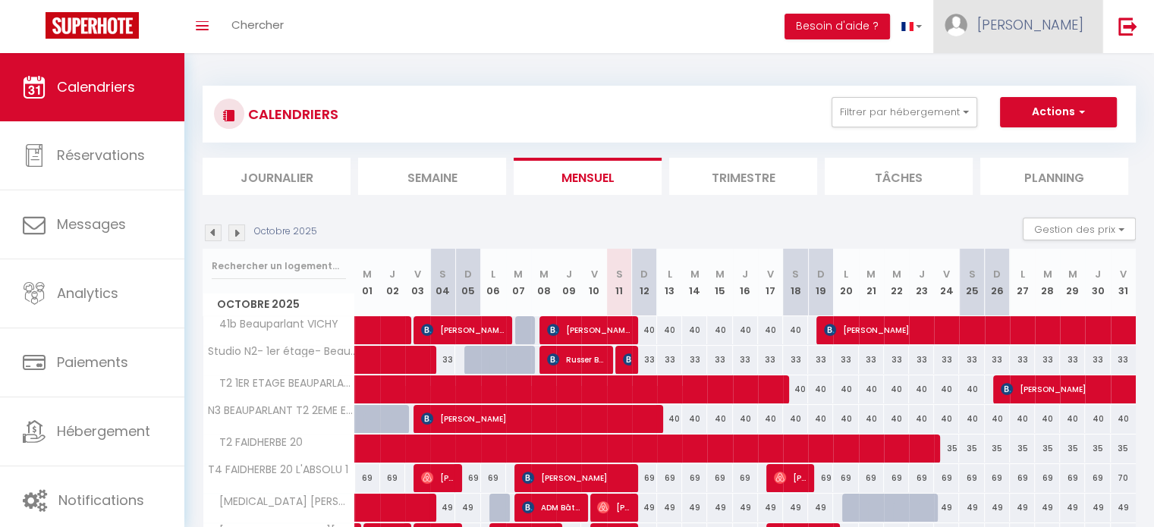
click at [1054, 15] on span "[PERSON_NAME]" at bounding box center [1031, 24] width 106 height 19
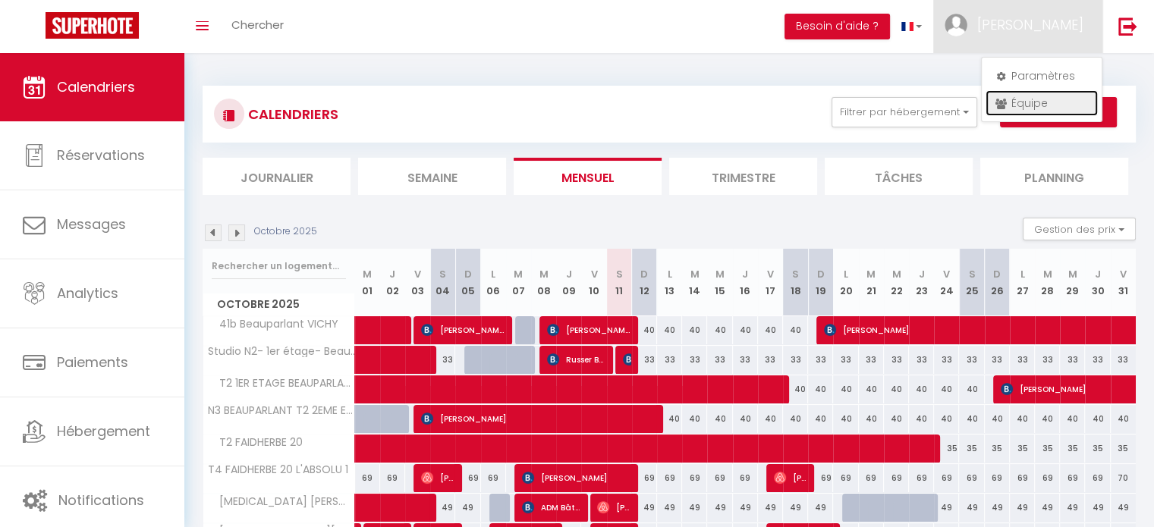
click at [1047, 99] on link "Équipe" at bounding box center [1042, 103] width 112 height 26
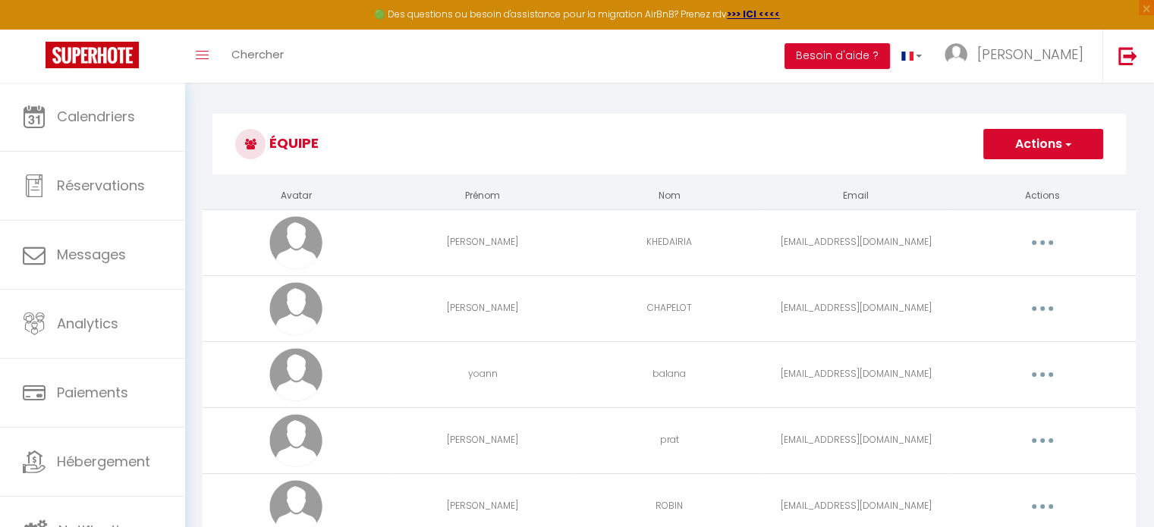
click at [1043, 439] on icon "button" at bounding box center [1043, 441] width 5 height 5
click at [1006, 504] on link "Supprimer" at bounding box center [1003, 503] width 112 height 26
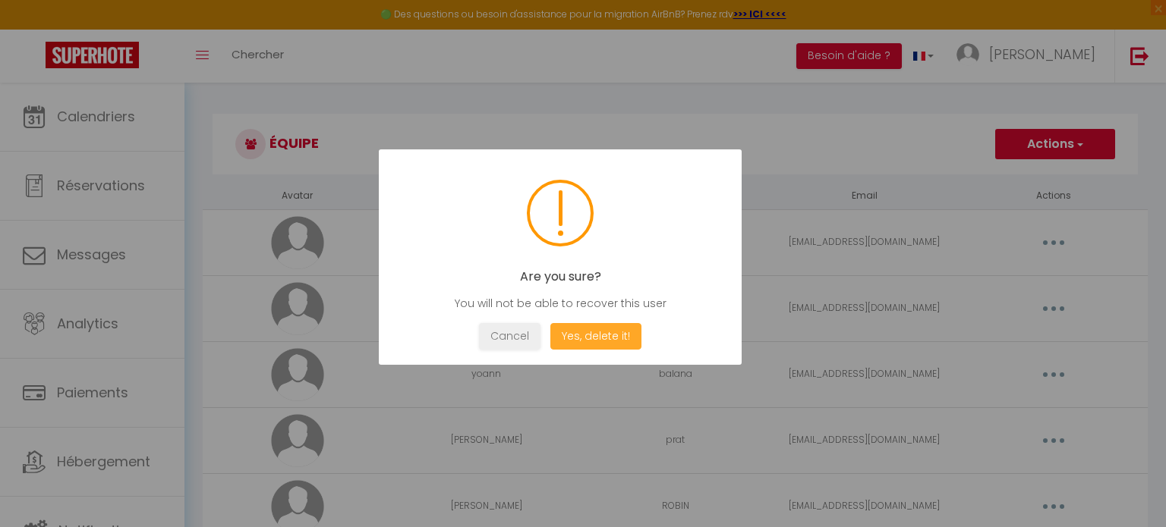
click at [593, 337] on button "Yes, delete it!" at bounding box center [595, 336] width 91 height 27
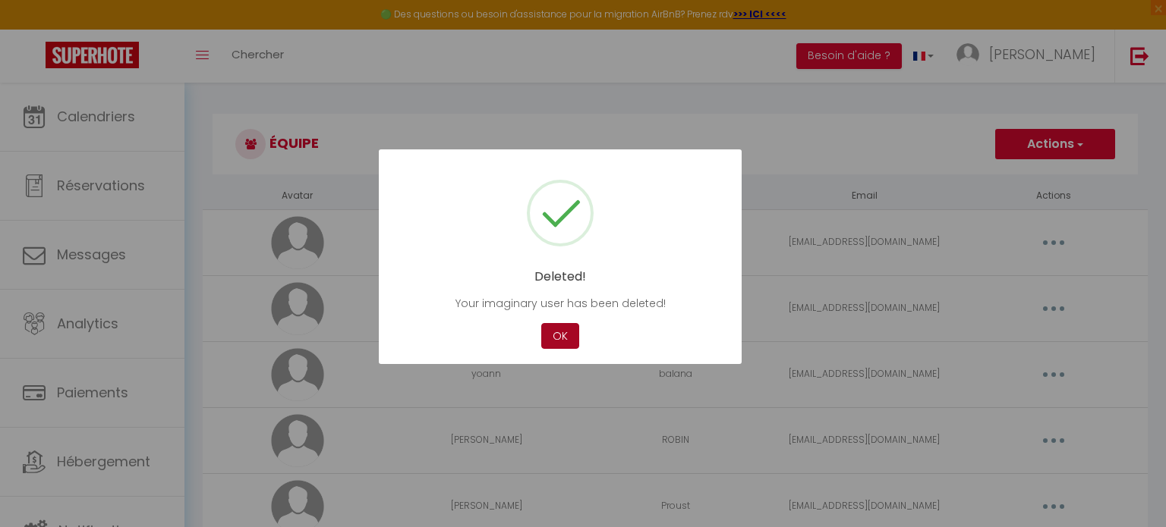
click at [559, 332] on button "OK" at bounding box center [560, 336] width 38 height 27
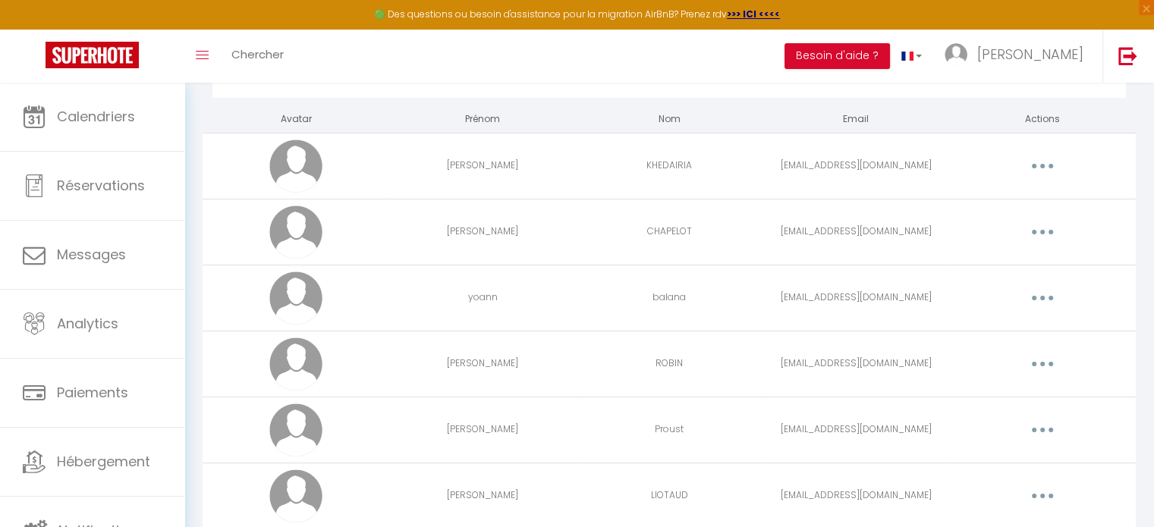
scroll to position [50, 0]
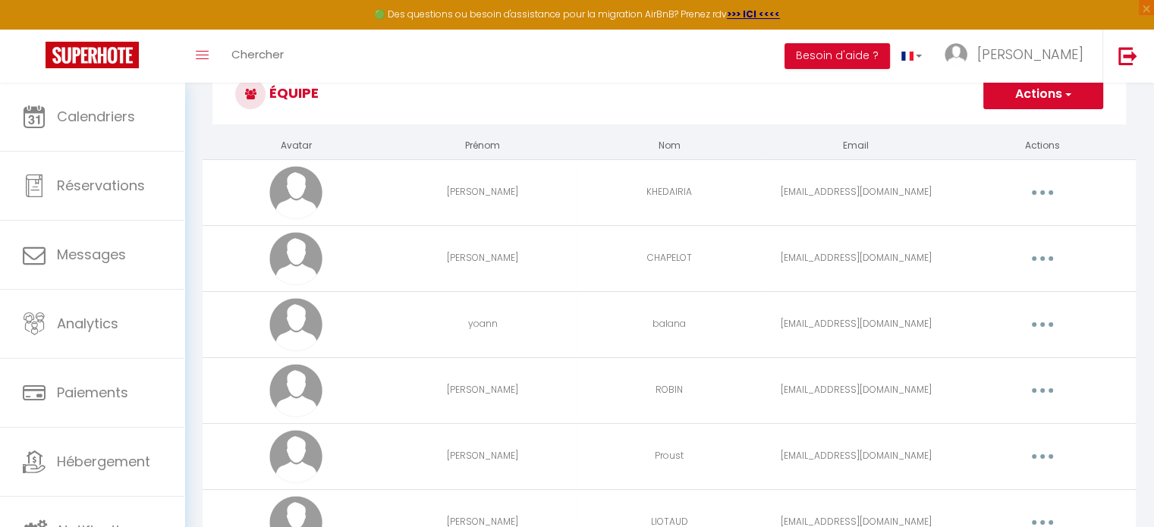
click at [1025, 99] on button "Actions" at bounding box center [1044, 94] width 120 height 30
click at [1003, 127] on link "Ajouter un nouvel utilisateur" at bounding box center [1013, 128] width 179 height 20
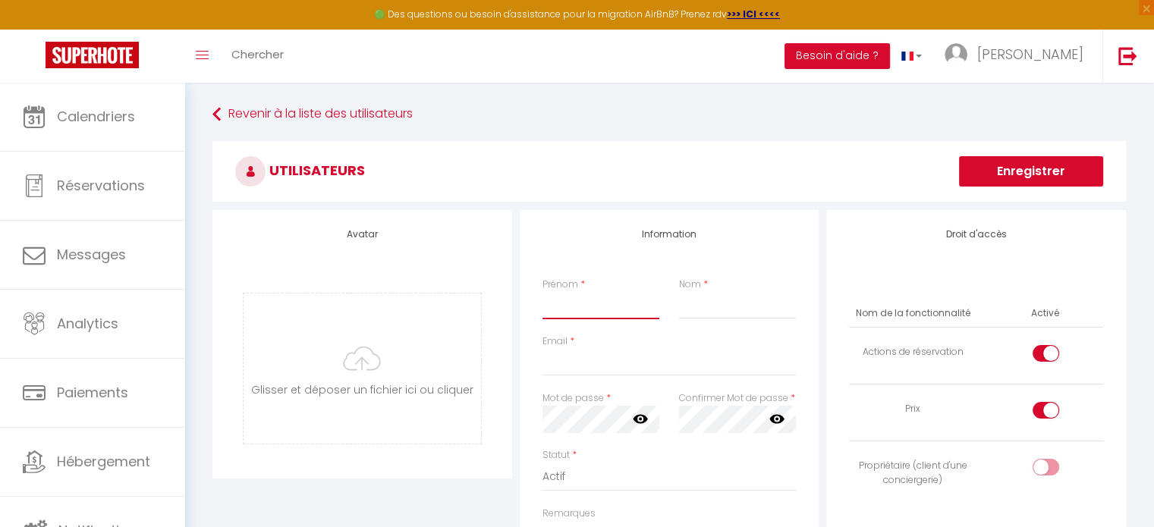
click at [635, 307] on input "Prénom" at bounding box center [601, 305] width 117 height 27
type input "soumaya"
click at [688, 304] on input "Nom" at bounding box center [737, 305] width 117 height 27
type input "mejri"
click at [641, 361] on input "Email" at bounding box center [670, 362] width 254 height 27
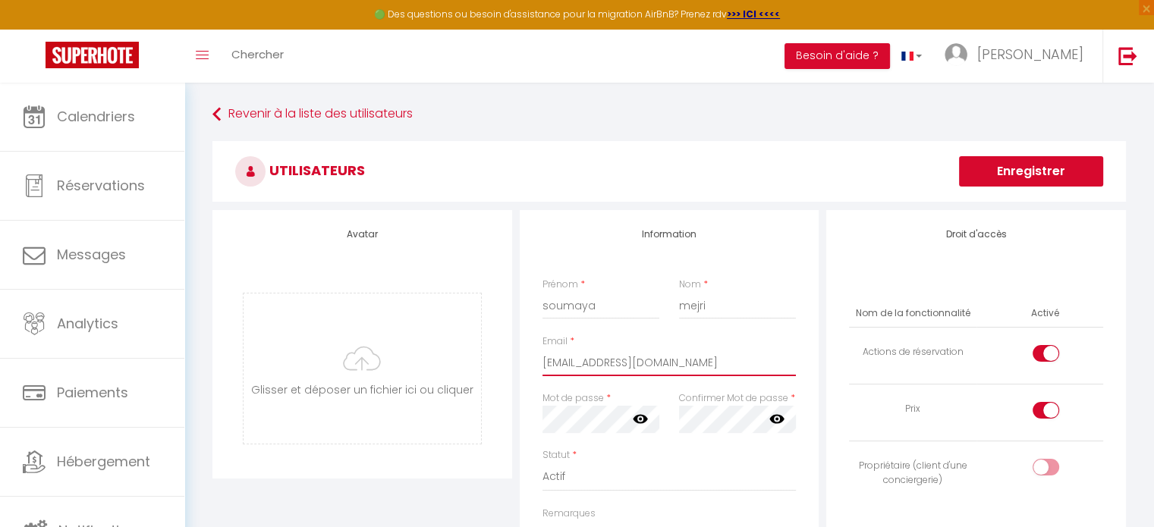
type input "soumayamejri909@yahoo.com"
click at [638, 419] on icon at bounding box center [640, 418] width 15 height 15
click at [776, 415] on icon at bounding box center [777, 419] width 15 height 9
click at [1038, 408] on div at bounding box center [1046, 410] width 27 height 17
click at [1046, 408] on input "checkbox" at bounding box center [1059, 413] width 27 height 23
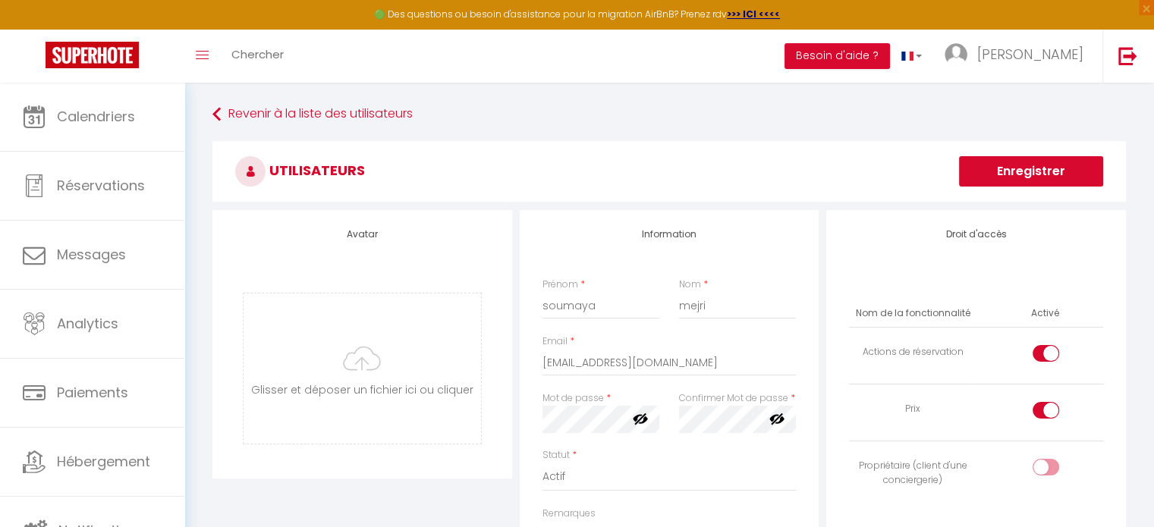
checkbox input "false"
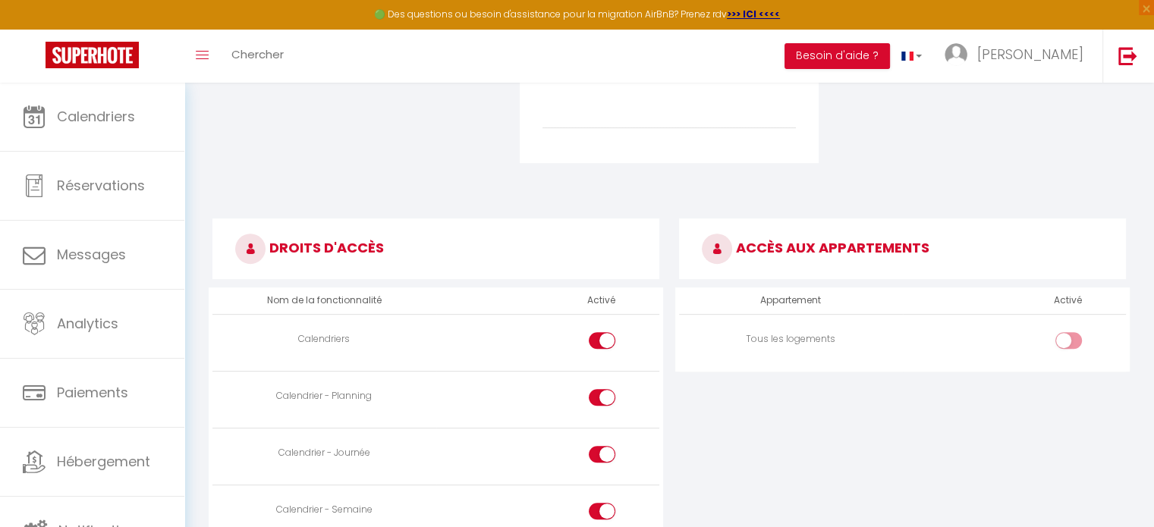
scroll to position [559, 0]
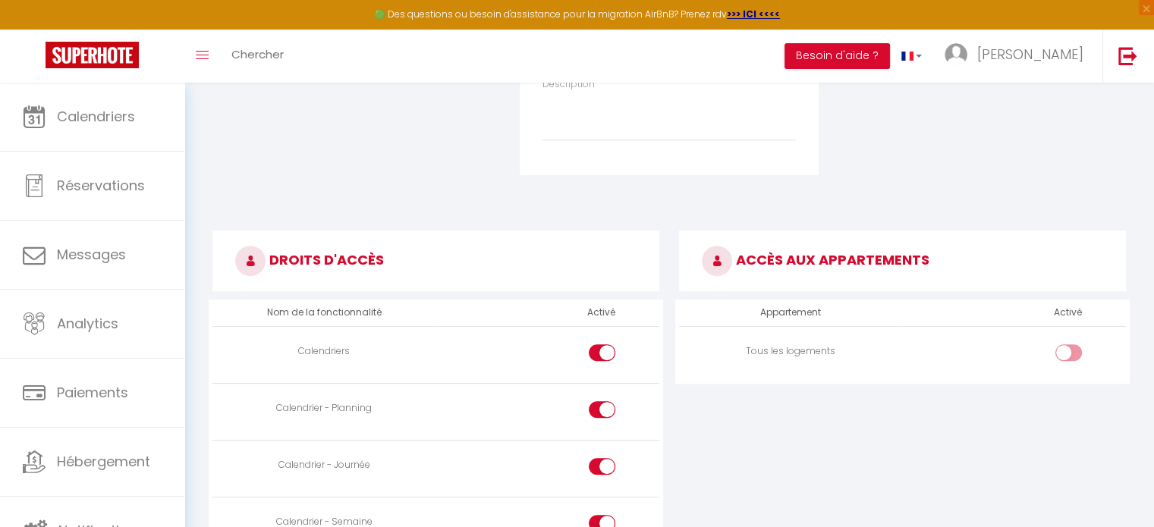
click at [1074, 350] on input "checkbox" at bounding box center [1082, 356] width 27 height 23
click at [1062, 352] on div at bounding box center [1069, 353] width 27 height 17
click at [1069, 352] on input "checkbox" at bounding box center [1082, 356] width 27 height 23
checkbox input "false"
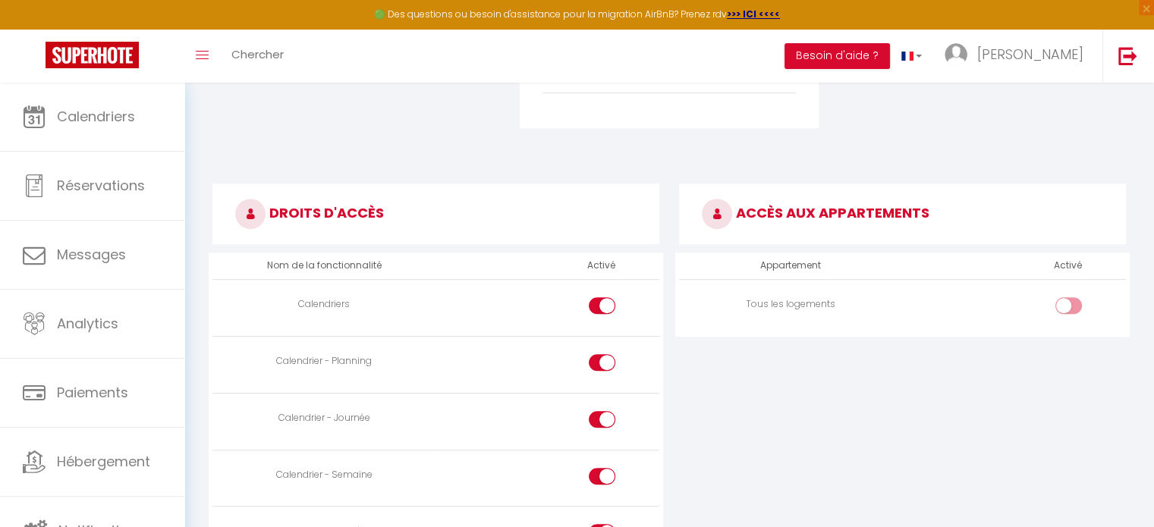
scroll to position [607, 0]
click at [1063, 264] on th "Activé" at bounding box center [1068, 264] width 40 height 27
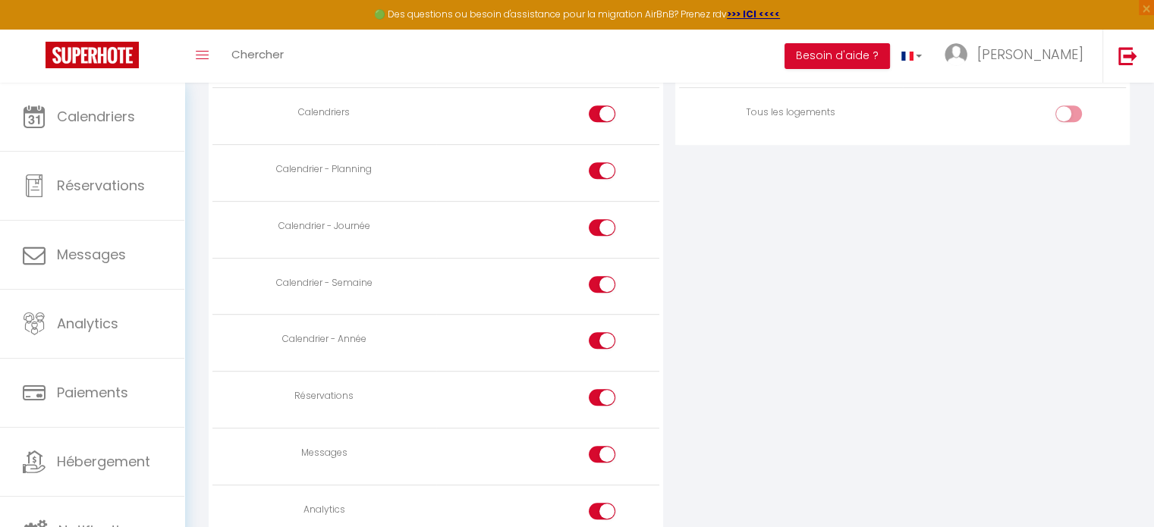
scroll to position [835, 0]
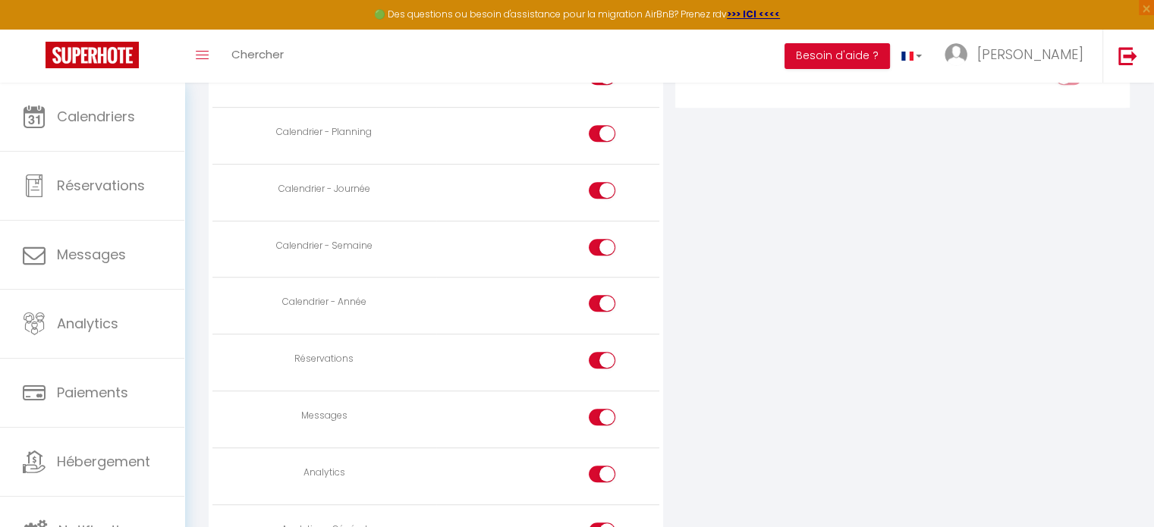
click at [594, 354] on div at bounding box center [602, 360] width 27 height 17
click at [602, 354] on input "checkbox" at bounding box center [615, 363] width 27 height 23
checkbox input "false"
click at [589, 417] on div at bounding box center [602, 417] width 27 height 17
click at [602, 417] on input "checkbox" at bounding box center [615, 420] width 27 height 23
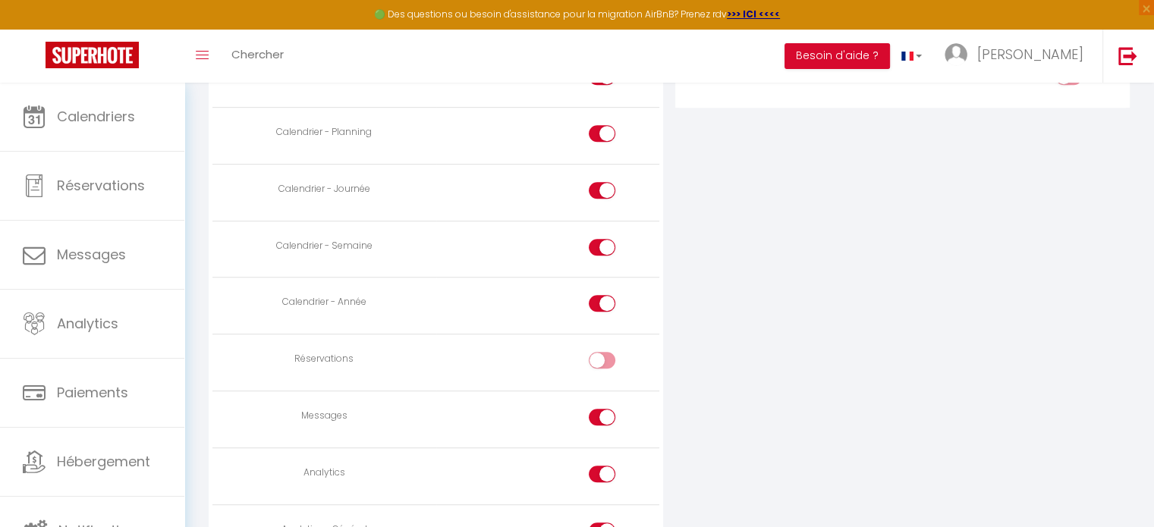
checkbox input "false"
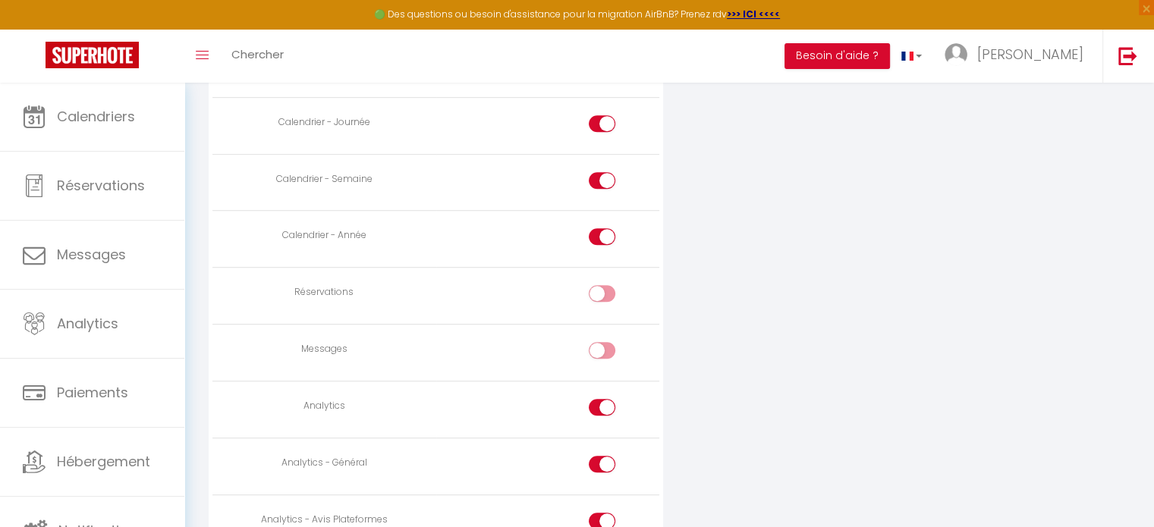
scroll to position [987, 0]
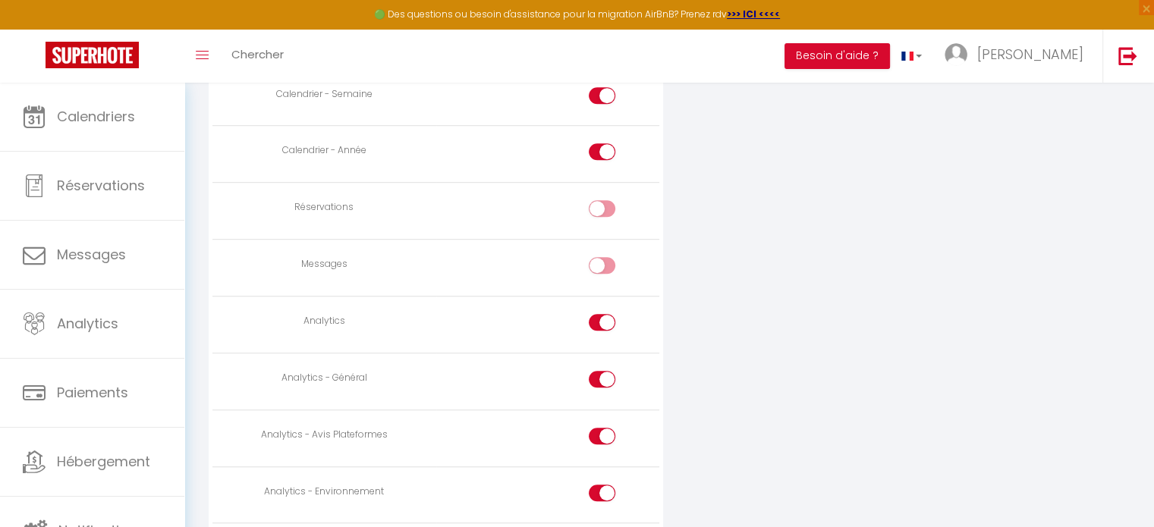
click at [592, 319] on div at bounding box center [602, 322] width 27 height 17
click at [602, 319] on input "checkbox" at bounding box center [615, 325] width 27 height 23
checkbox input "false"
click at [589, 376] on label at bounding box center [602, 382] width 27 height 23
click at [602, 376] on input "checkbox" at bounding box center [615, 382] width 27 height 23
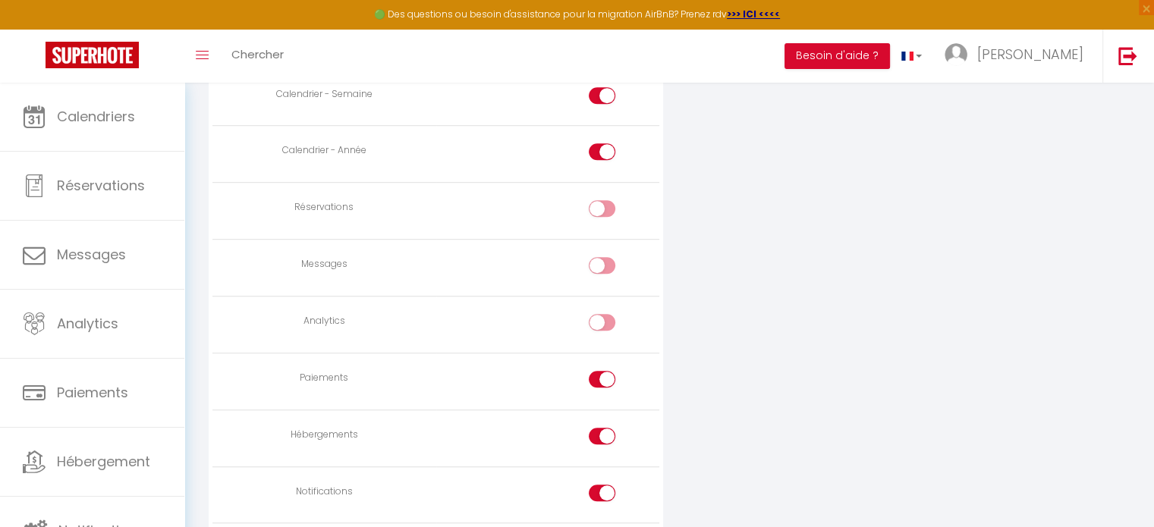
checkbox input "false"
click at [595, 428] on div at bounding box center [602, 436] width 27 height 17
click at [602, 428] on input "checkbox" at bounding box center [615, 439] width 27 height 23
checkbox input "false"
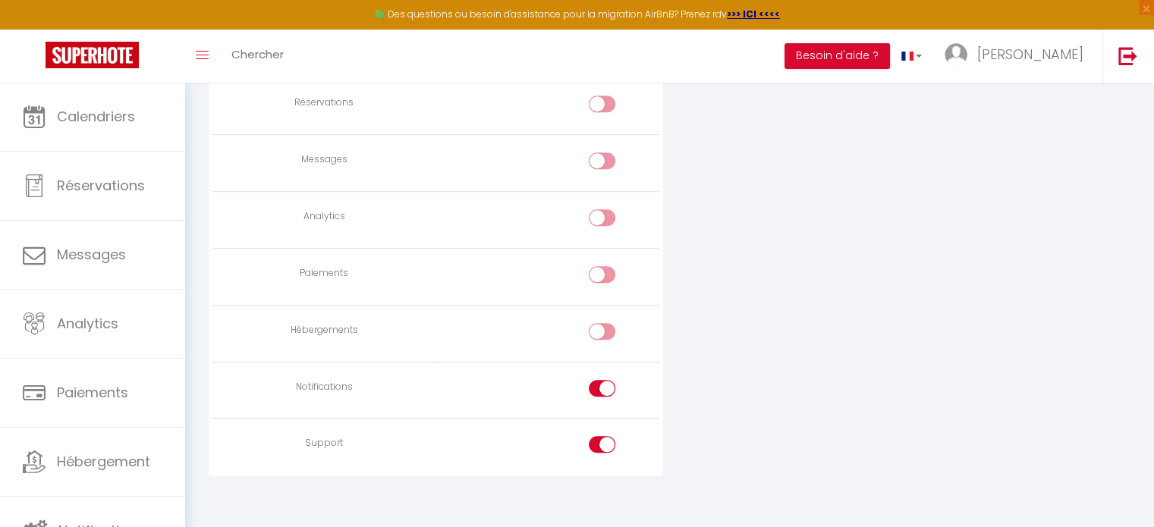
scroll to position [1093, 0]
click at [595, 379] on div at bounding box center [602, 387] width 27 height 17
click at [602, 379] on input "checkbox" at bounding box center [615, 390] width 27 height 23
checkbox input "false"
click at [592, 438] on div at bounding box center [602, 443] width 27 height 17
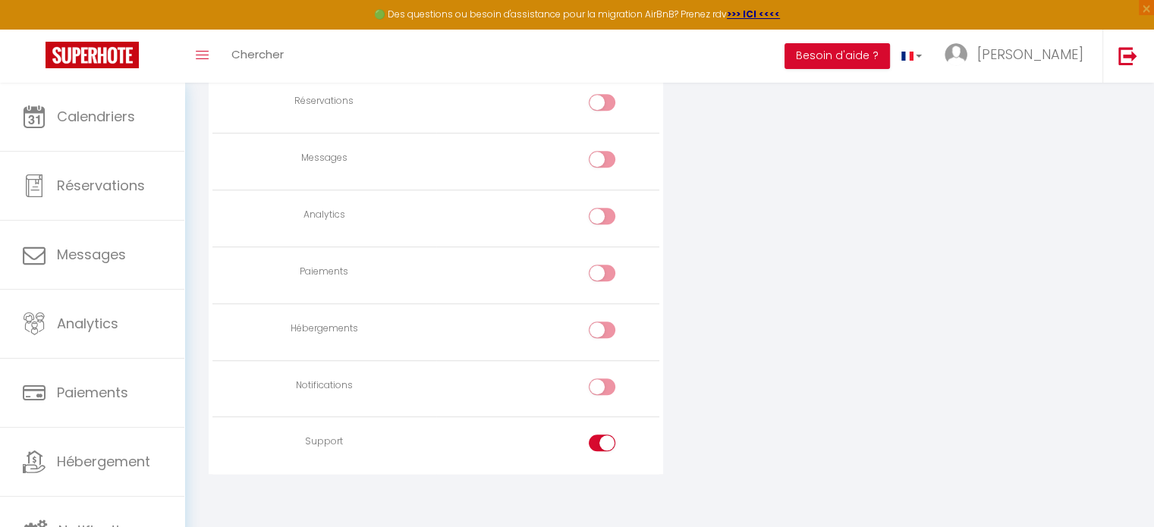
click at [602, 438] on input "checkbox" at bounding box center [615, 446] width 27 height 23
checkbox input "false"
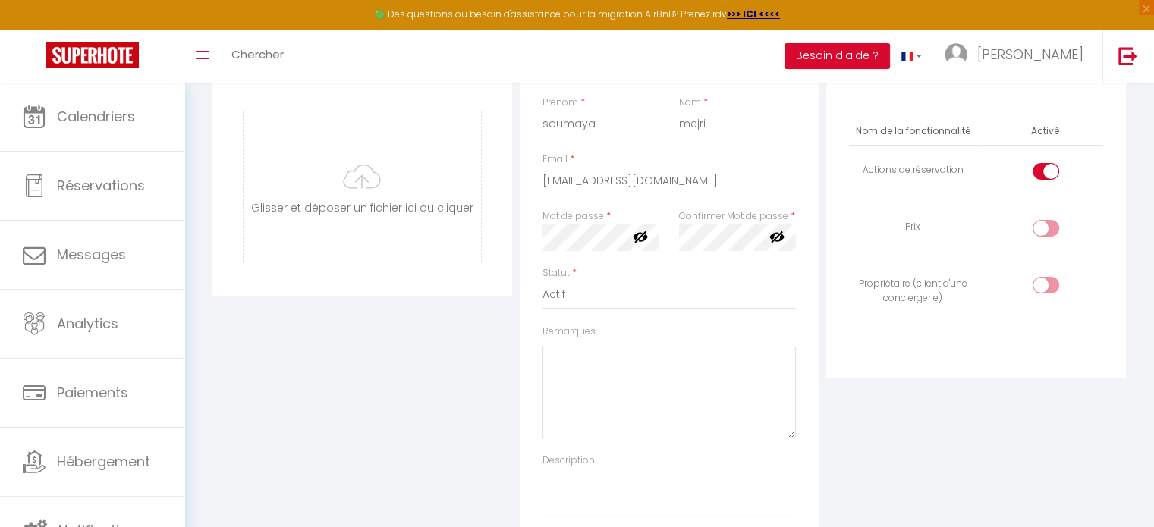
scroll to position [182, 0]
click at [1036, 178] on label at bounding box center [1046, 174] width 27 height 23
click at [1046, 178] on input "checkbox" at bounding box center [1059, 174] width 27 height 23
click at [1053, 174] on input "checkbox" at bounding box center [1059, 174] width 27 height 23
checkbox input "true"
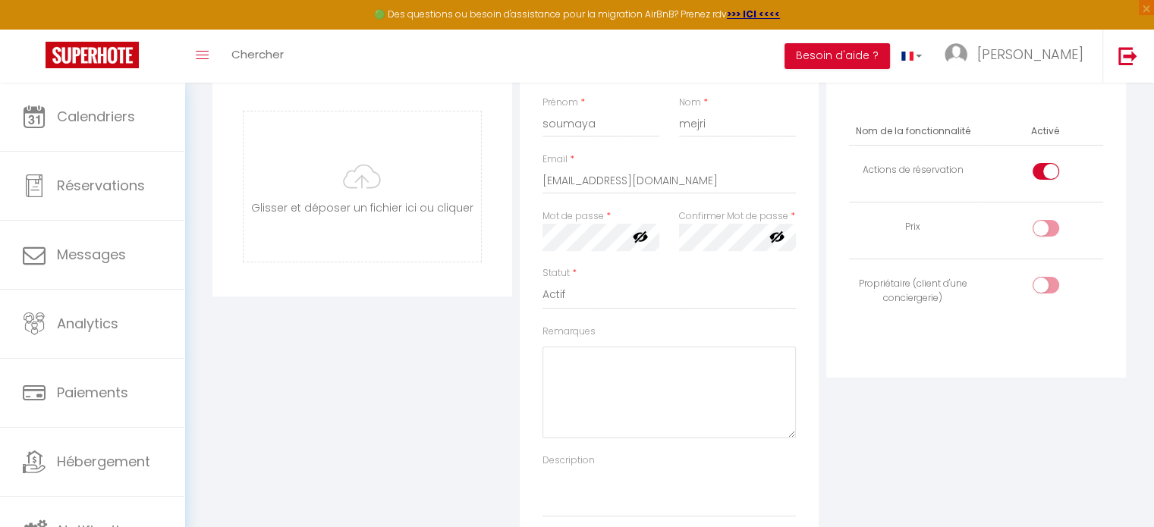
click at [1052, 226] on input "checkbox" at bounding box center [1059, 231] width 27 height 23
checkbox input "true"
click at [1051, 289] on input "checkbox" at bounding box center [1059, 288] width 27 height 23
click at [1034, 285] on div at bounding box center [1046, 285] width 27 height 17
click at [1046, 285] on input "checkbox" at bounding box center [1059, 288] width 27 height 23
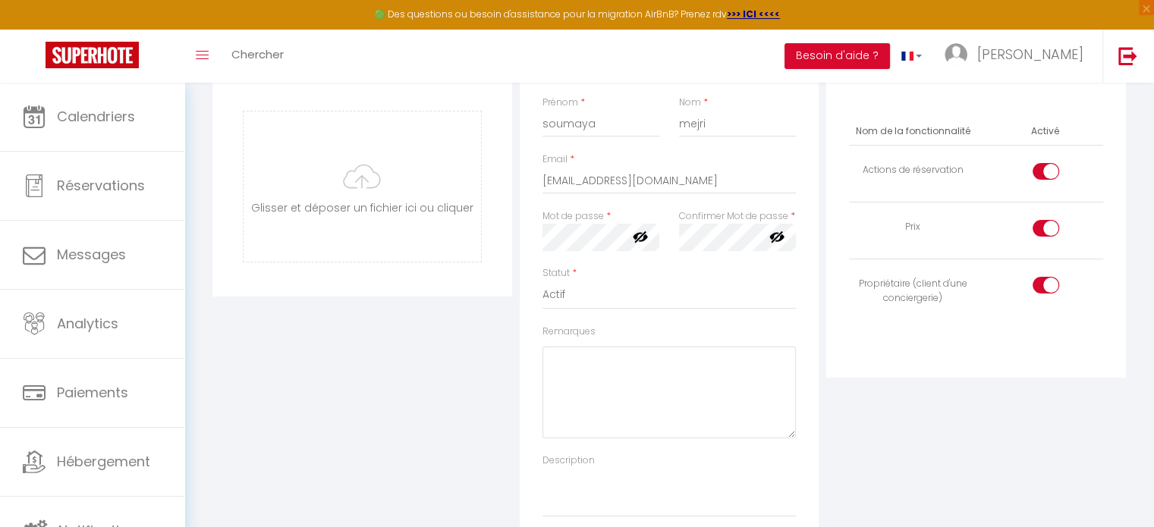
checkbox input "false"
click at [1035, 225] on div at bounding box center [1046, 228] width 27 height 17
click at [1046, 225] on input "checkbox" at bounding box center [1059, 231] width 27 height 23
checkbox input "false"
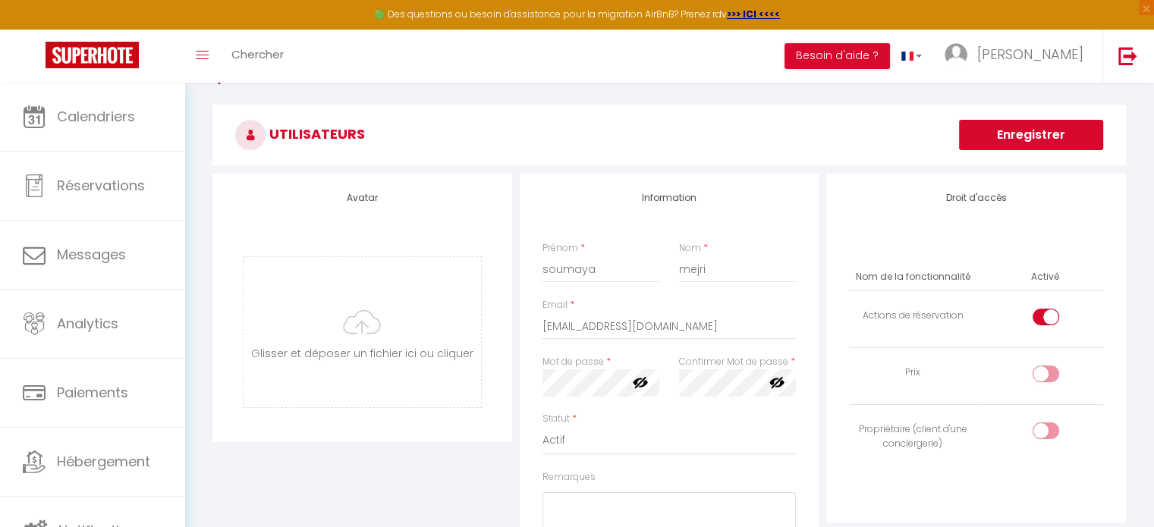
scroll to position [0, 0]
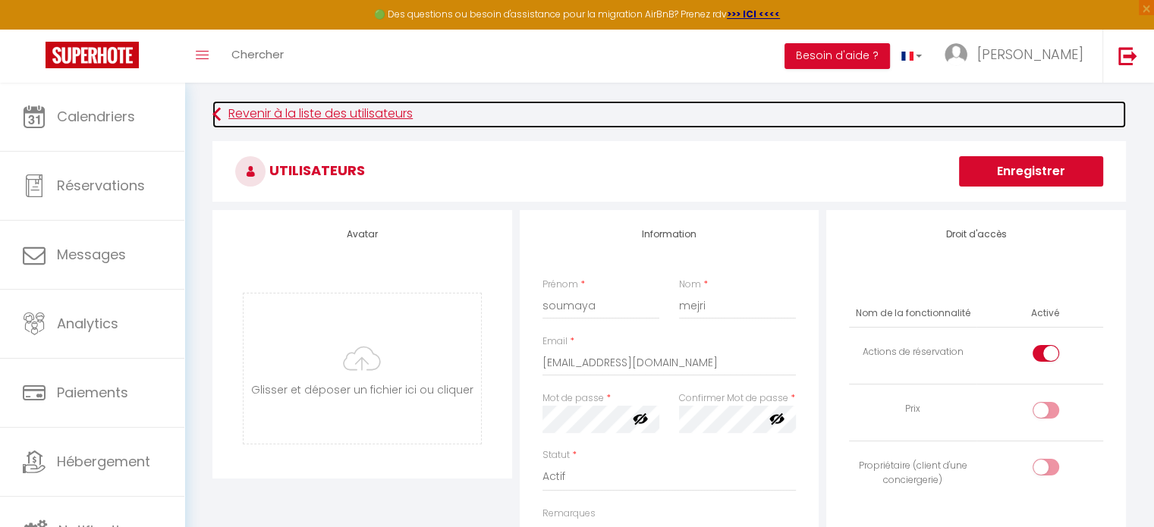
click at [373, 112] on link "Revenir à la liste des utilisateurs" at bounding box center [670, 114] width 914 height 27
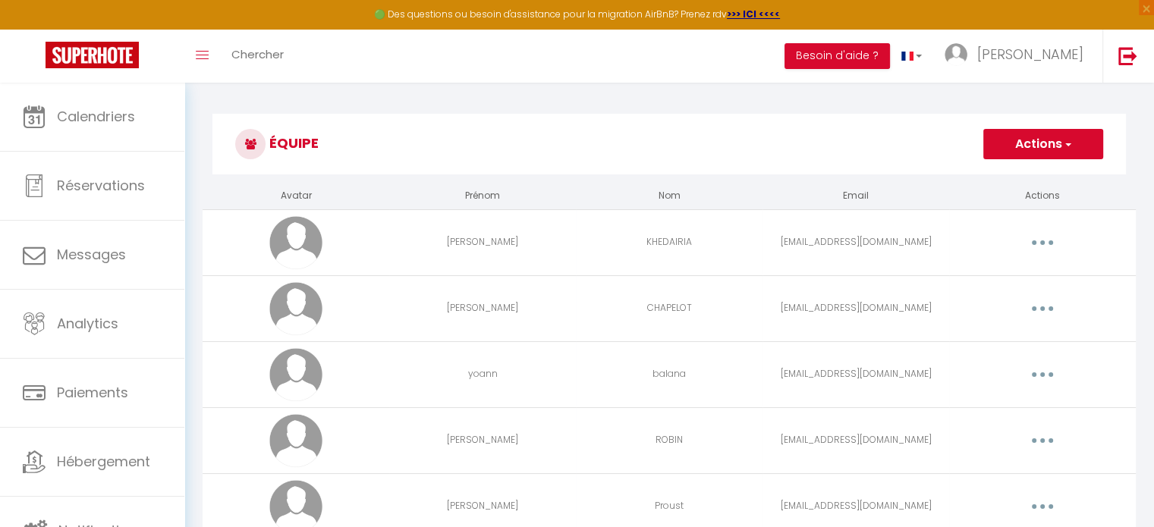
click at [1058, 149] on button "Actions" at bounding box center [1044, 144] width 120 height 30
click at [1021, 175] on link "Ajouter un nouvel utilisateur" at bounding box center [1013, 178] width 179 height 20
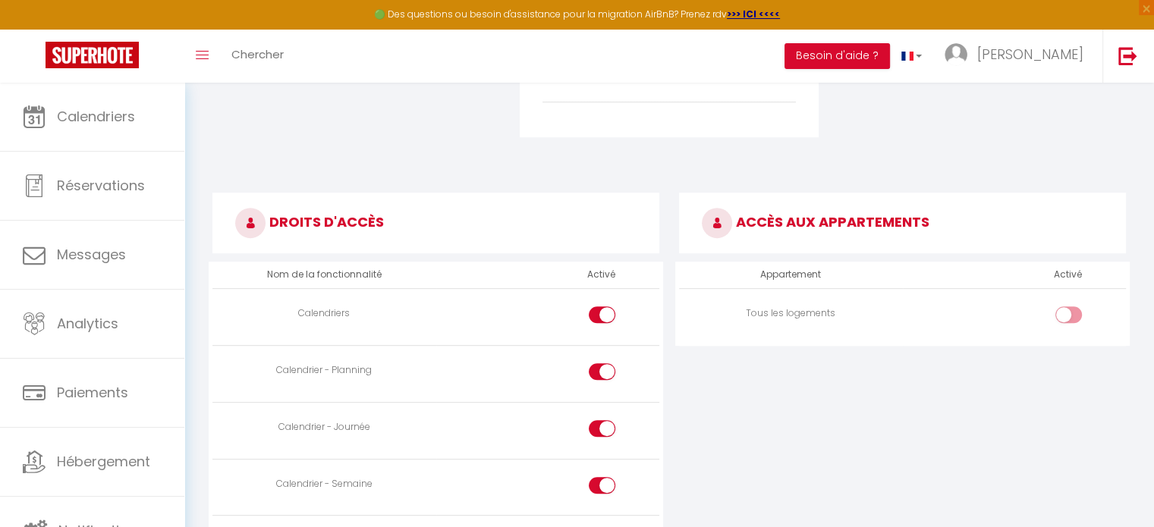
scroll to position [607, 0]
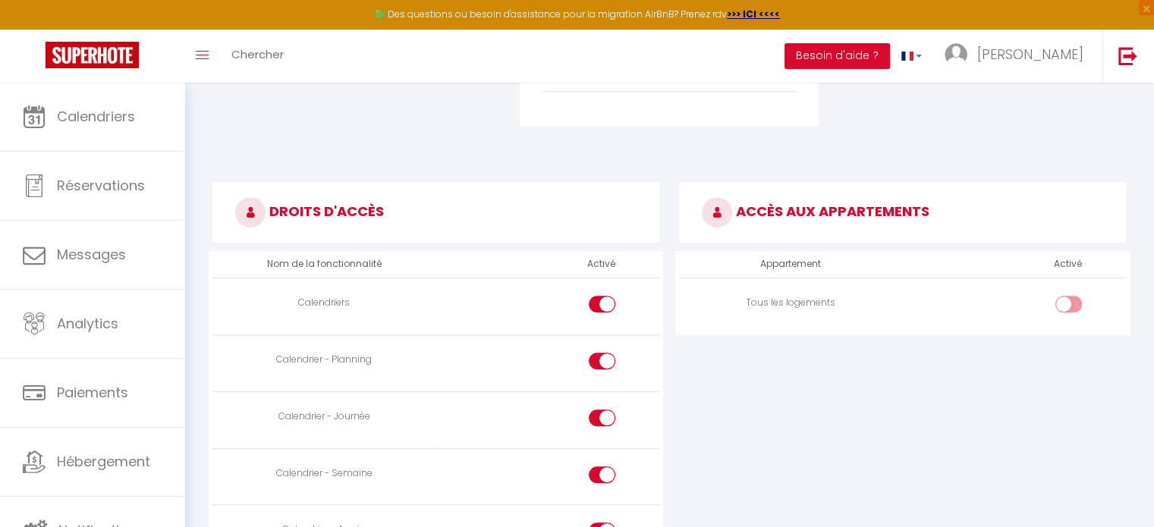
click at [1079, 301] on input "checkbox" at bounding box center [1082, 307] width 27 height 23
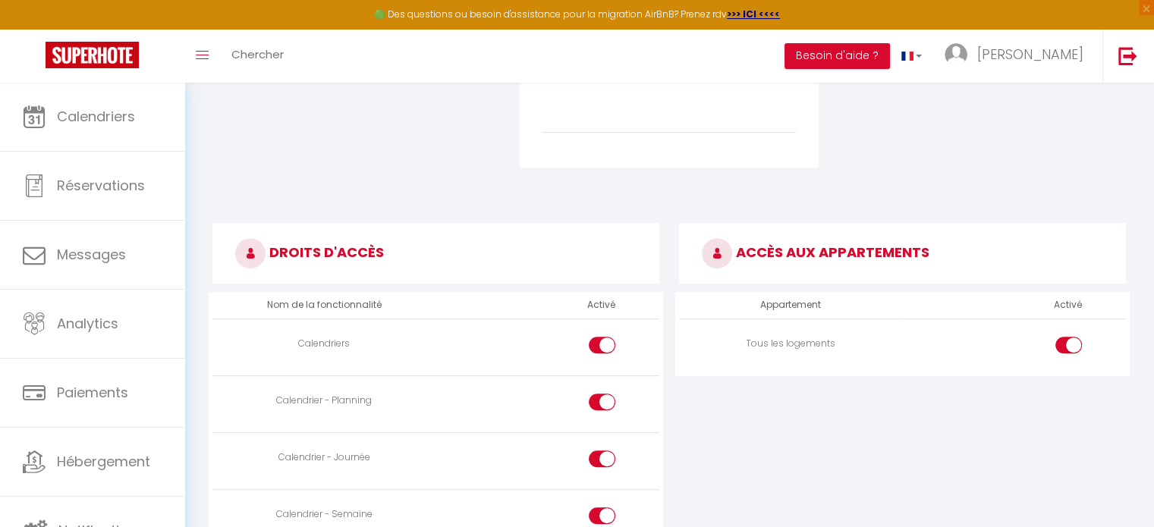
scroll to position [559, 0]
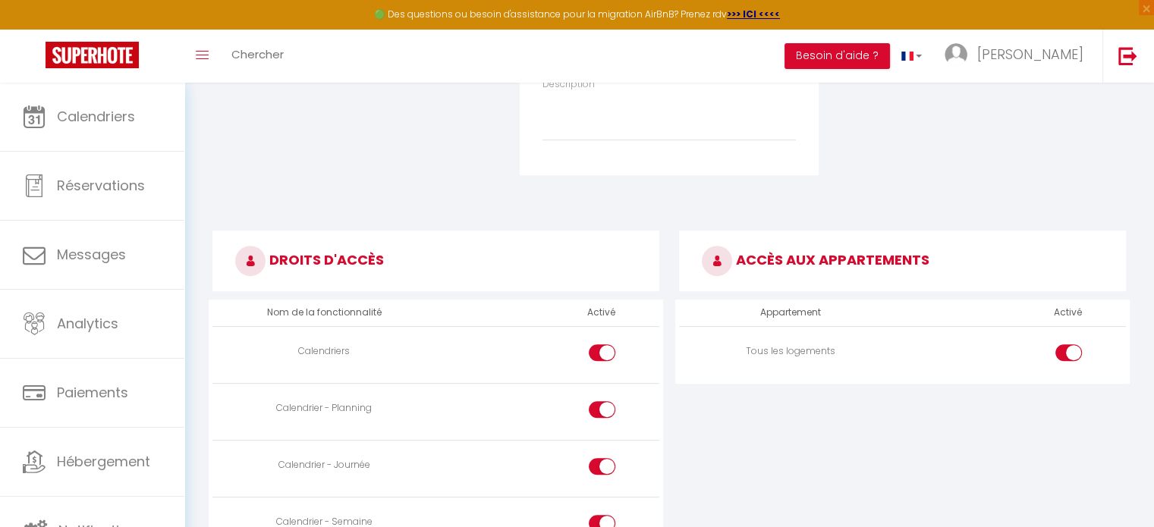
click at [1056, 357] on label at bounding box center [1069, 356] width 27 height 23
click at [1069, 357] on input "checkbox" at bounding box center [1082, 356] width 27 height 23
checkbox input "false"
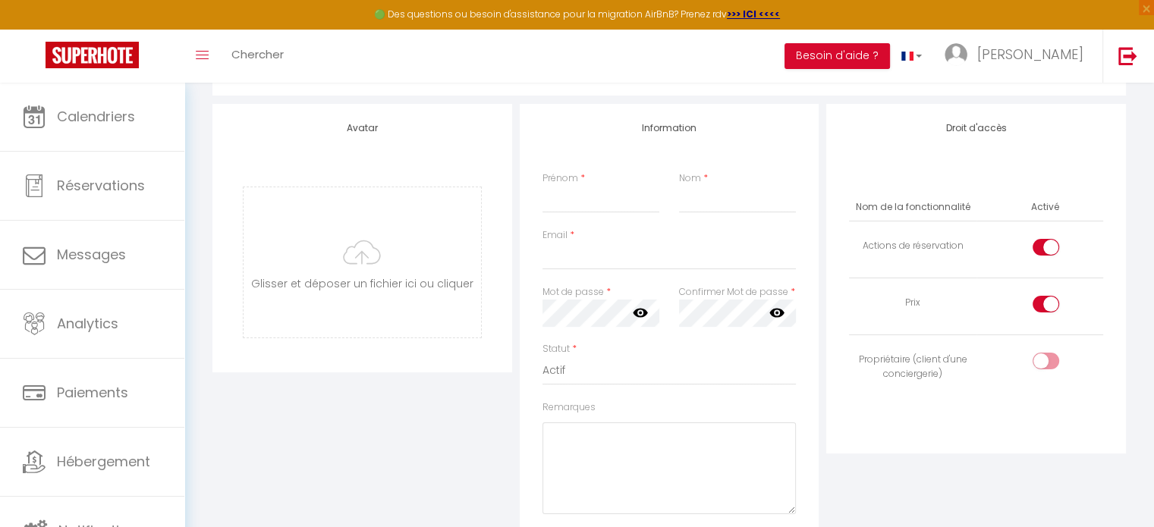
scroll to position [0, 0]
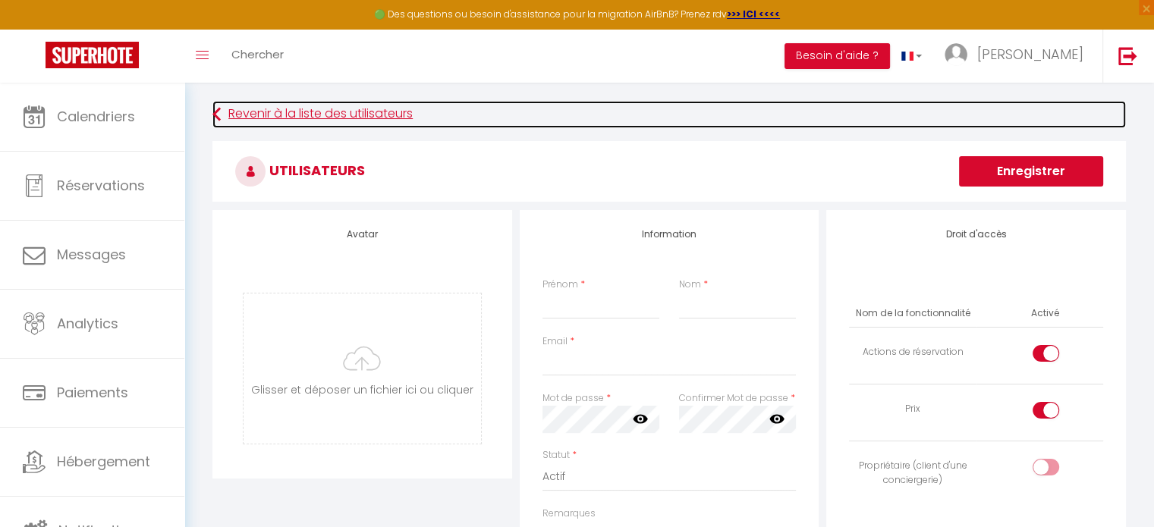
click at [396, 113] on link "Revenir à la liste des utilisateurs" at bounding box center [670, 114] width 914 height 27
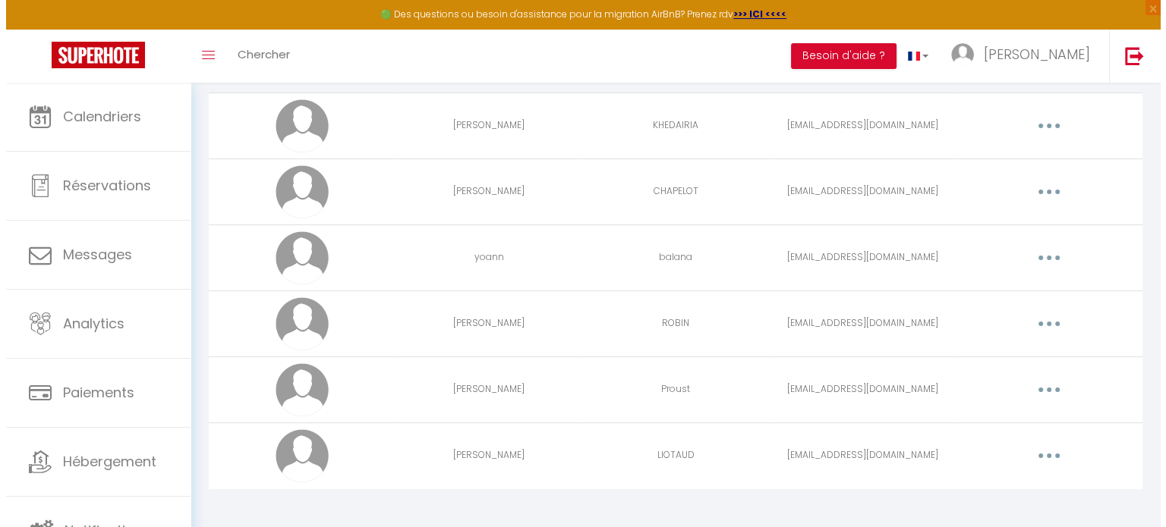
scroll to position [126, 0]
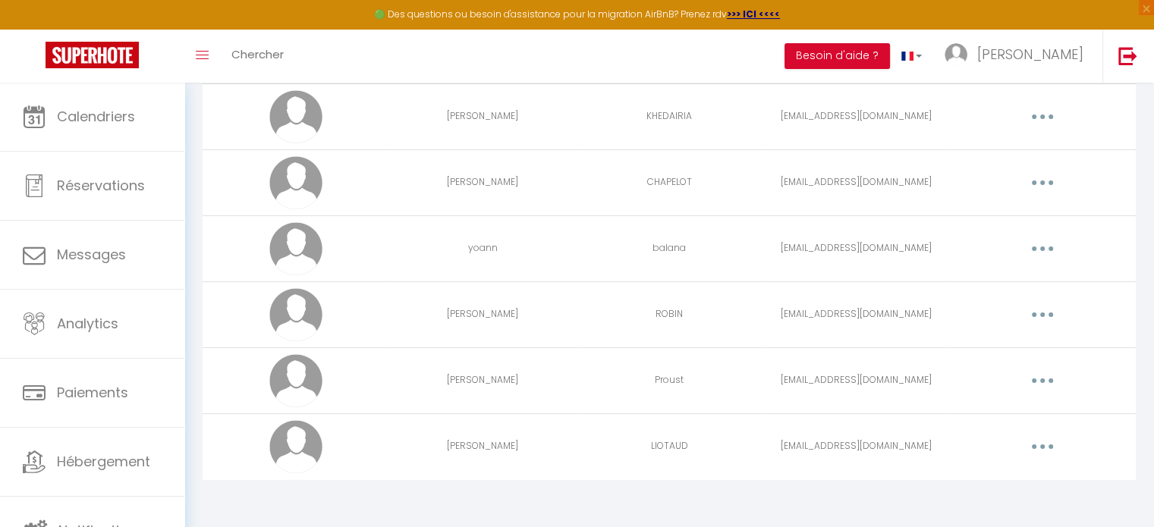
click at [1038, 247] on button "button" at bounding box center [1043, 249] width 43 height 24
click at [979, 308] on link "Supprimer" at bounding box center [1003, 311] width 112 height 26
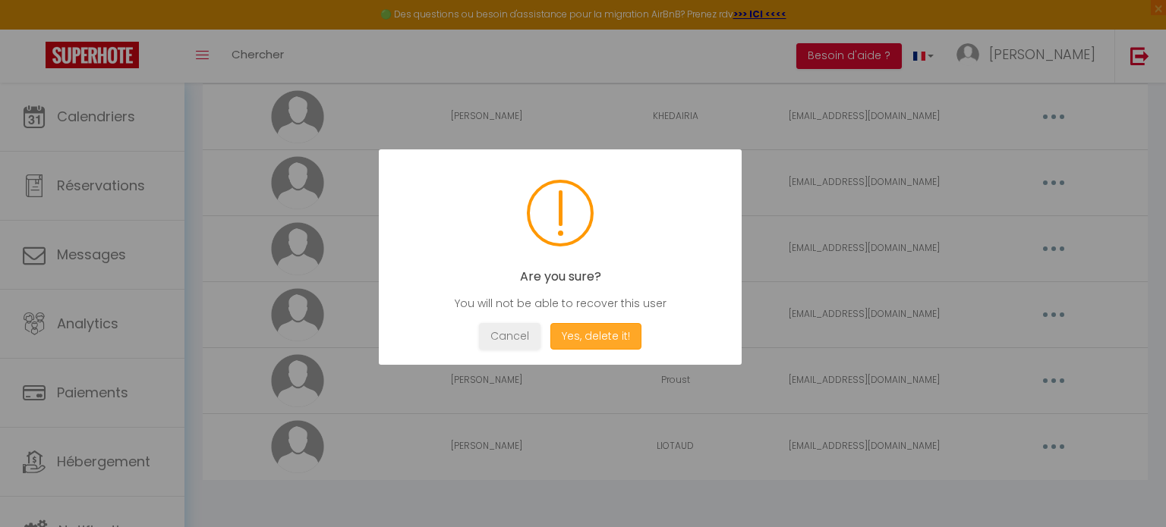
click at [596, 335] on button "Yes, delete it!" at bounding box center [595, 336] width 91 height 27
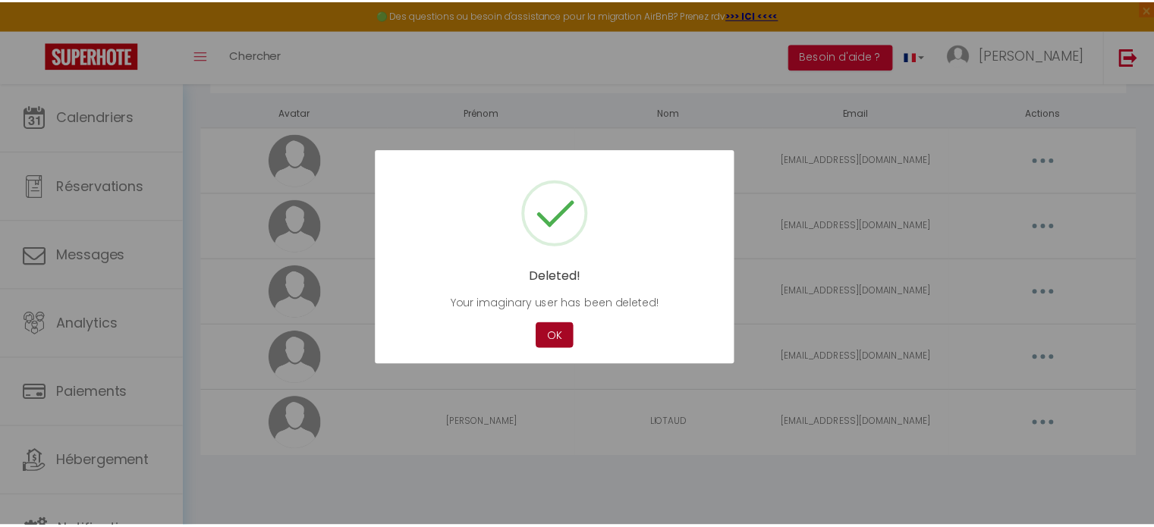
scroll to position [82, 0]
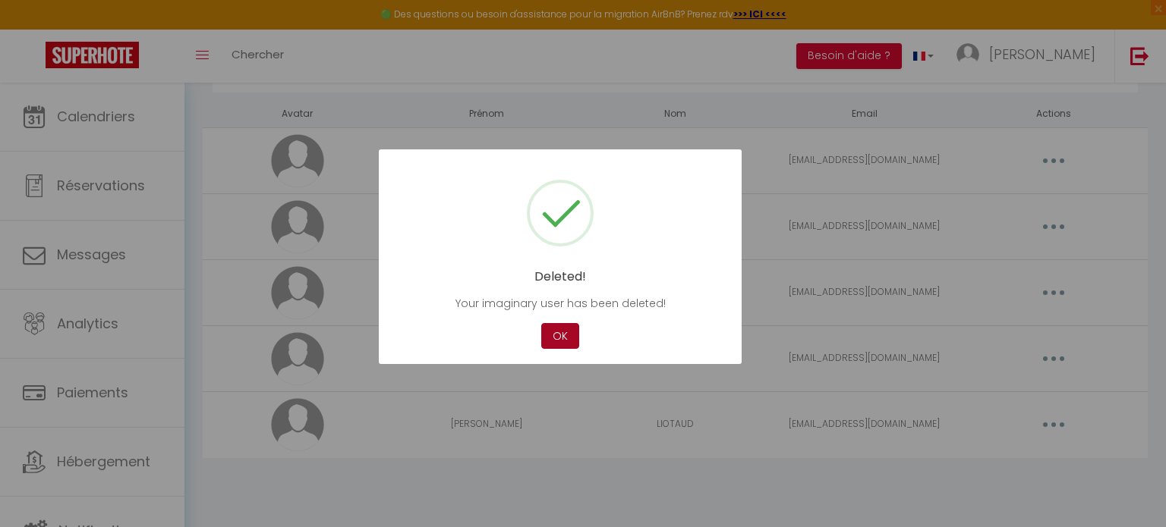
click at [565, 338] on button "OK" at bounding box center [560, 336] width 38 height 27
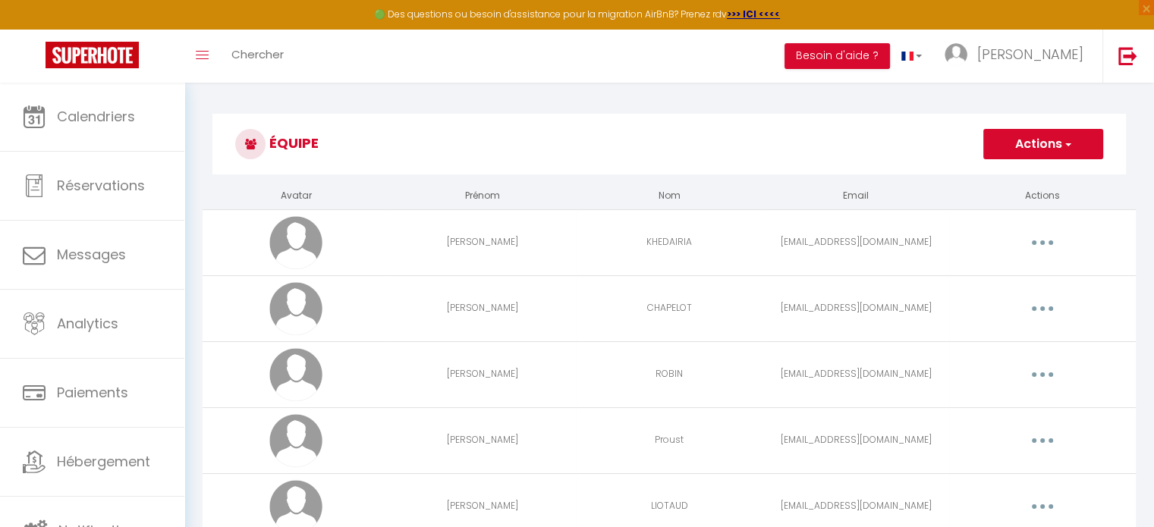
scroll to position [0, 0]
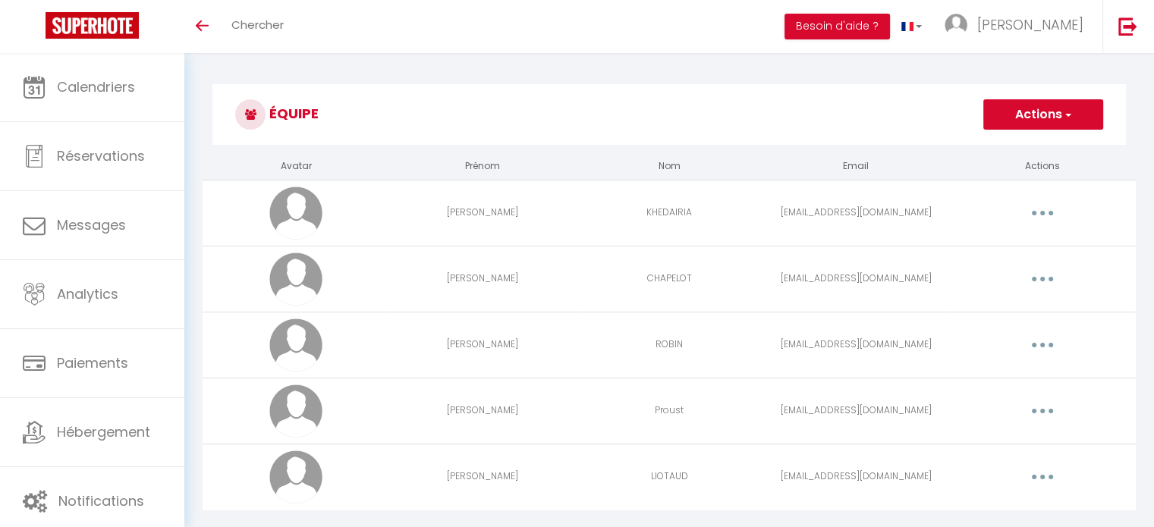
click at [997, 115] on button "Actions" at bounding box center [1044, 114] width 120 height 30
click at [981, 148] on link "Ajouter un nouvel utilisateur" at bounding box center [1013, 148] width 179 height 20
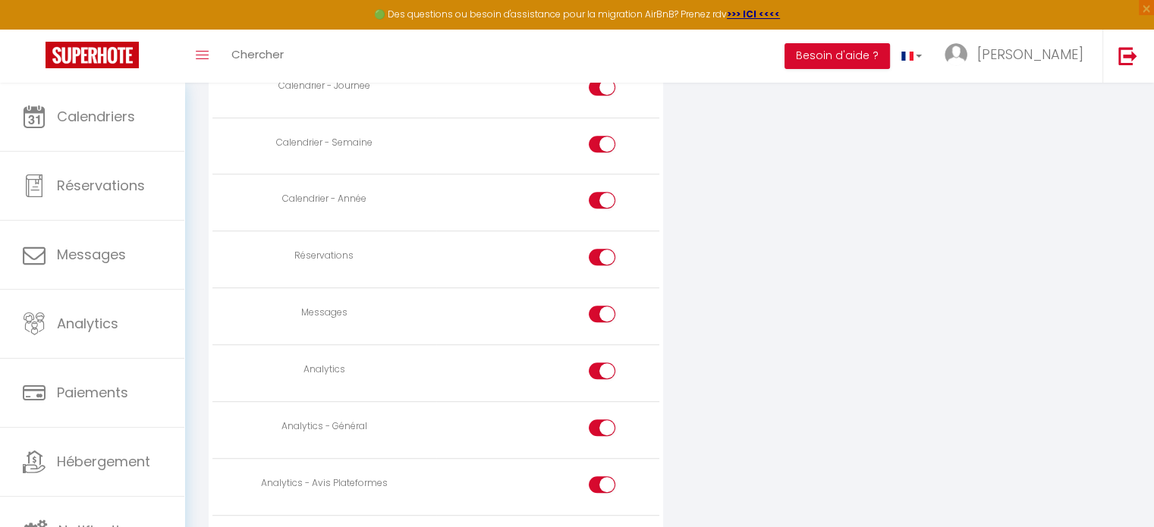
scroll to position [559, 0]
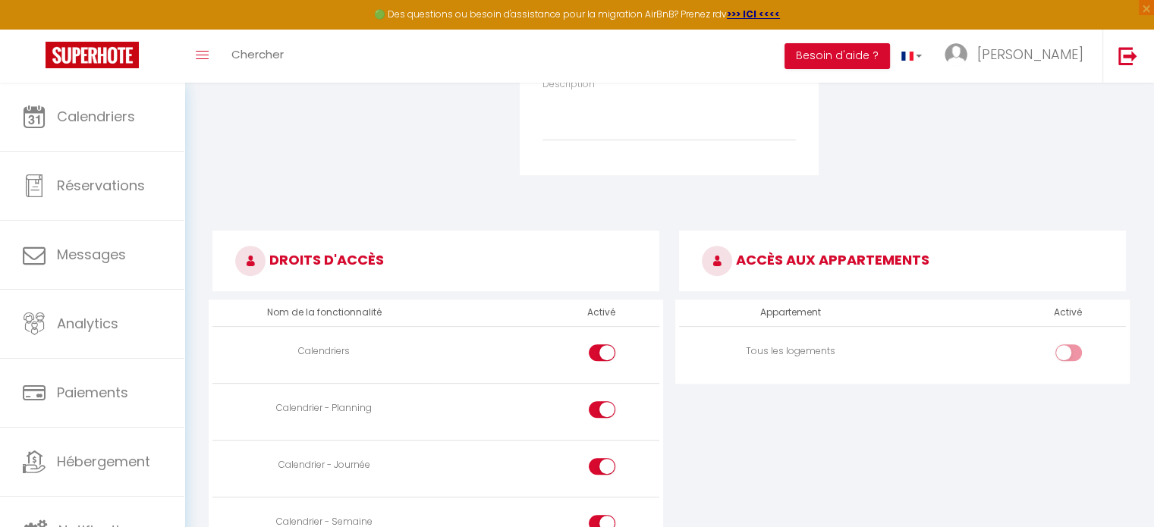
click at [808, 314] on th "Appartement" at bounding box center [790, 313] width 223 height 27
click at [1070, 311] on th "Activé" at bounding box center [1068, 313] width 40 height 27
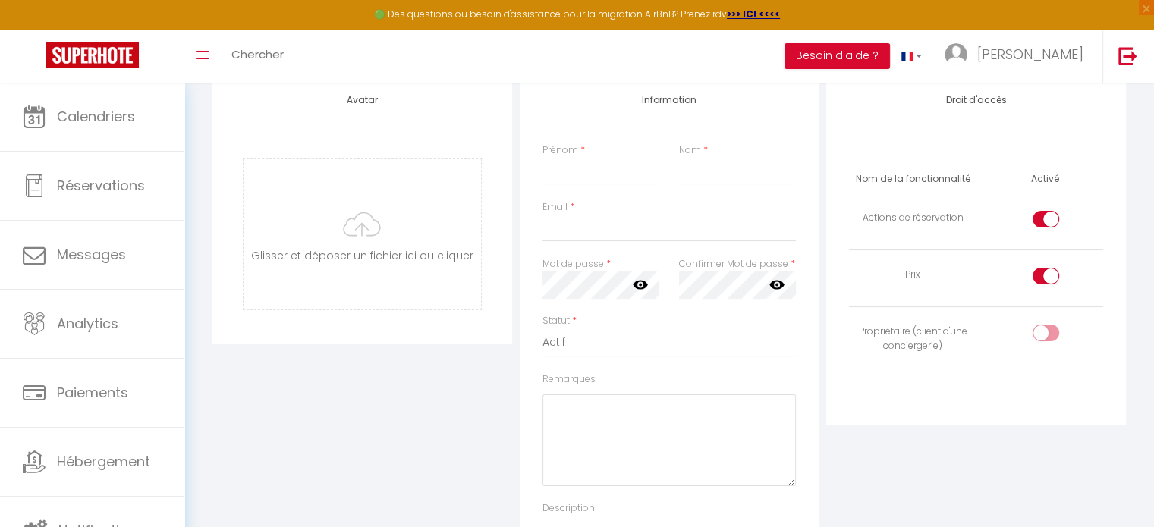
scroll to position [0, 0]
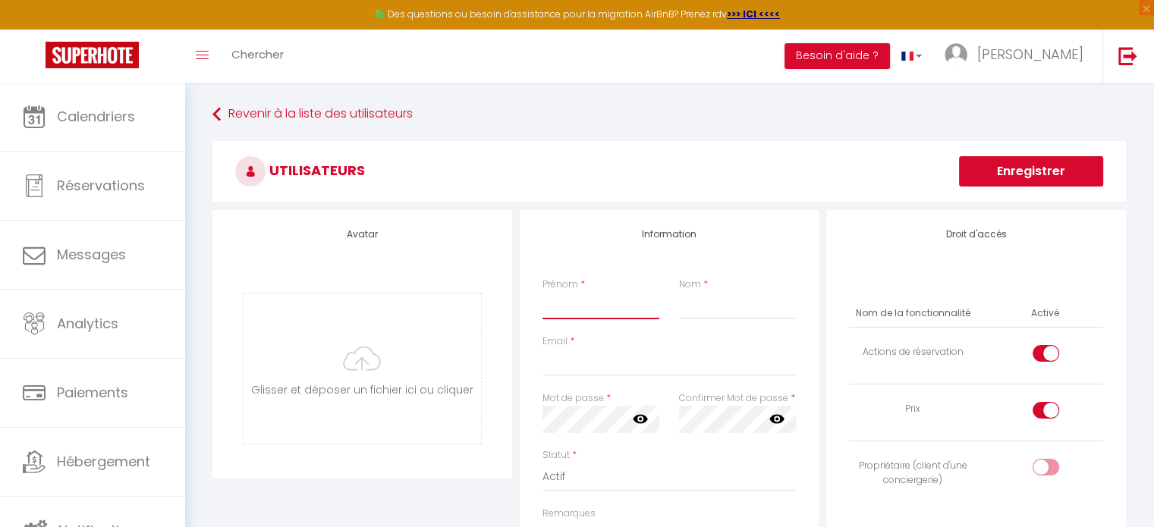
click at [598, 310] on input "Prénom" at bounding box center [601, 305] width 117 height 27
type input "soumaya"
click at [698, 303] on input "Nom" at bounding box center [737, 305] width 117 height 27
type input "mejri"
drag, startPoint x: 654, startPoint y: 358, endPoint x: 685, endPoint y: 313, distance: 54.7
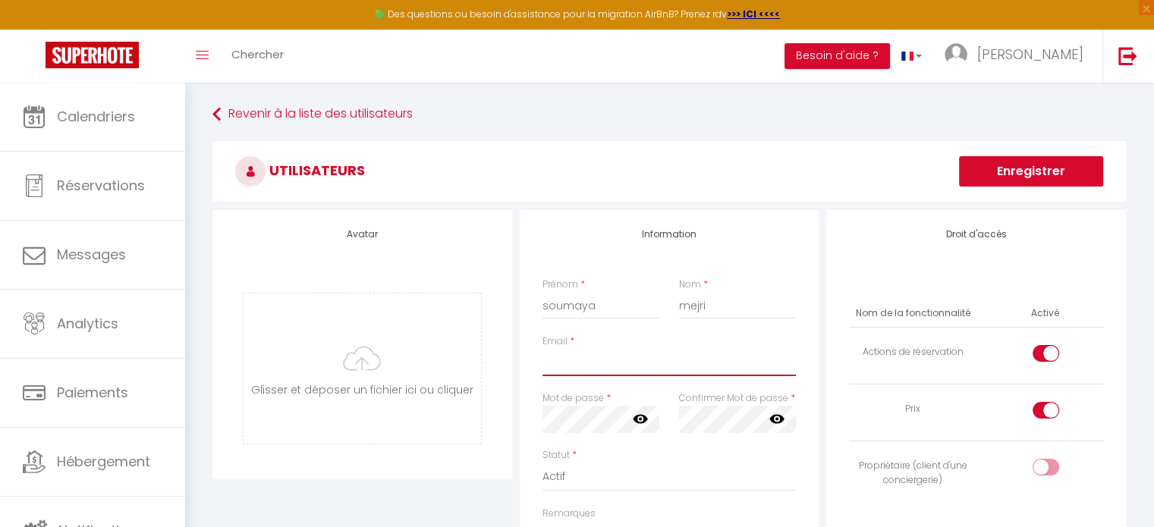
click at [654, 358] on input "Email" at bounding box center [670, 362] width 254 height 27
type input "soumayamejri909@yahoo.com"
click at [635, 419] on icon at bounding box center [640, 419] width 15 height 9
click at [774, 418] on icon at bounding box center [777, 419] width 15 height 9
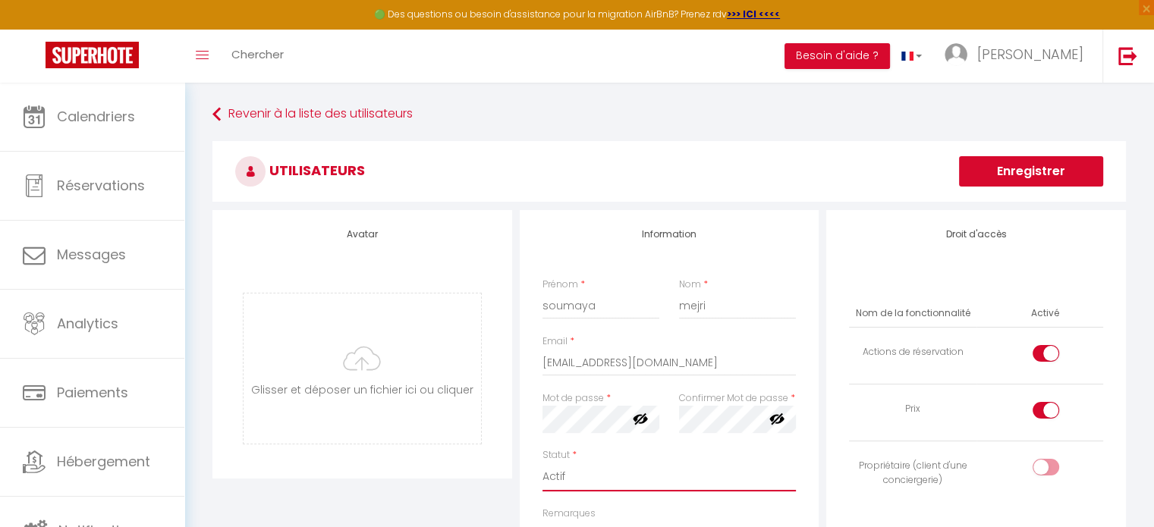
click at [631, 471] on select "Actif Inactif" at bounding box center [670, 477] width 254 height 29
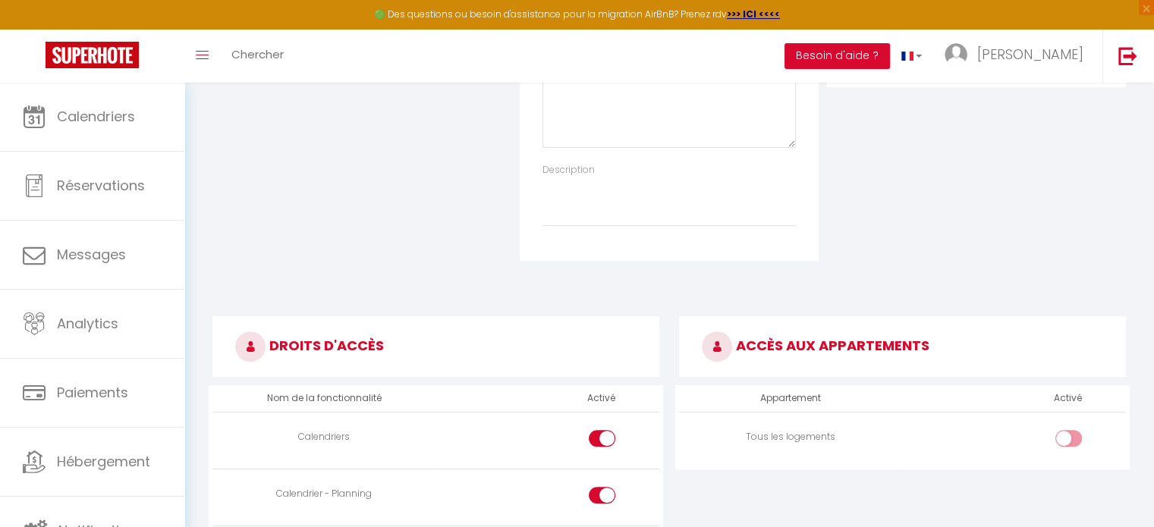
scroll to position [683, 0]
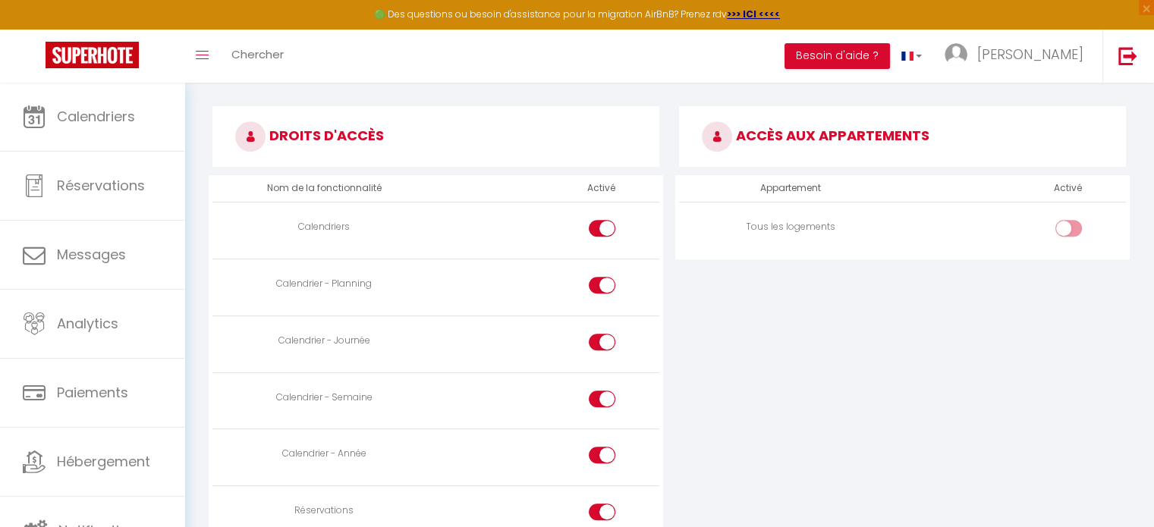
click at [1072, 227] on input "checkbox" at bounding box center [1082, 231] width 27 height 23
checkbox input "true"
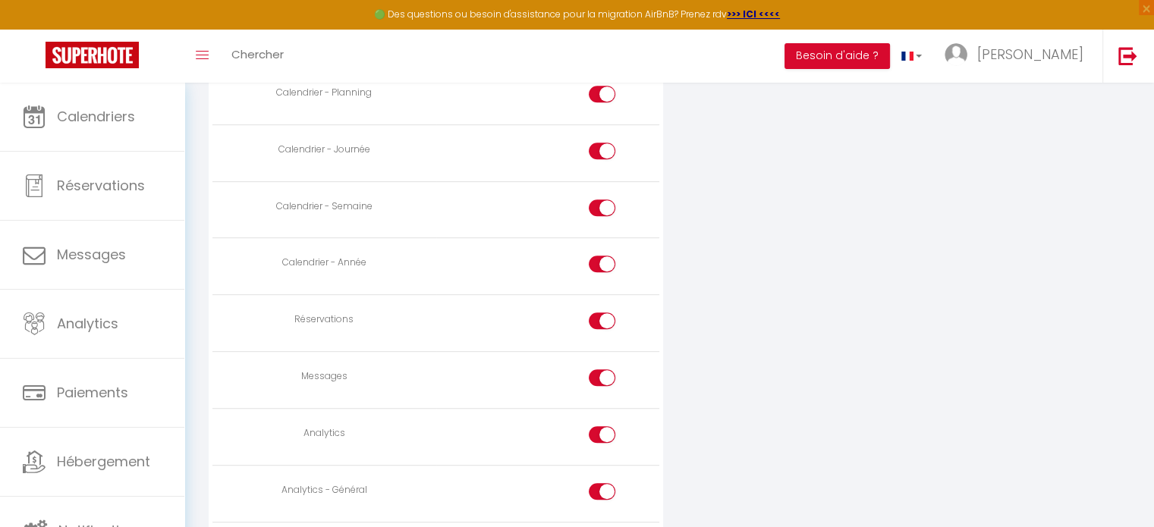
scroll to position [911, 0]
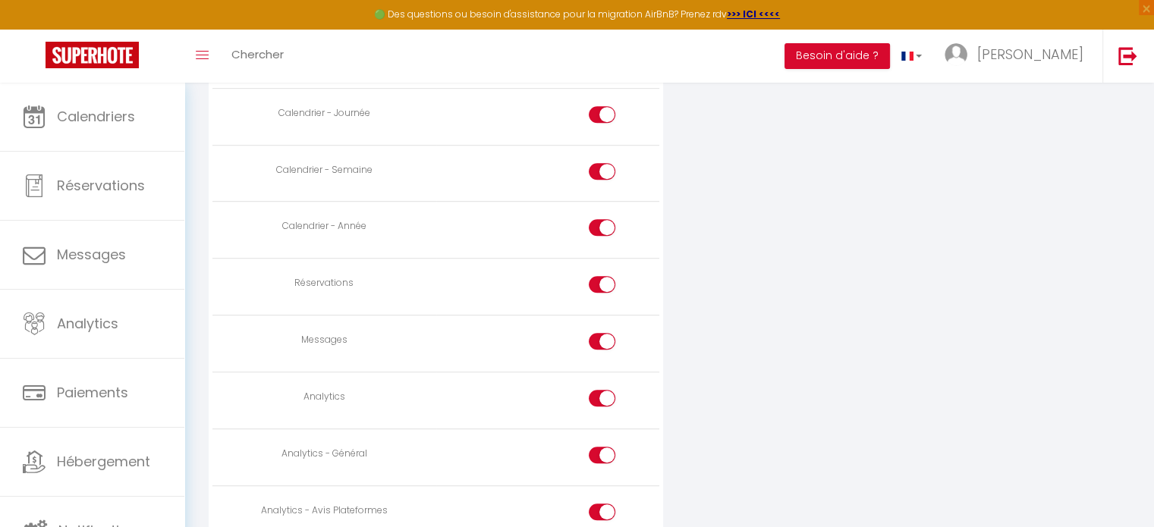
click at [597, 341] on div at bounding box center [602, 341] width 27 height 17
click at [602, 341] on input "checkbox" at bounding box center [615, 344] width 27 height 23
checkbox input "false"
click at [592, 390] on div at bounding box center [602, 398] width 27 height 17
click at [602, 390] on input "checkbox" at bounding box center [615, 401] width 27 height 23
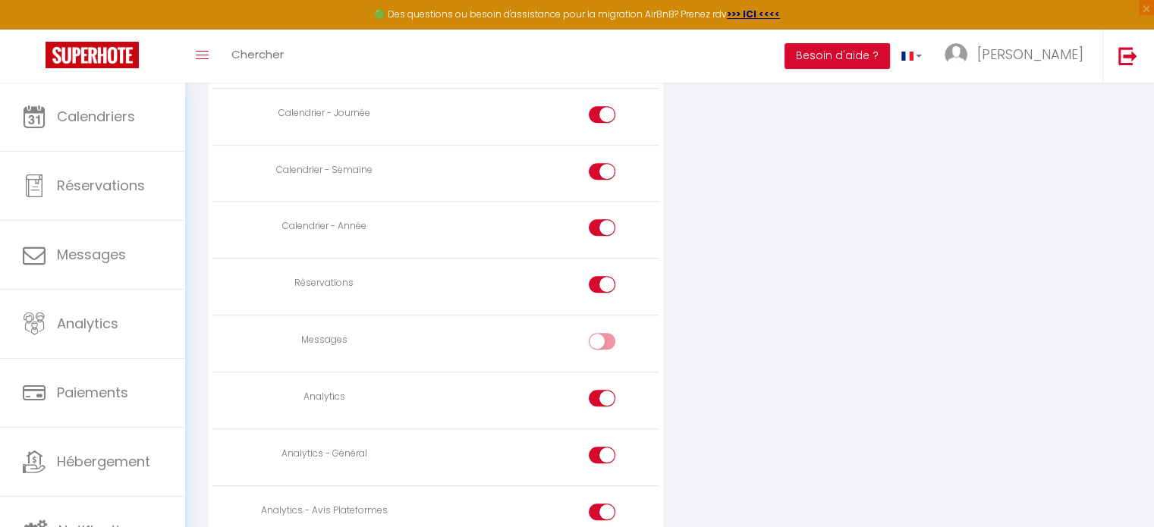
checkbox input "false"
click at [593, 452] on div at bounding box center [602, 455] width 27 height 17
click at [602, 452] on input "checkbox" at bounding box center [615, 458] width 27 height 23
checkbox input "false"
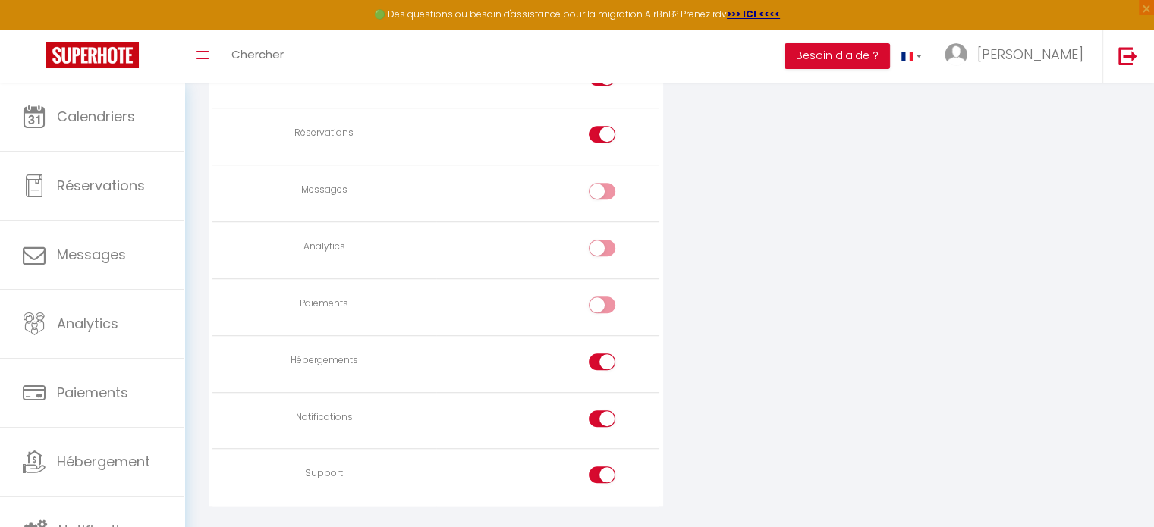
scroll to position [1063, 0]
click at [597, 357] on div at bounding box center [602, 360] width 27 height 17
click at [602, 357] on input "checkbox" at bounding box center [615, 363] width 27 height 23
checkbox input "false"
click at [594, 409] on div at bounding box center [602, 417] width 27 height 17
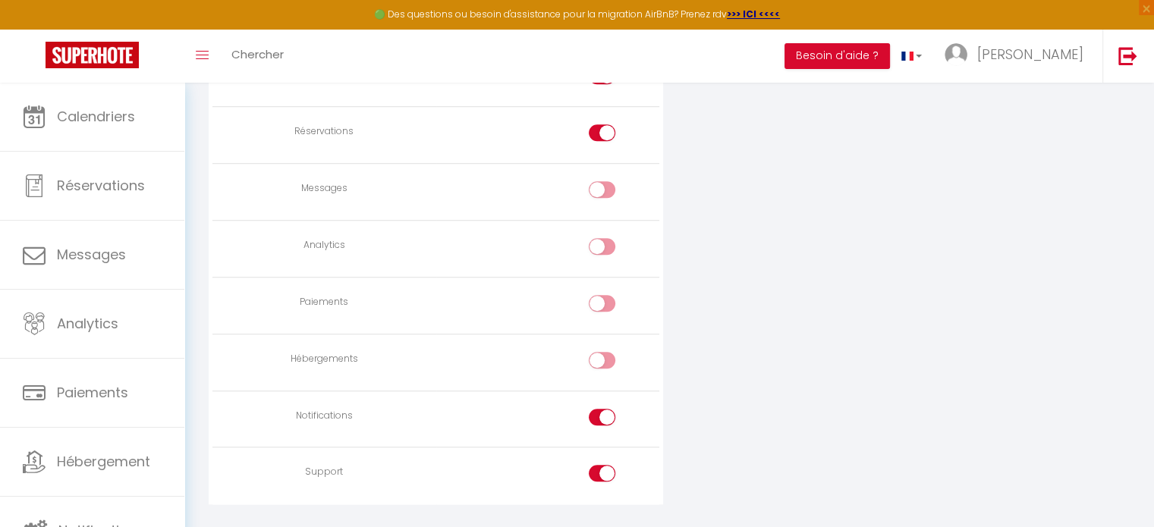
click at [602, 409] on input "checkbox" at bounding box center [615, 420] width 27 height 23
checkbox input "false"
click at [595, 473] on div at bounding box center [602, 473] width 27 height 17
click at [602, 473] on input "checkbox" at bounding box center [615, 476] width 27 height 23
checkbox input "false"
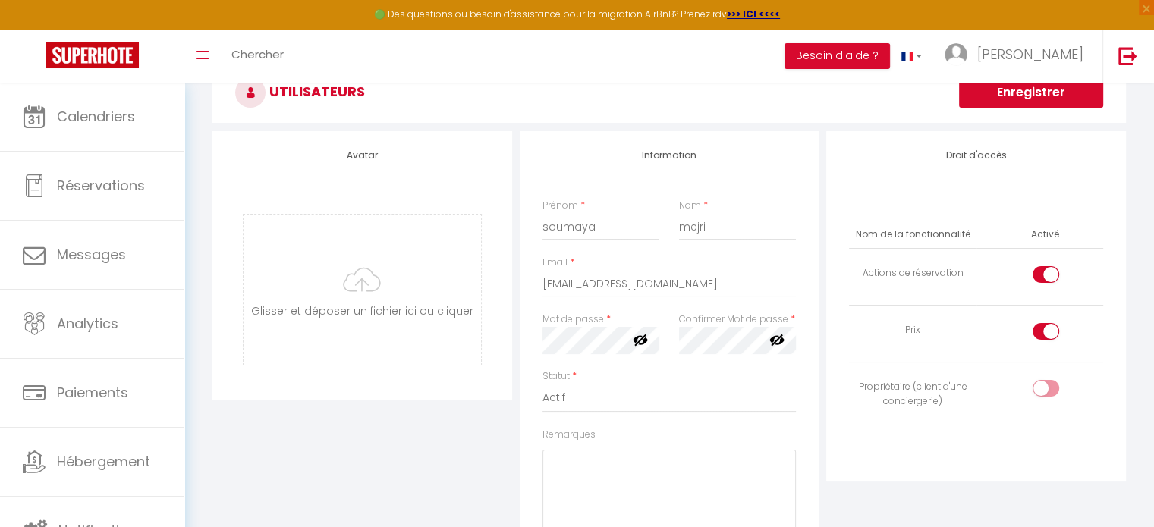
scroll to position [0, 0]
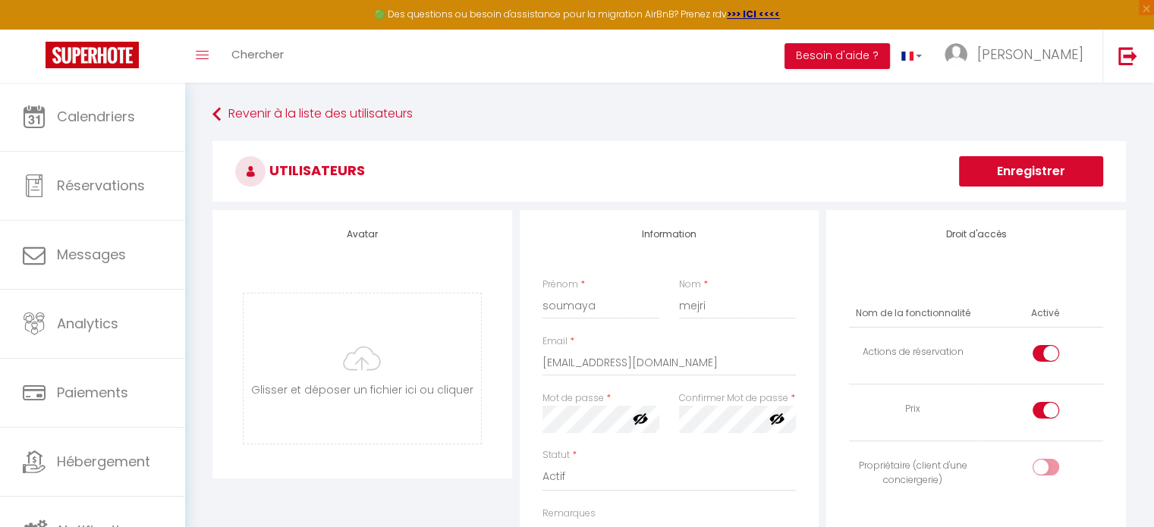
click at [1016, 171] on button "Enregistrer" at bounding box center [1031, 171] width 144 height 30
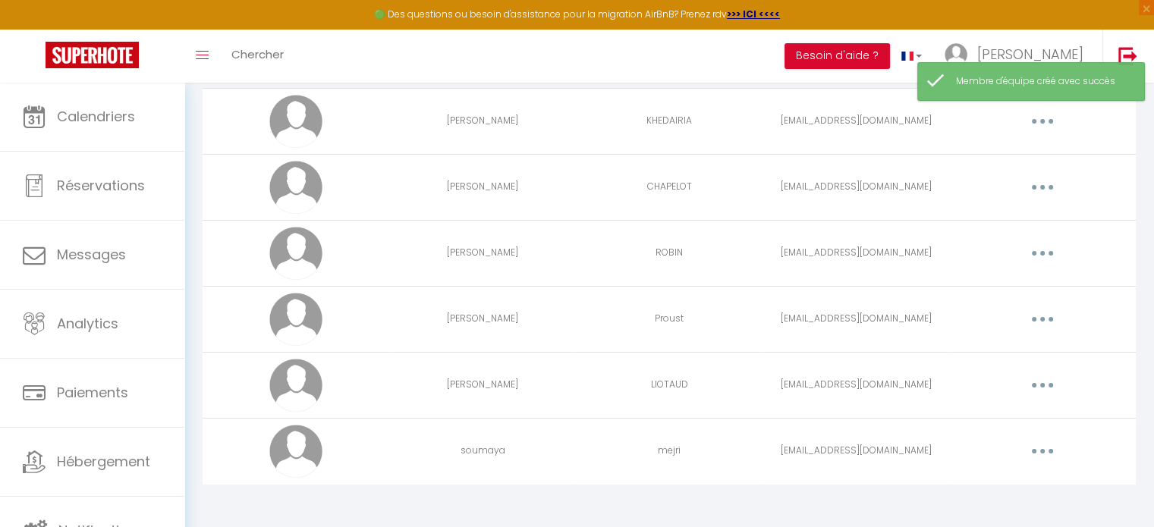
scroll to position [126, 0]
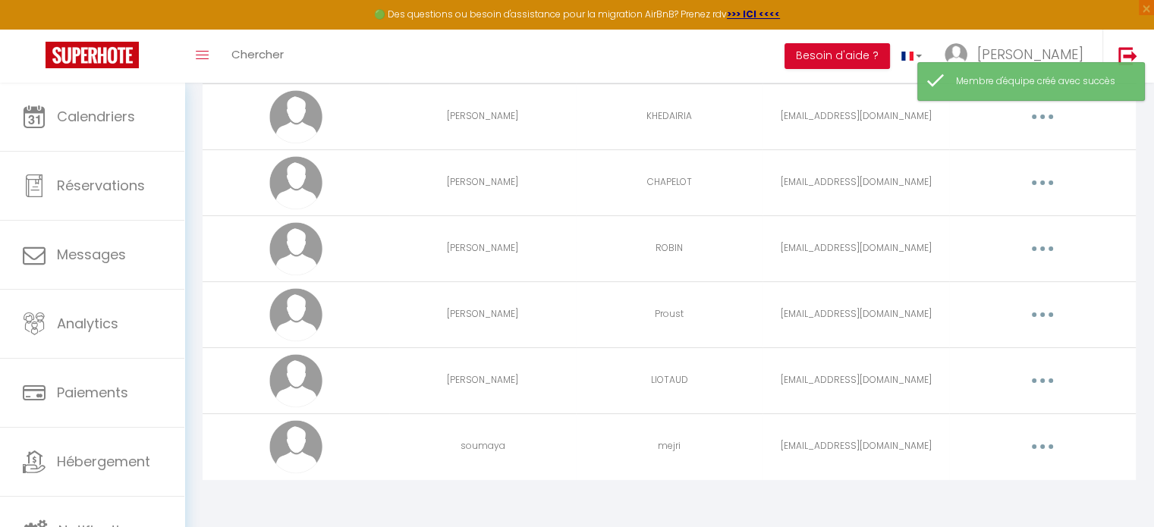
click at [1038, 442] on button "button" at bounding box center [1043, 447] width 43 height 24
click at [993, 481] on link "Editer" at bounding box center [1003, 482] width 112 height 26
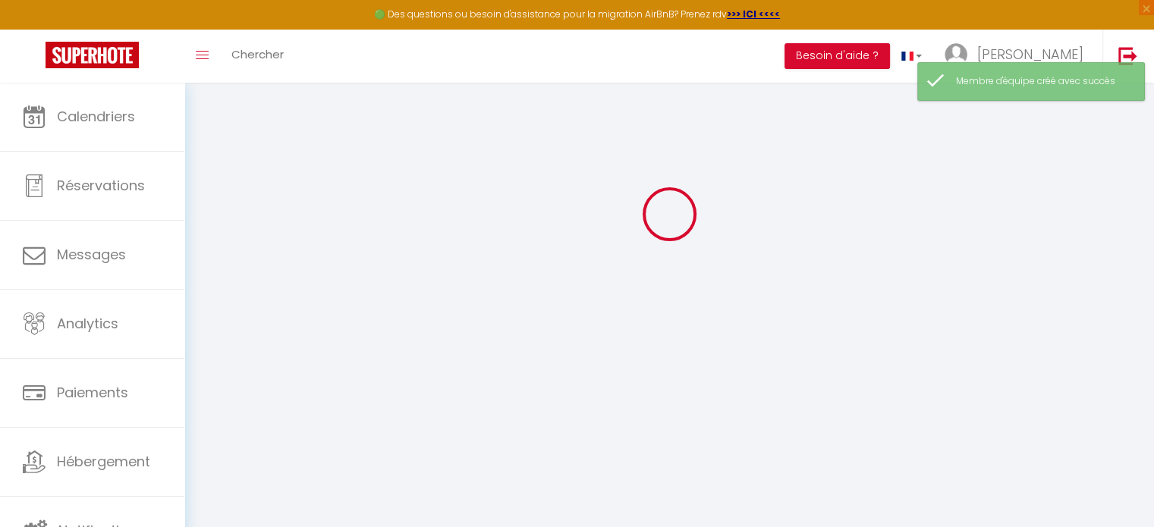
type input "soumaya"
type input "mejri"
type input "soumayamejri909@yahoo.com"
type textarea "https://app.superhote.com/#/connect/U8NkxkoJdF"
checkbox input "true"
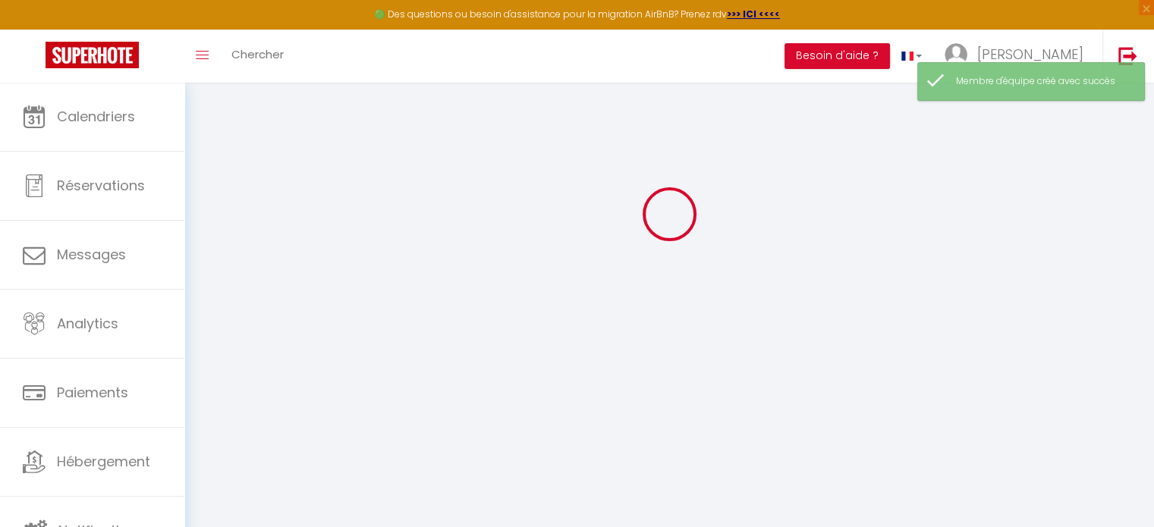
checkbox input "true"
checkbox input "false"
checkbox input "true"
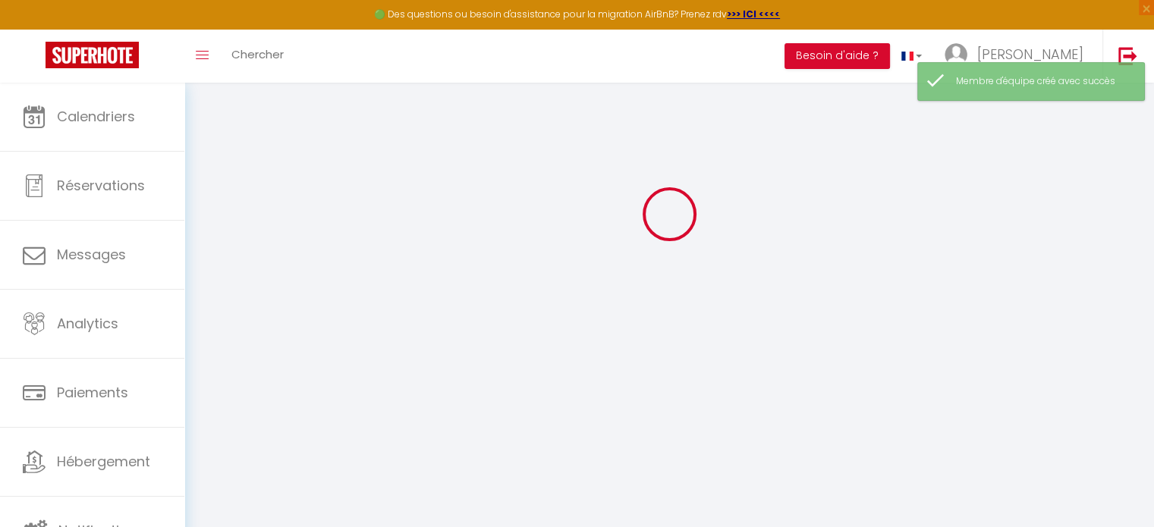
checkbox input "true"
checkbox input "false"
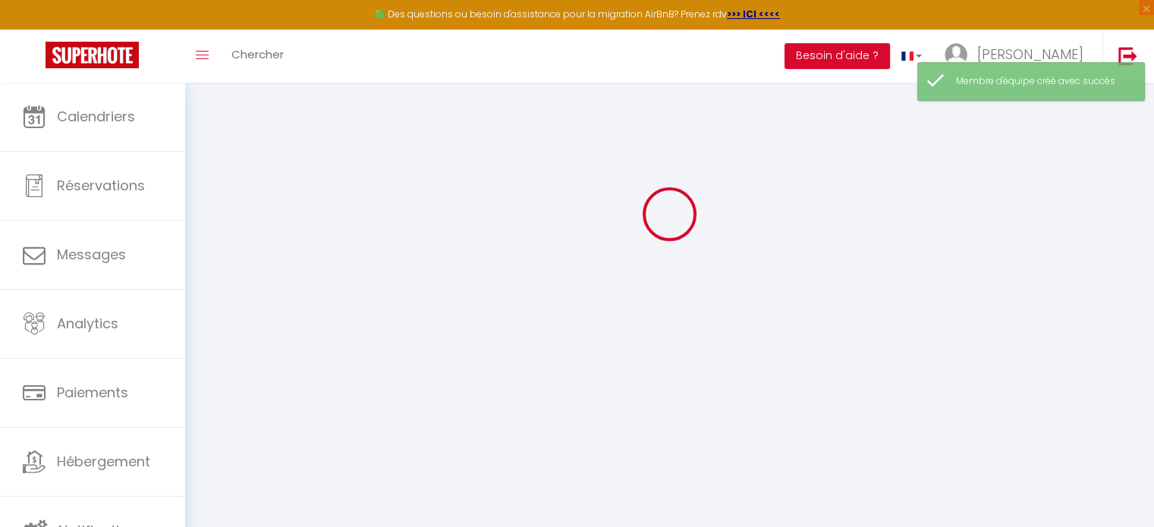
checkbox input "false"
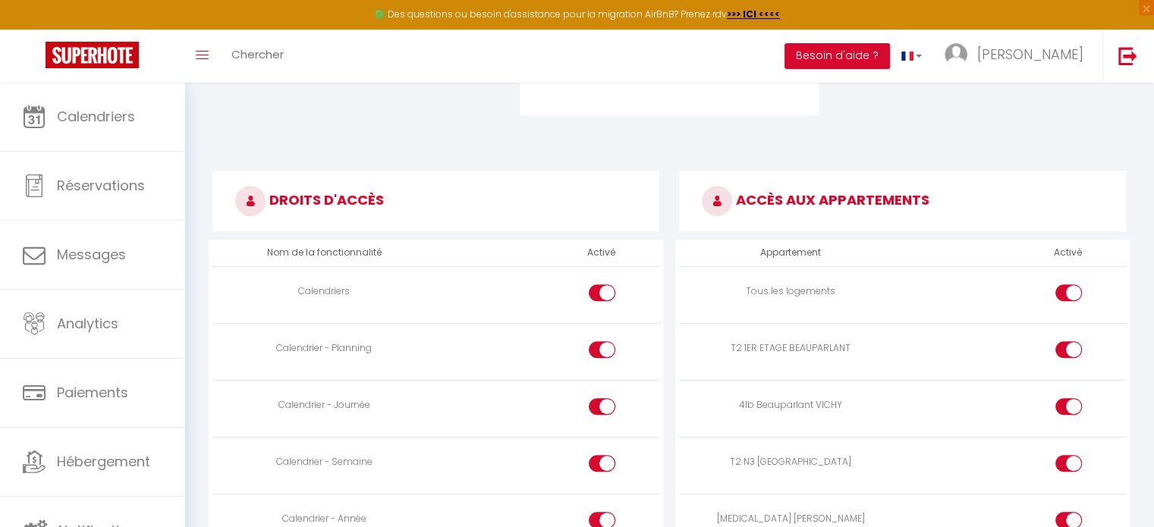
scroll to position [694, 0]
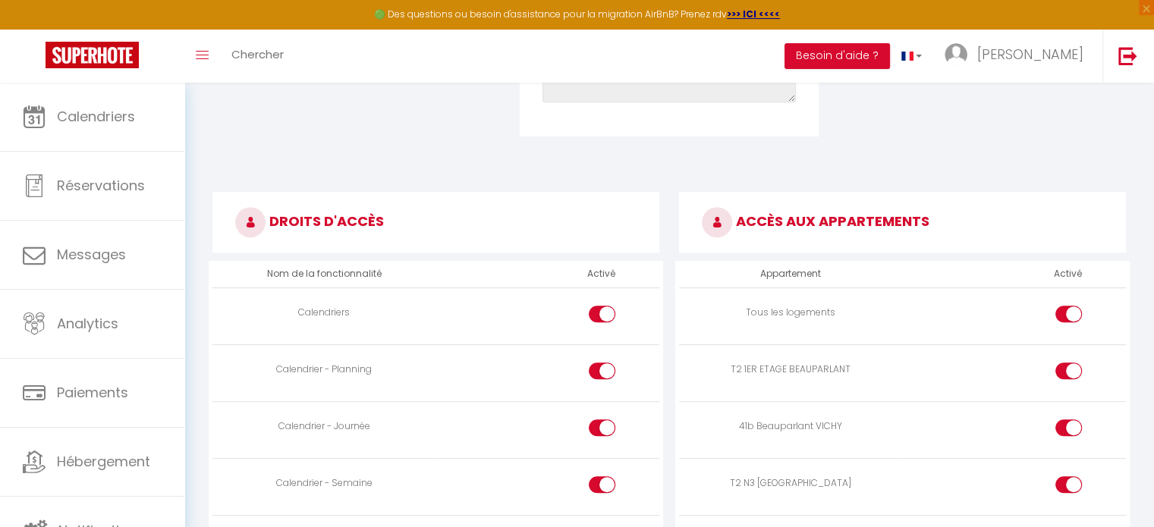
click at [1061, 310] on div at bounding box center [1069, 314] width 27 height 17
click at [1069, 310] on input "checkbox" at bounding box center [1082, 317] width 27 height 23
checkbox input "false"
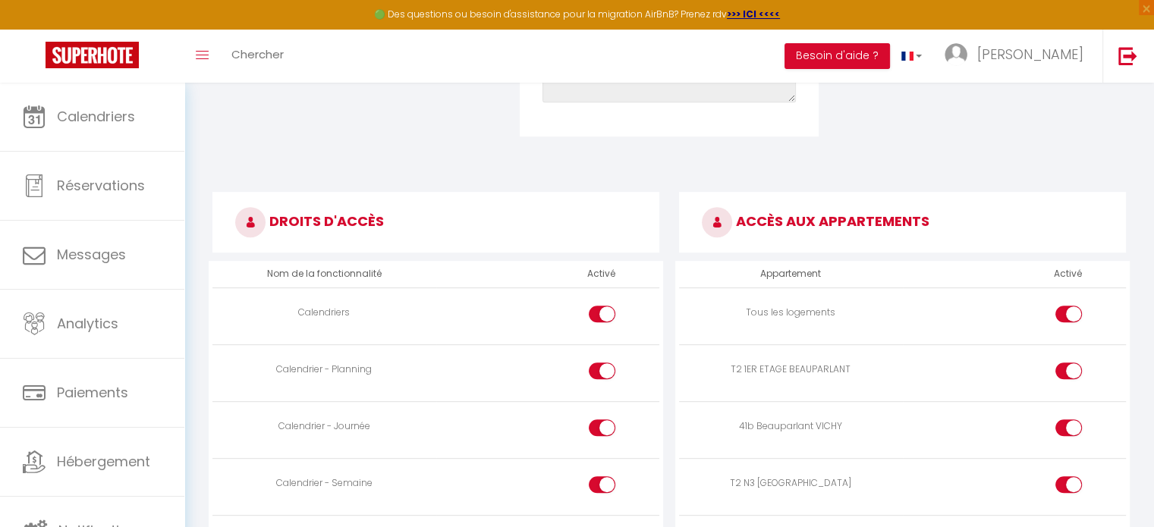
checkbox input "false"
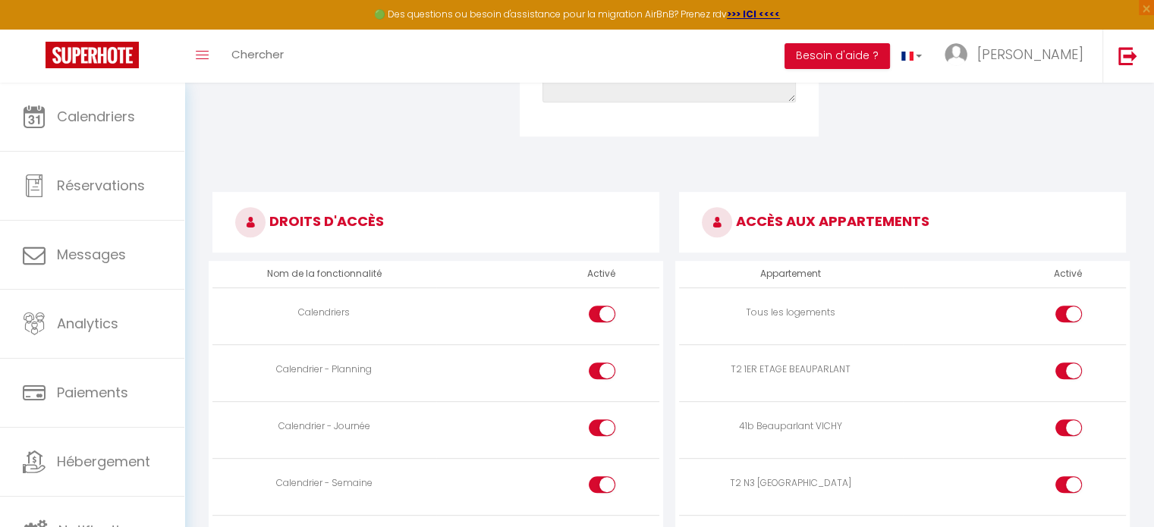
checkbox input "false"
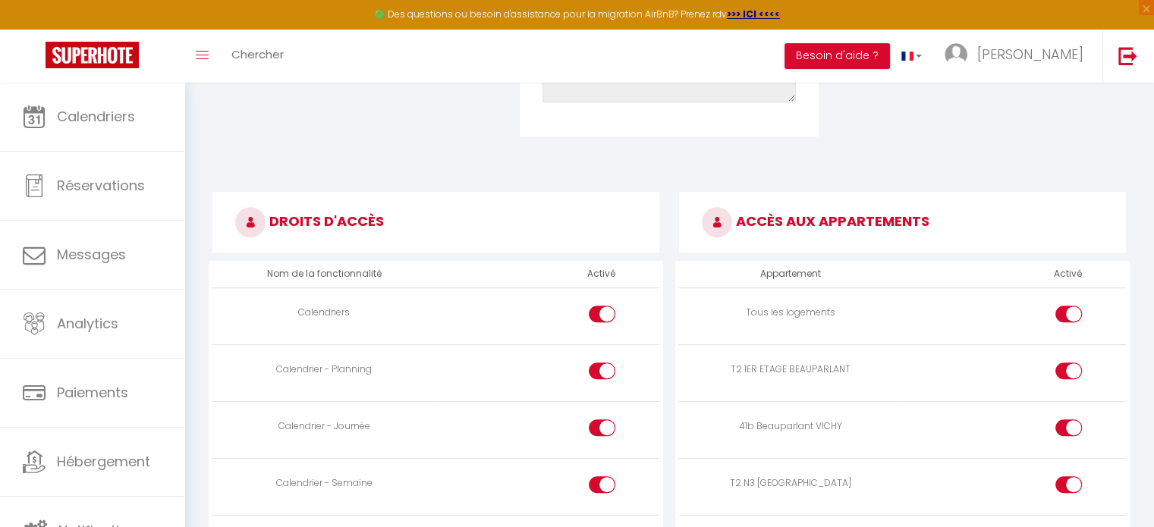
checkbox input "false"
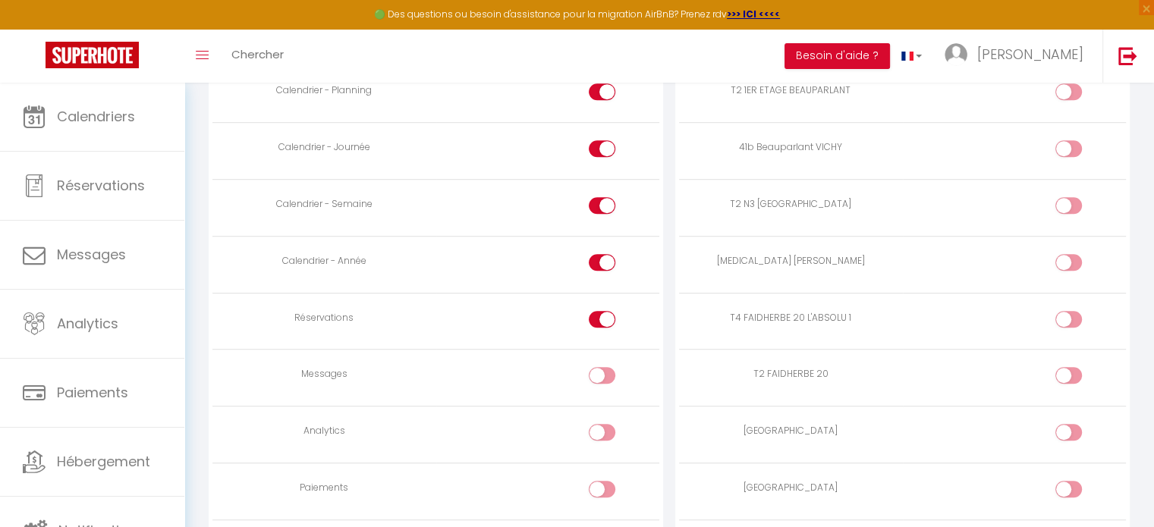
scroll to position [997, 0]
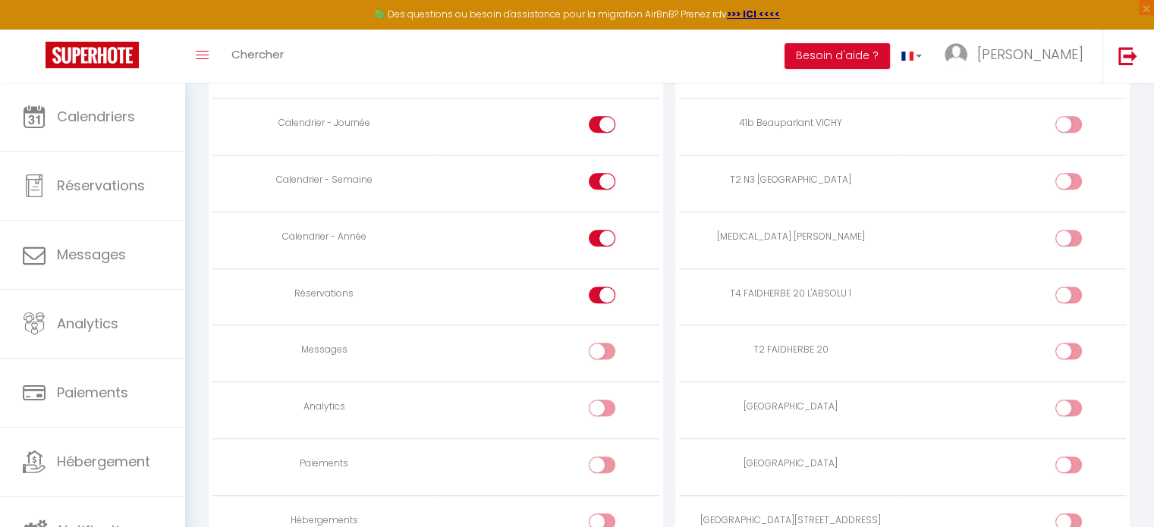
click at [1074, 406] on input "checkbox" at bounding box center [1082, 411] width 27 height 23
checkbox input "true"
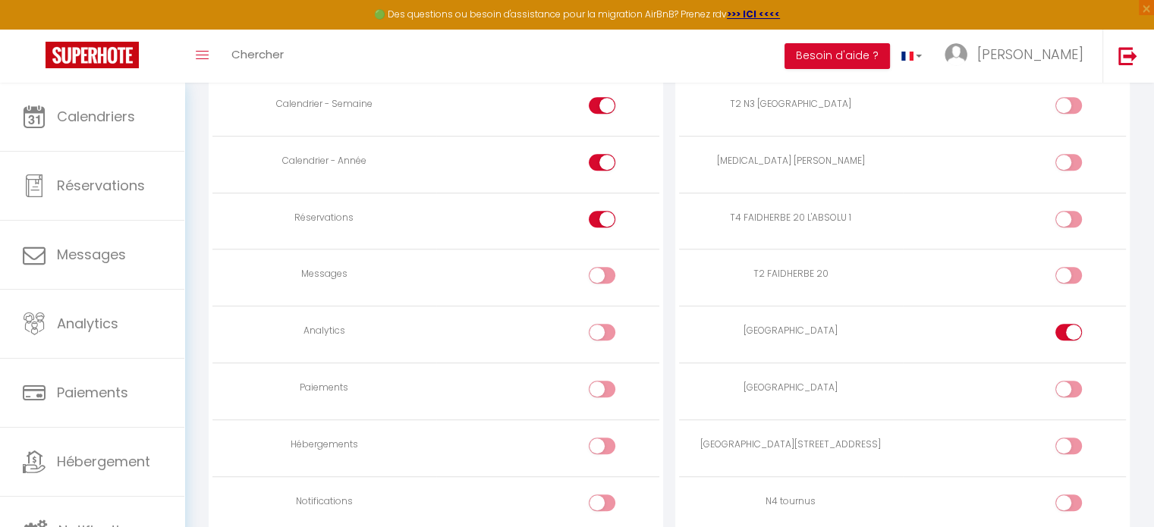
click at [1072, 387] on input "checkbox" at bounding box center [1082, 392] width 27 height 23
checkbox input "true"
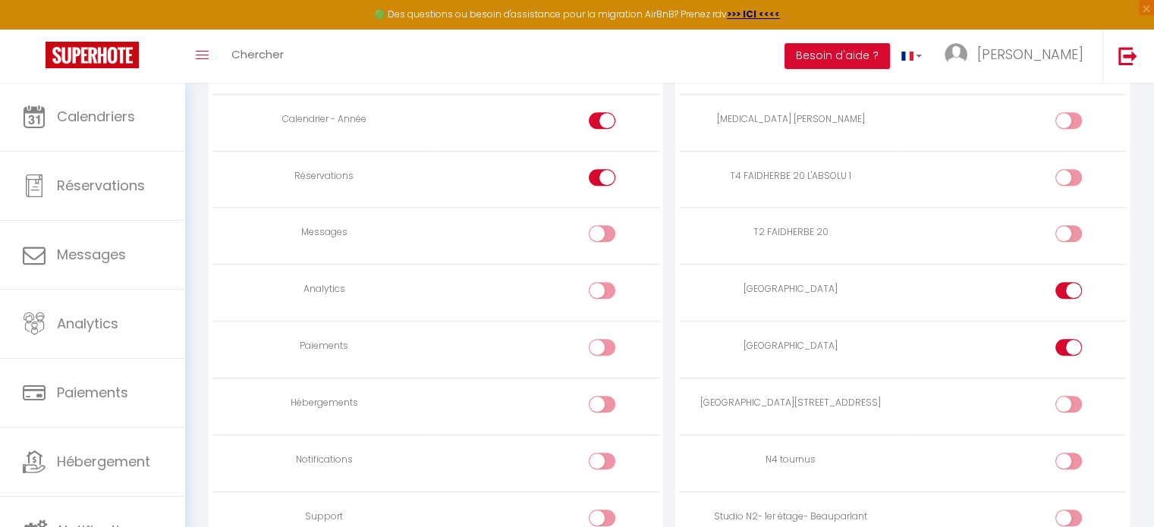
scroll to position [1149, 0]
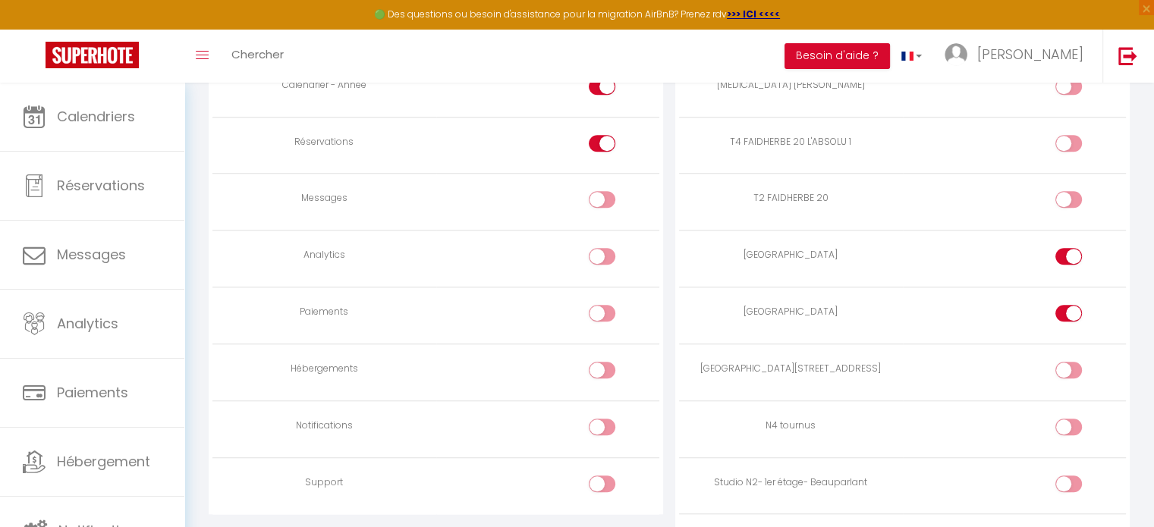
click at [1075, 367] on input "checkbox" at bounding box center [1082, 373] width 27 height 23
checkbox input "true"
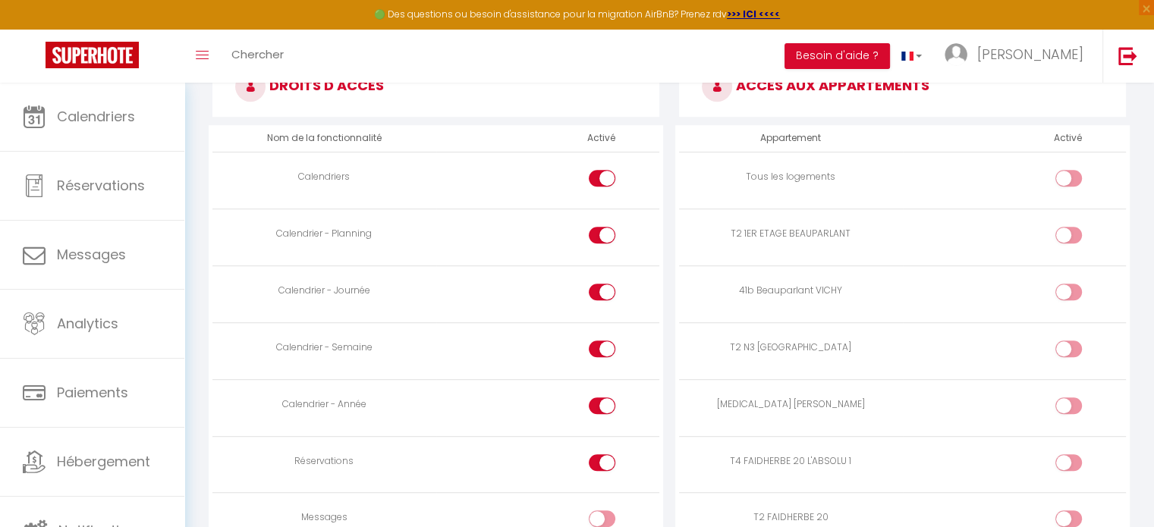
scroll to position [846, 0]
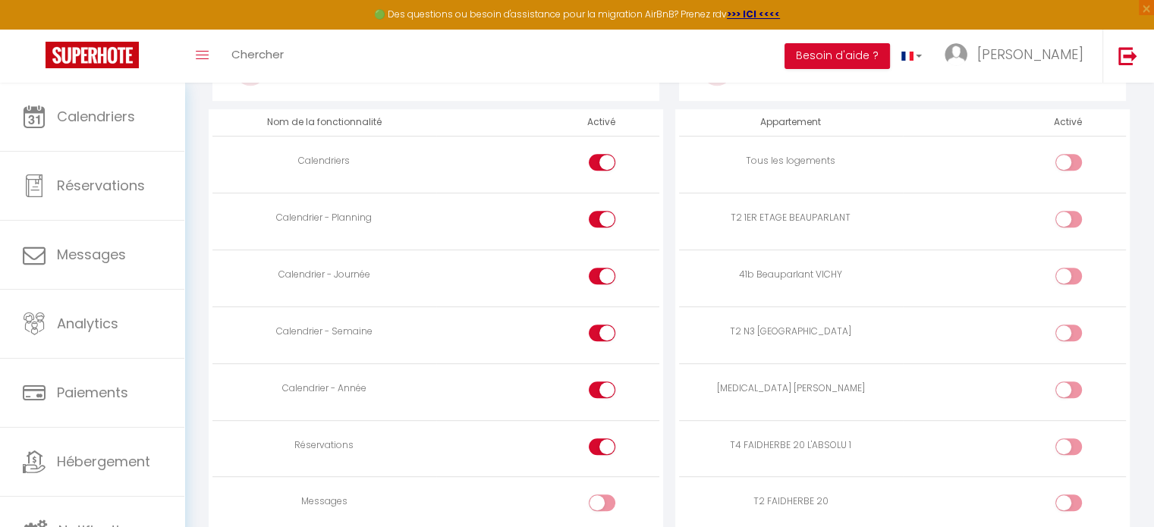
click at [1075, 332] on input "checkbox" at bounding box center [1082, 336] width 27 height 23
checkbox input "true"
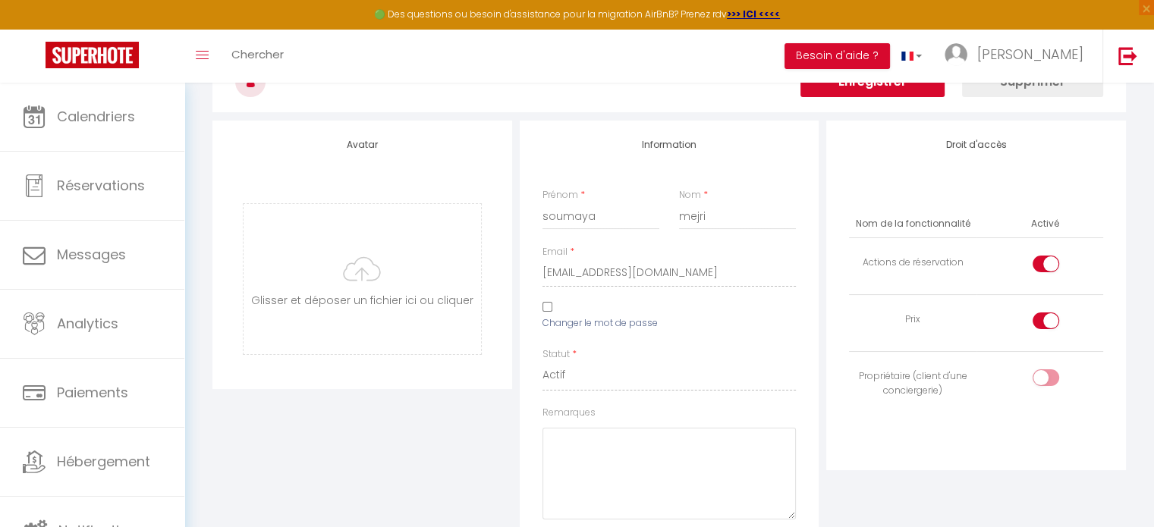
scroll to position [0, 0]
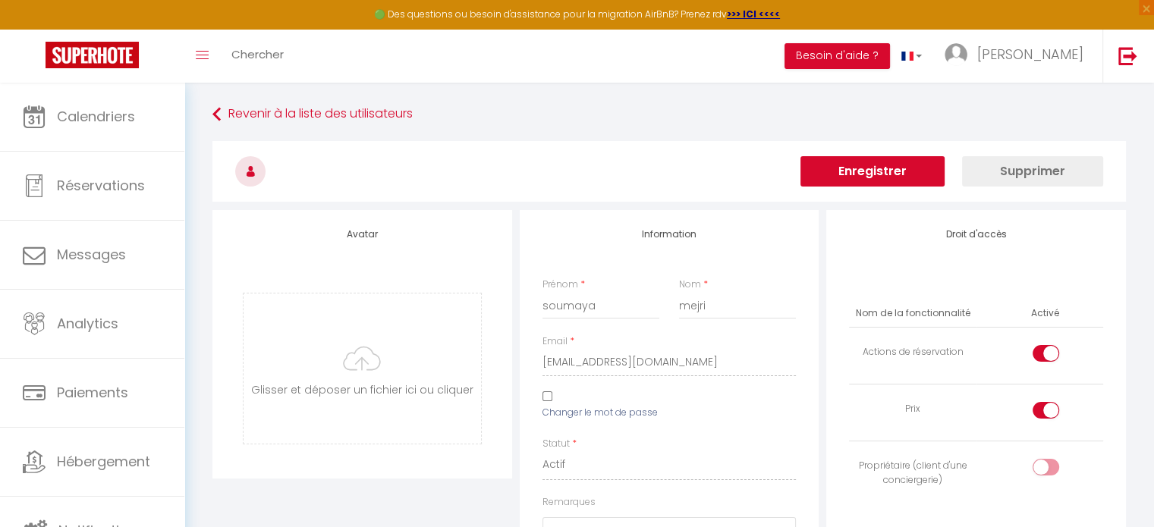
click at [870, 169] on button "Enregistrer" at bounding box center [873, 171] width 144 height 30
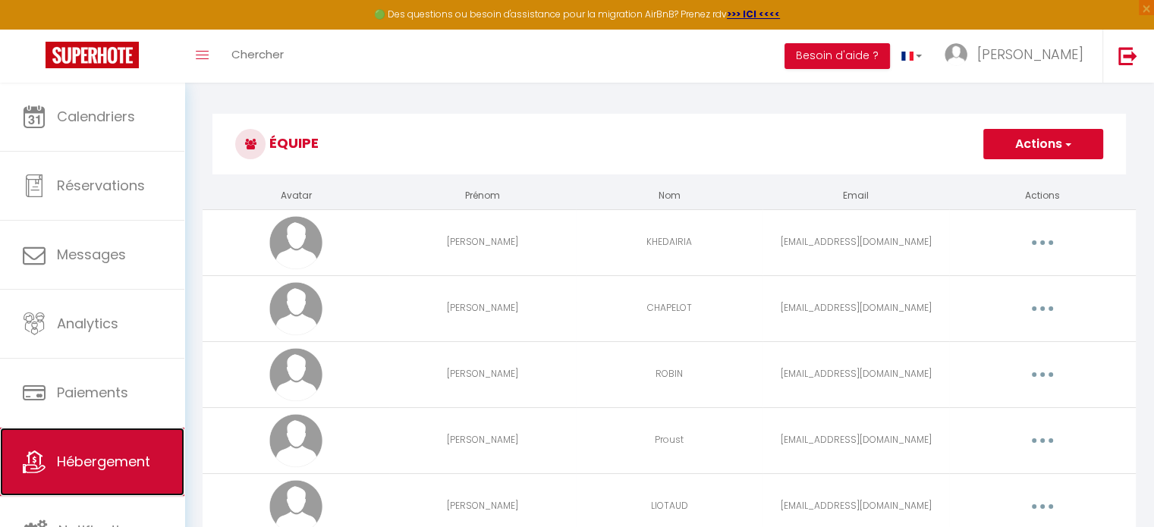
click at [98, 455] on span "Hébergement" at bounding box center [103, 461] width 93 height 19
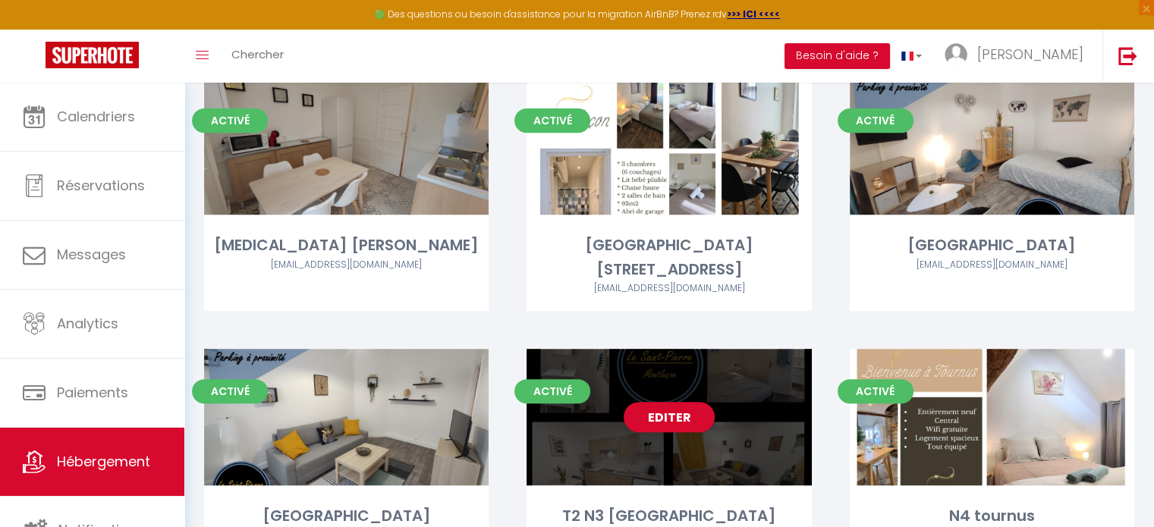
scroll to position [531, 0]
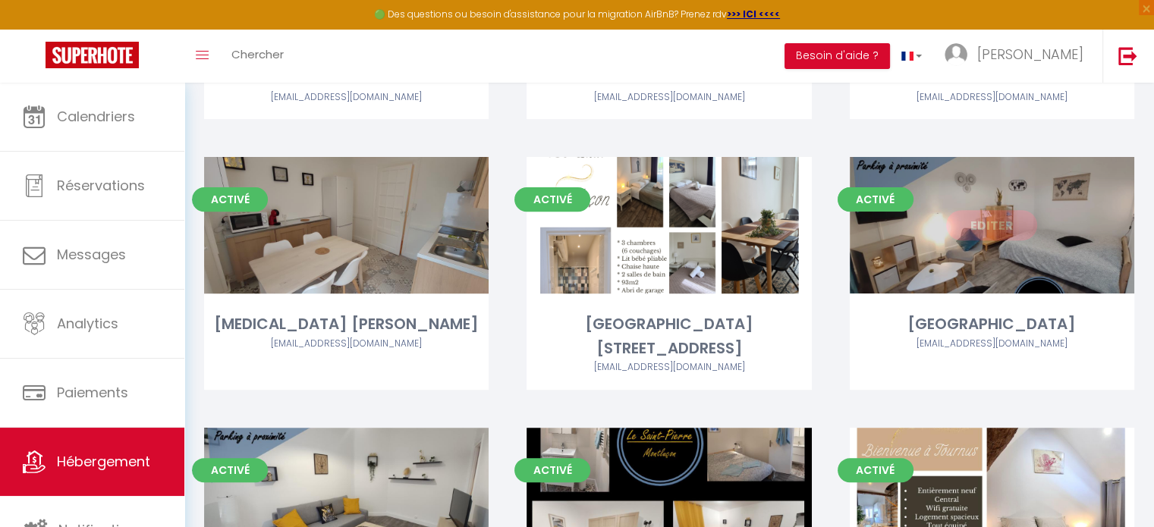
click at [985, 227] on link "Editer" at bounding box center [991, 225] width 91 height 30
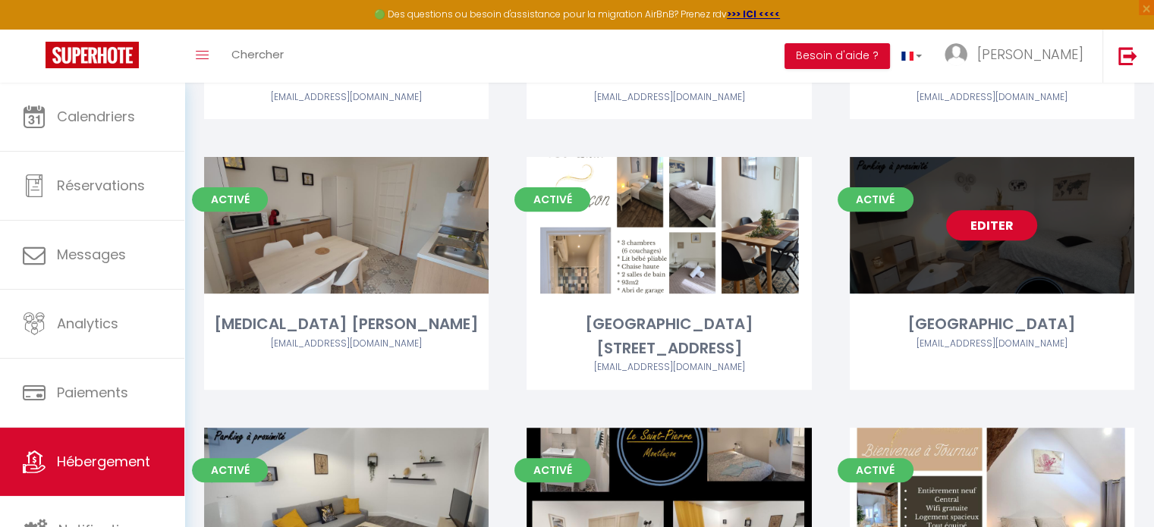
click at [988, 224] on link "Editer" at bounding box center [991, 225] width 91 height 30
select select "3"
select select "2"
select select "1"
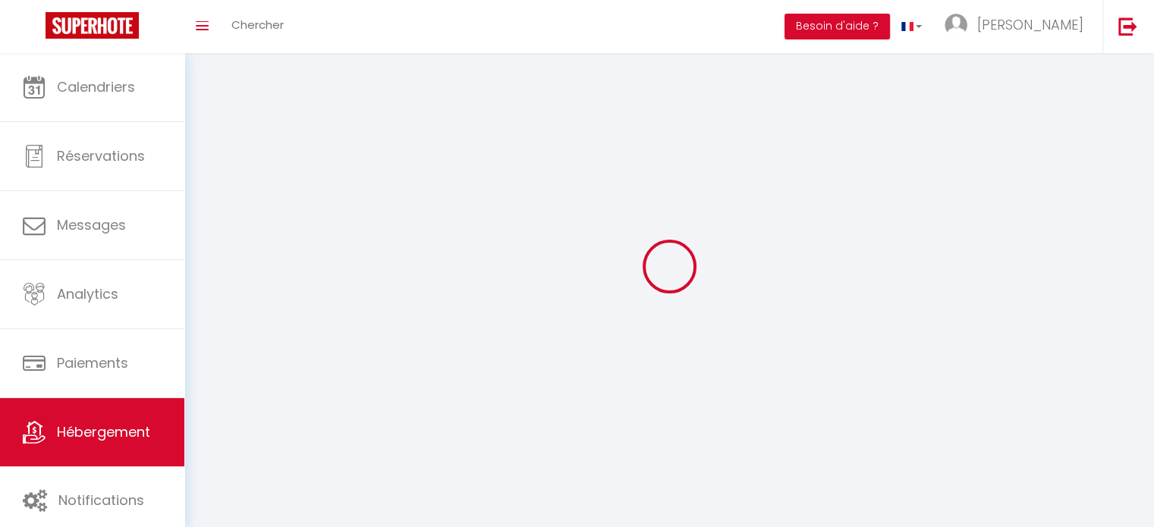
select select
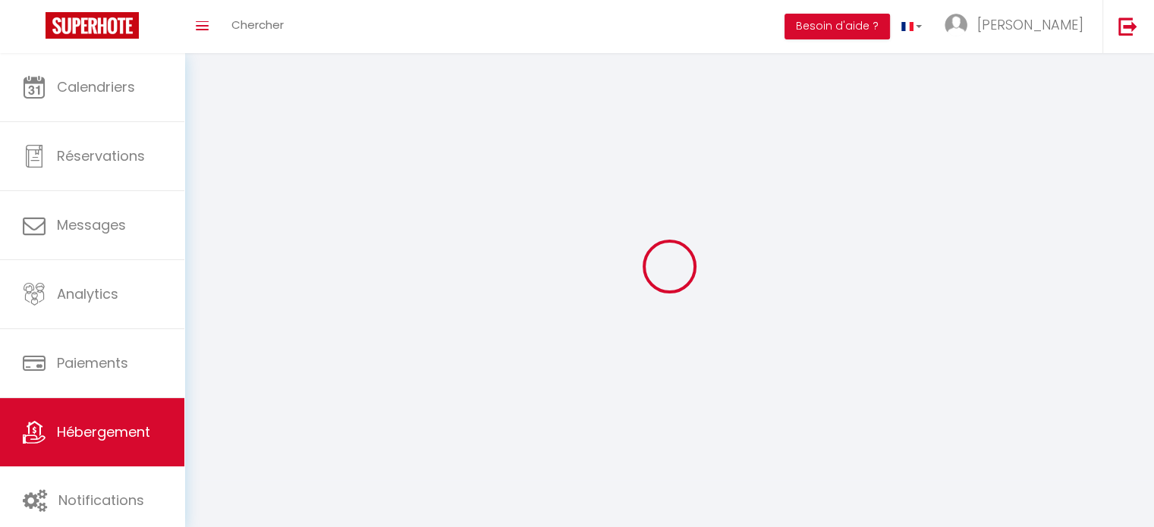
select select
checkbox input "false"
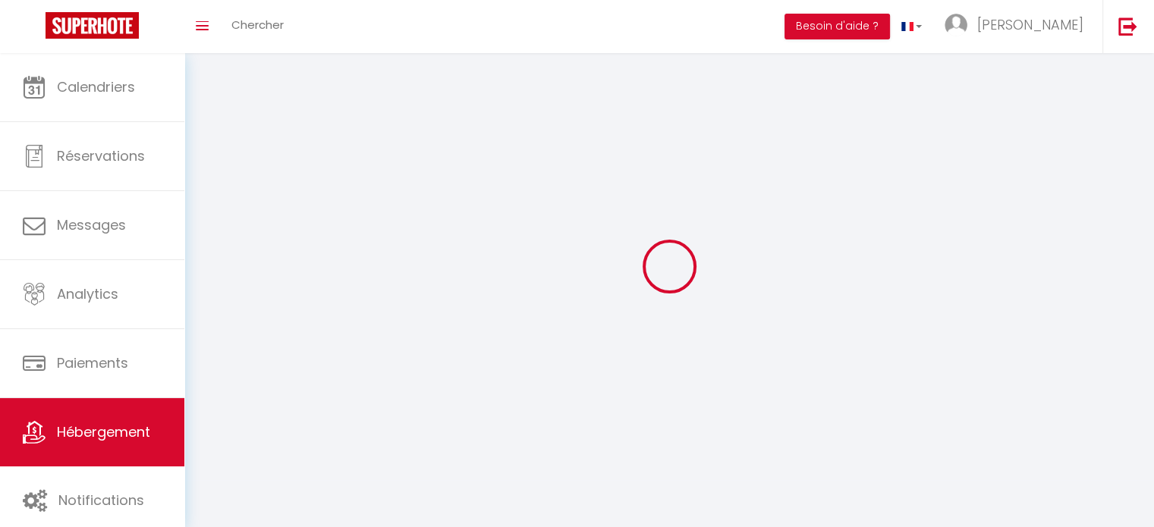
select select
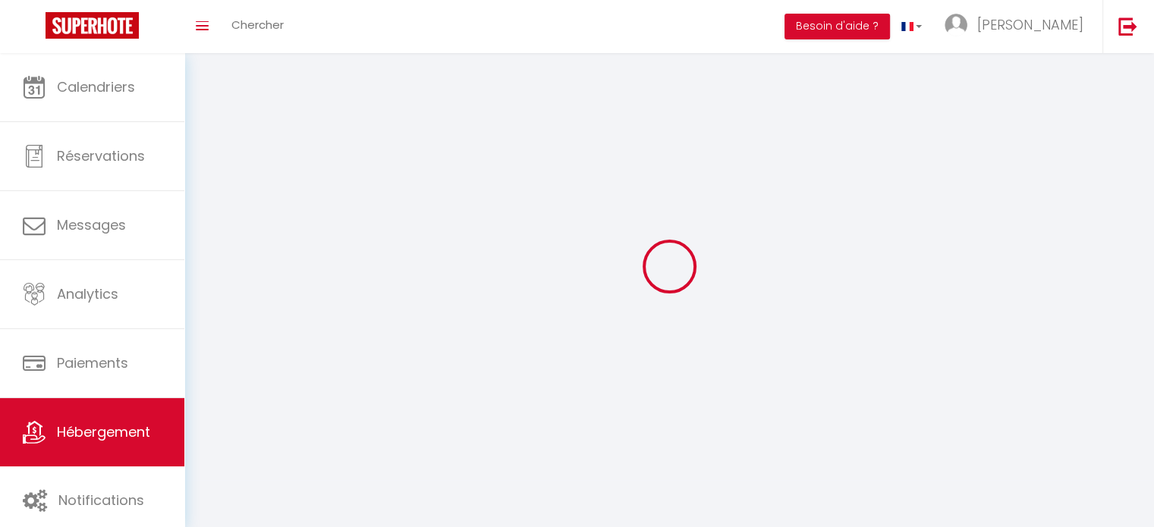
select select
checkbox input "false"
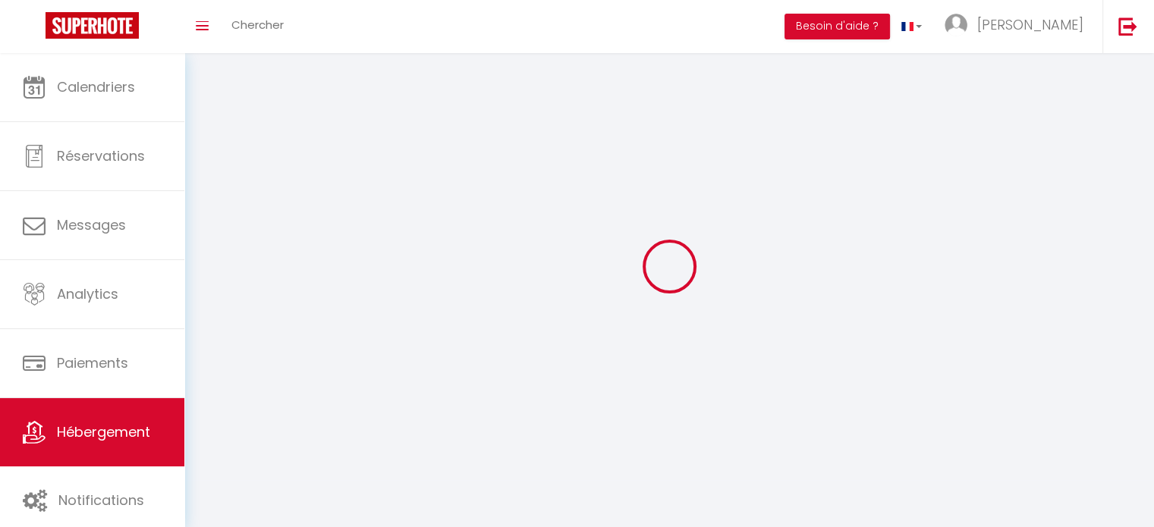
checkbox input "false"
select select
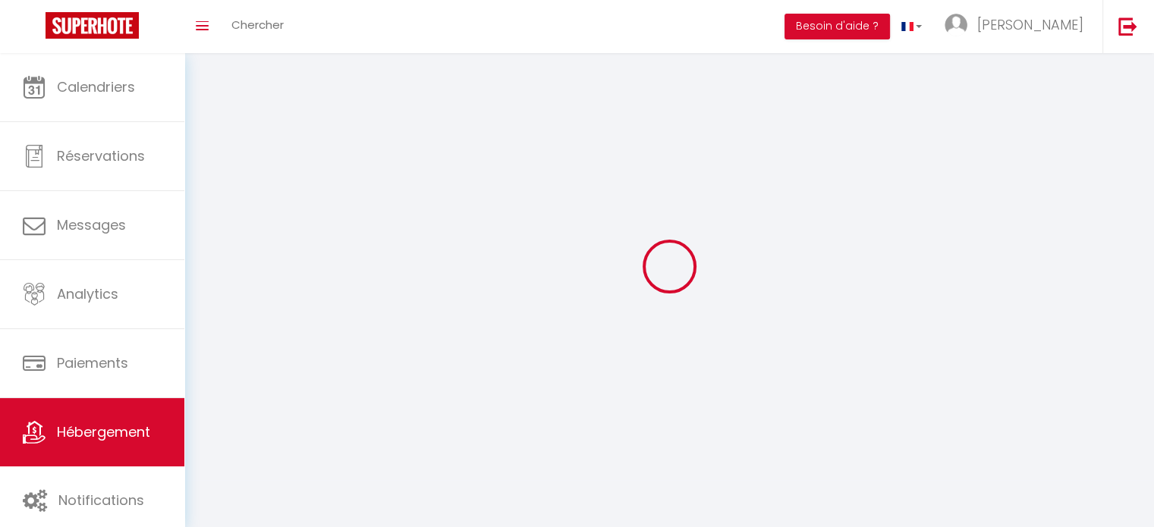
select select
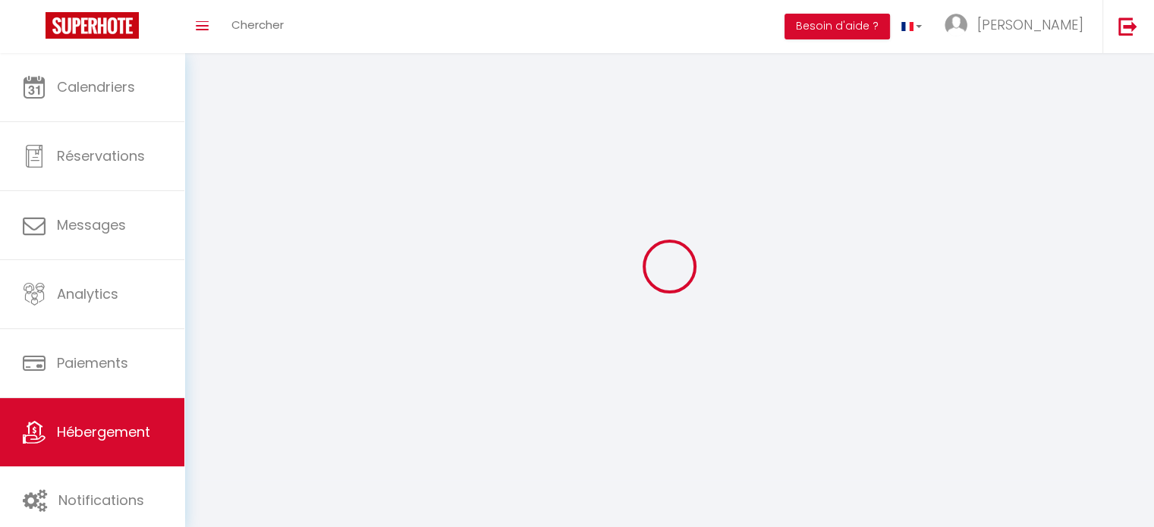
select select
checkbox input "false"
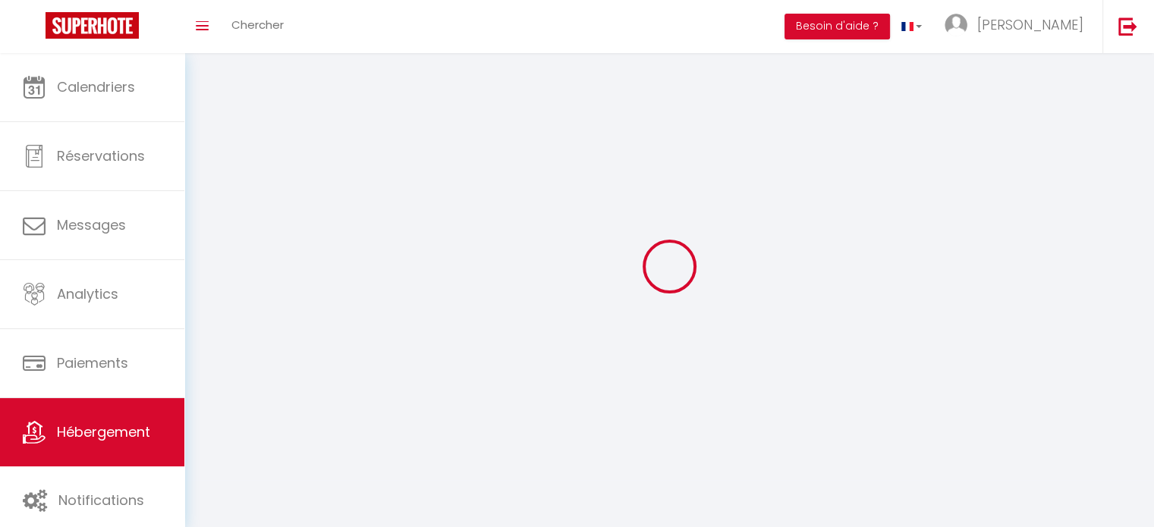
checkbox input "false"
select select
select select "28"
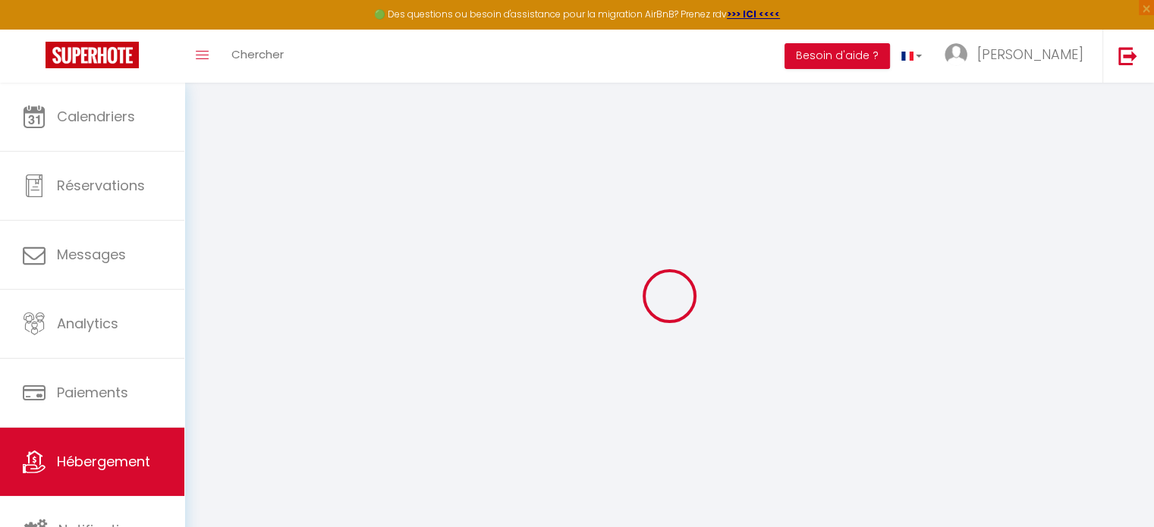
select select
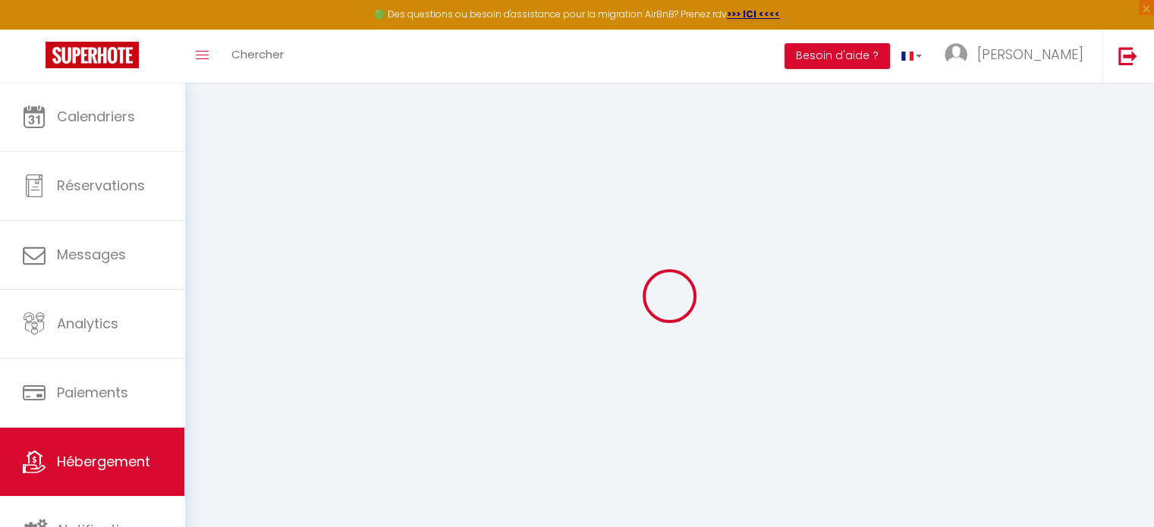
select select
checkbox input "false"
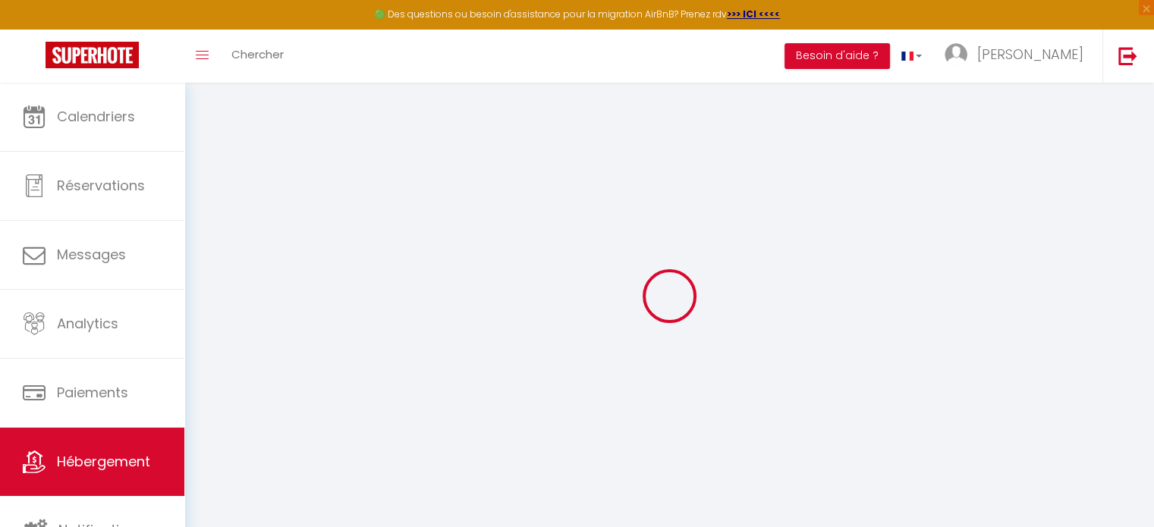
select select
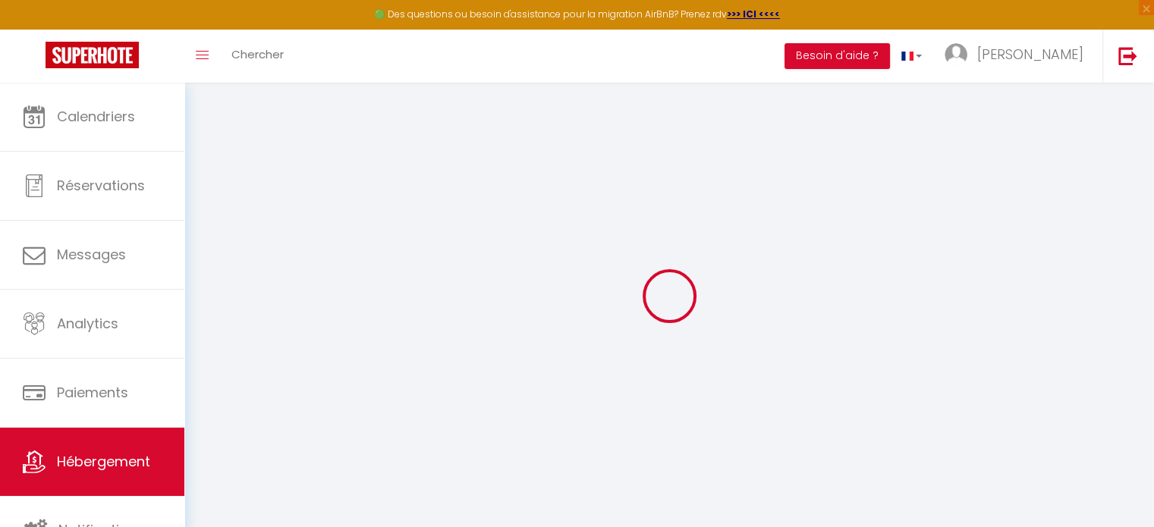
select select
checkbox input "false"
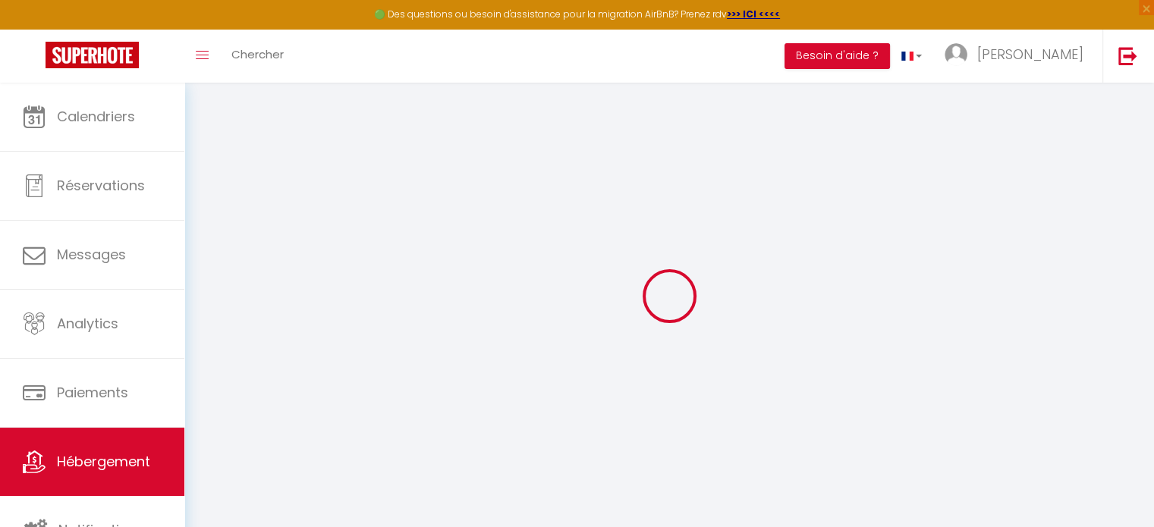
checkbox input "false"
select select
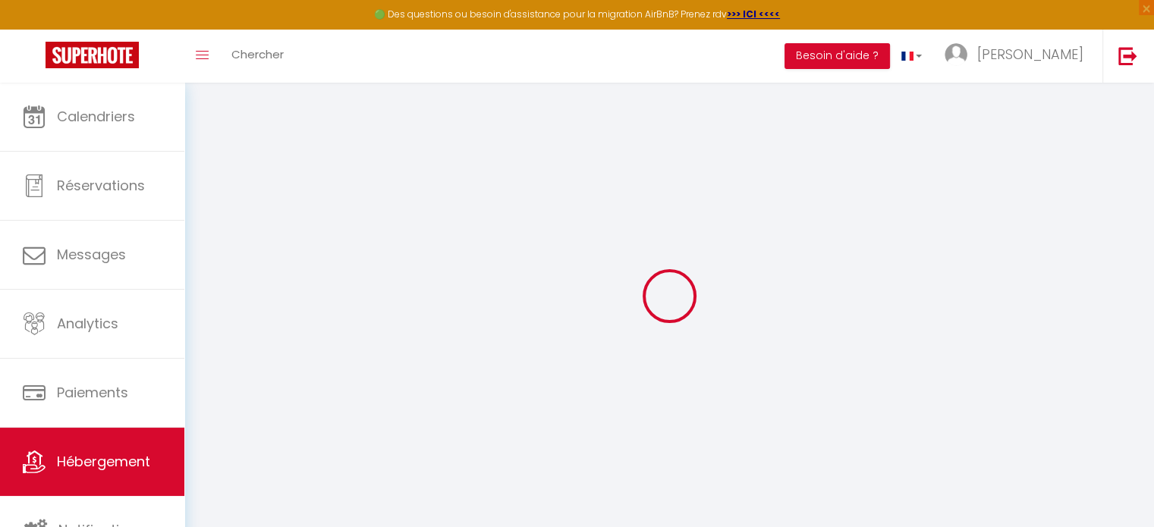
select select
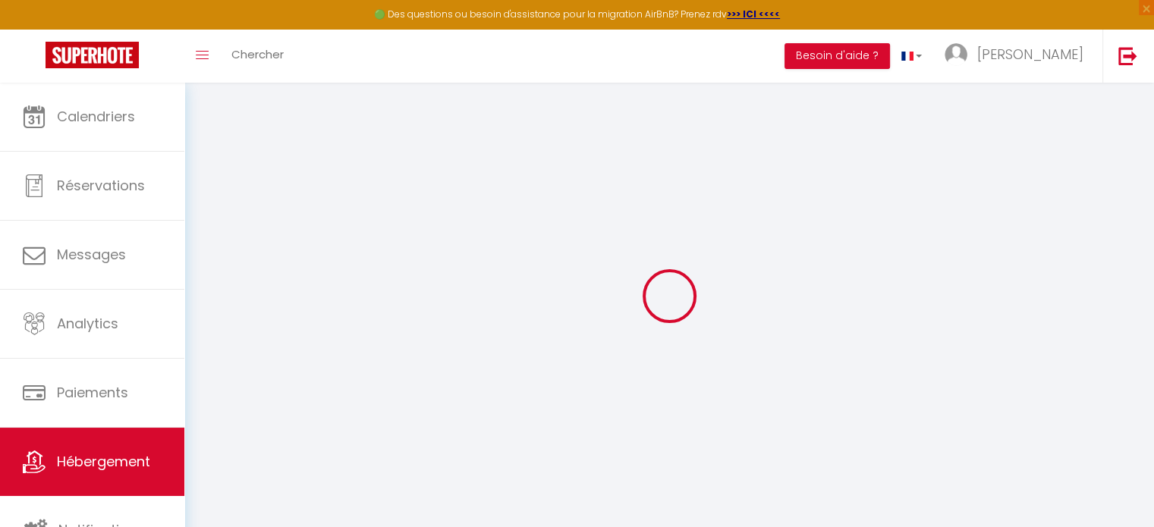
checkbox input "false"
select select
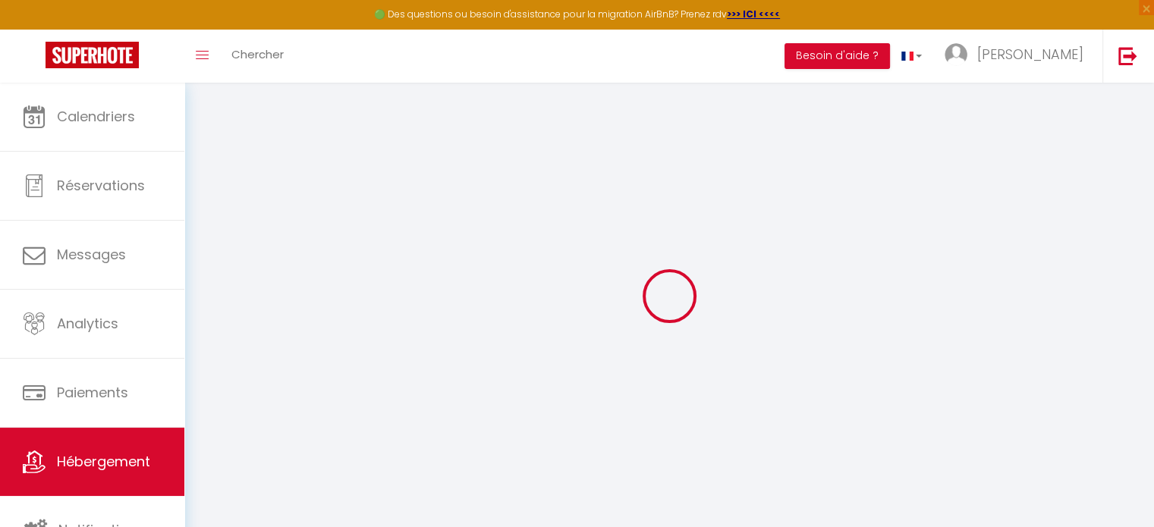
select select
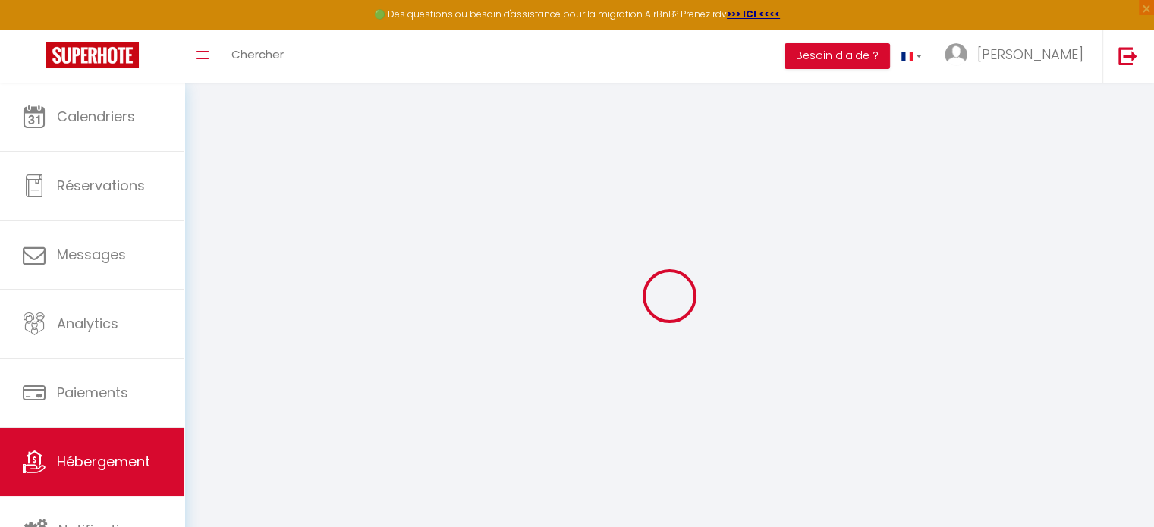
select select
checkbox input "false"
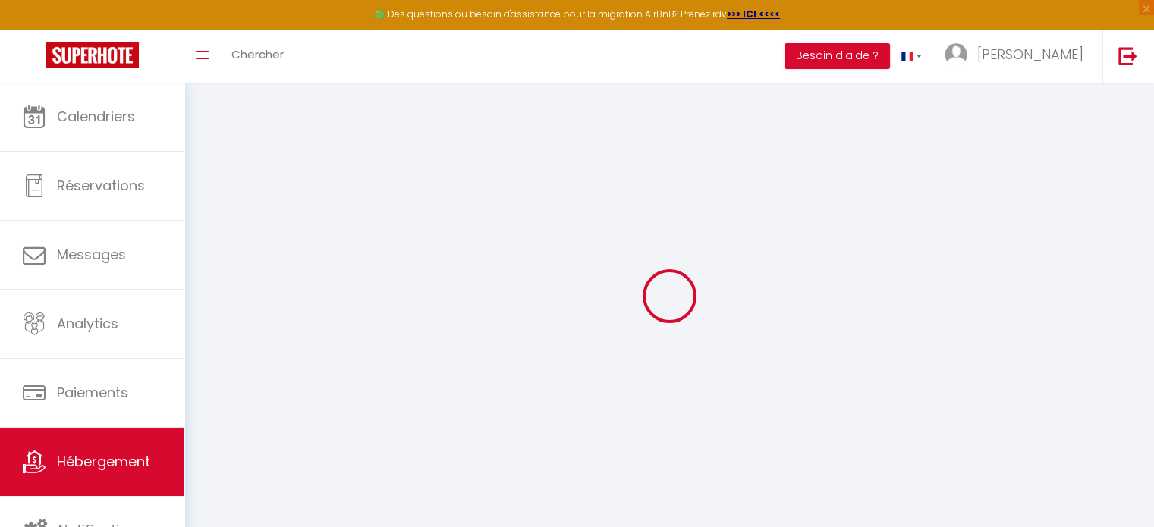
checkbox input "false"
select select
type input "STUDIO N1 RUE ST PIERRE MONTLUCON"
type input "ESTELLE"
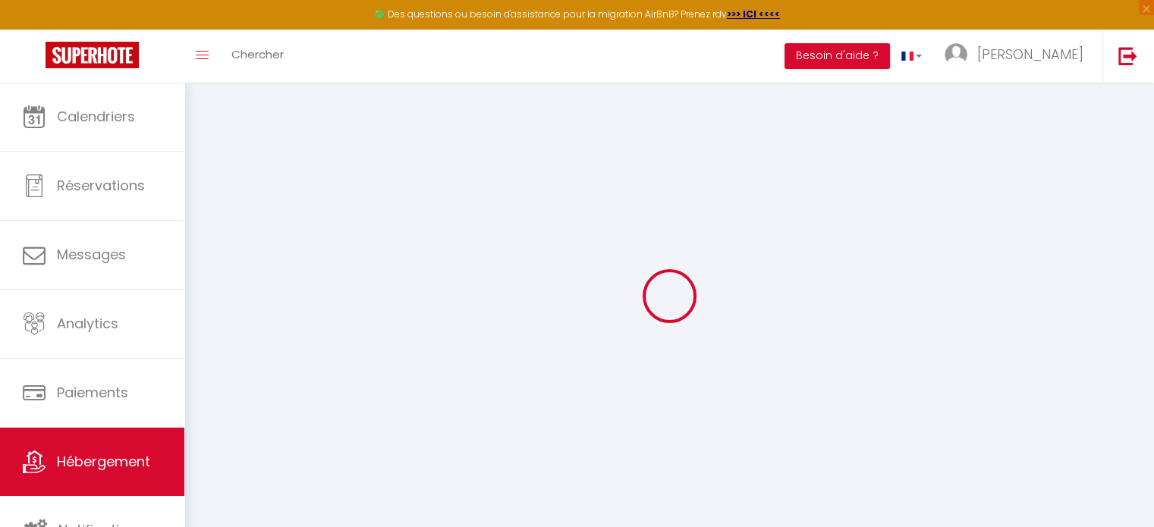
type input "CHAPELOT"
type input "14 RUE VERIZET"
type input "71260"
type input "VIRE"
select select "2"
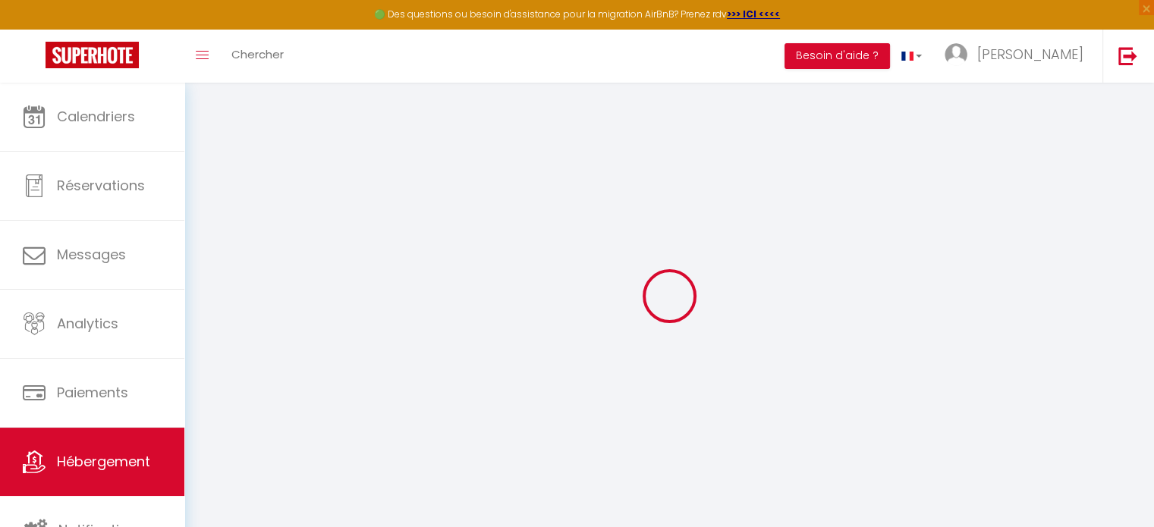
type input "37"
type input "35"
type input "2.31"
type input "200"
type input "10"
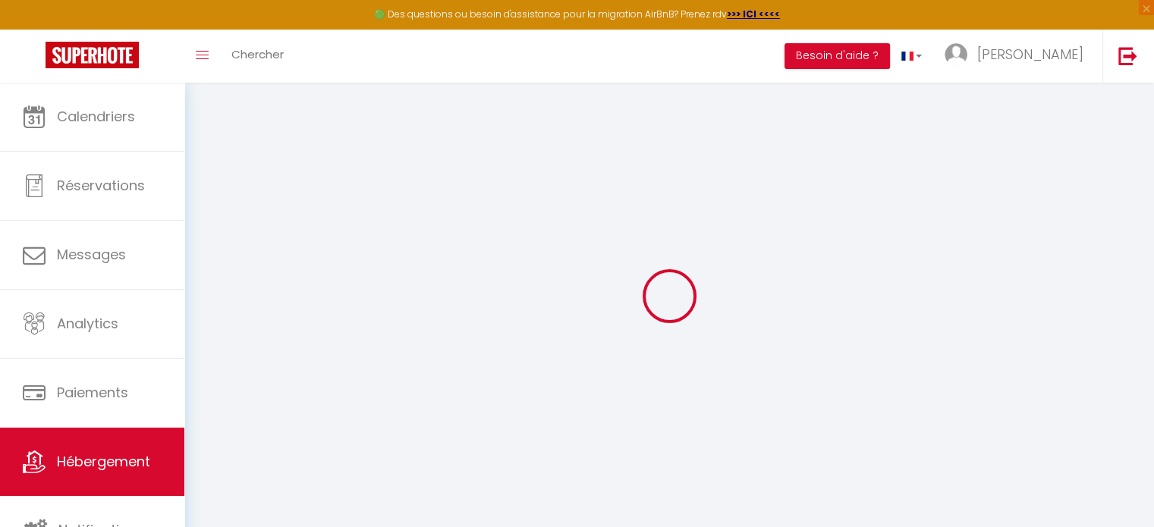
select select
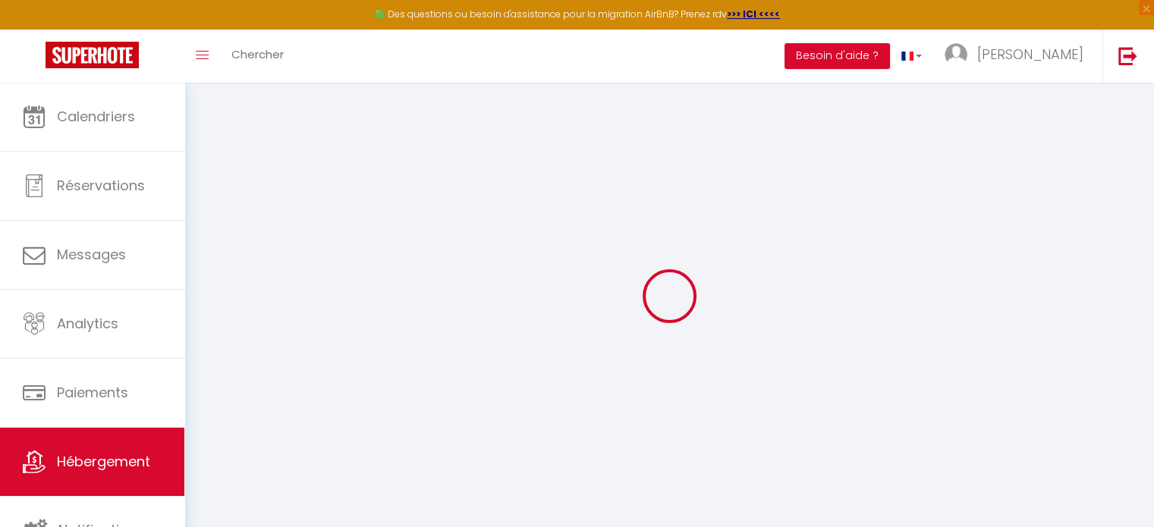
type input "14 RUE PORTE ST PIERRE"
type input "03100"
type input "MONTLUCON"
type input "estellechapelot@free.fr"
select select
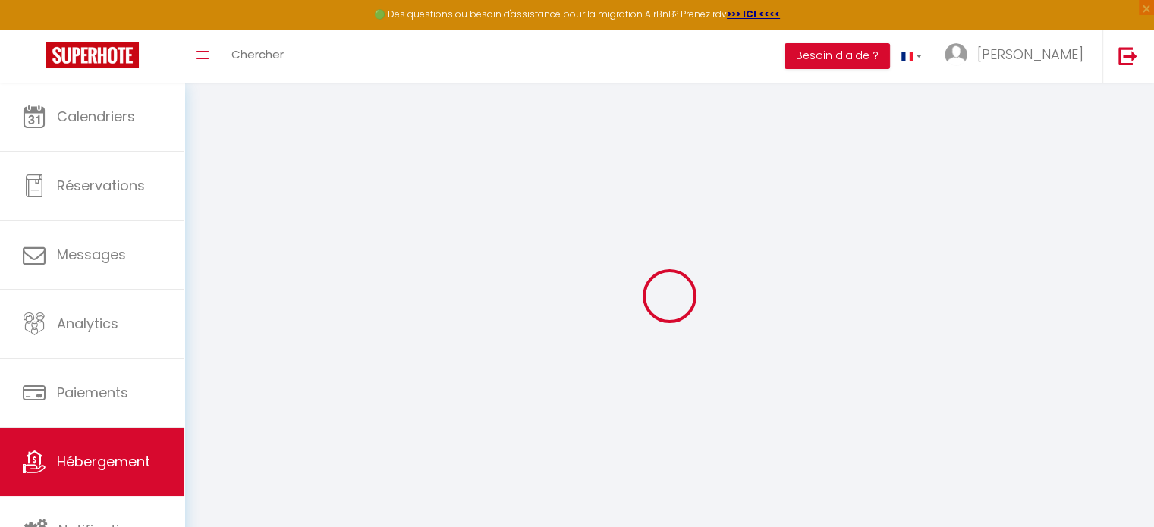
checkbox input "false"
type input "25"
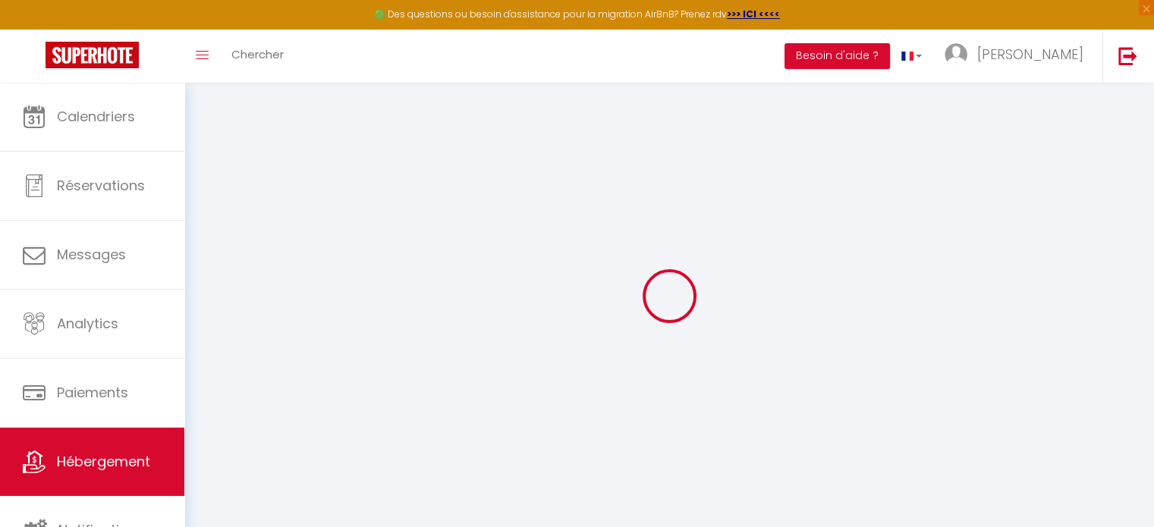
type input "0"
select select
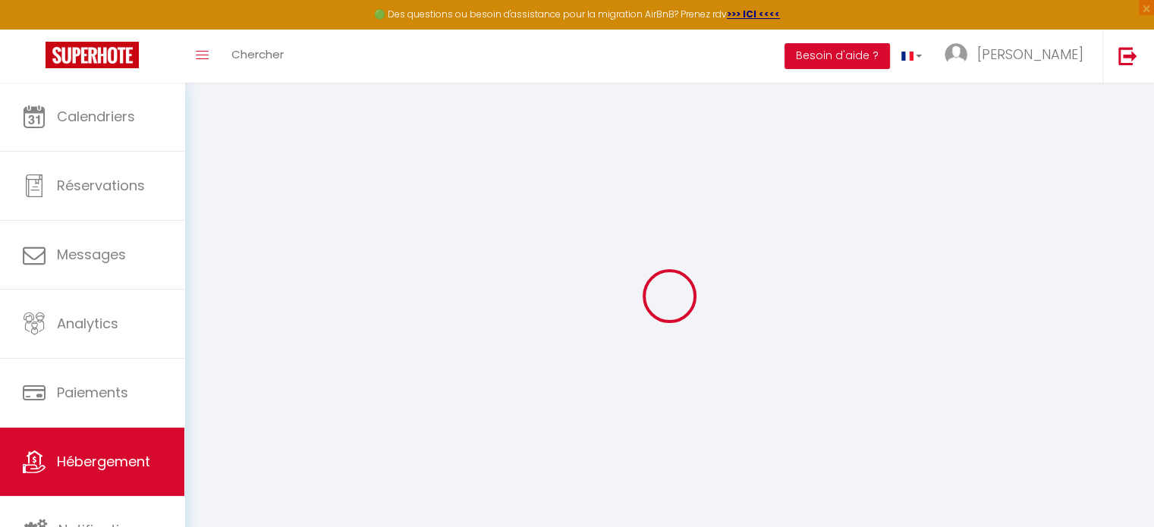
select select
checkbox input "false"
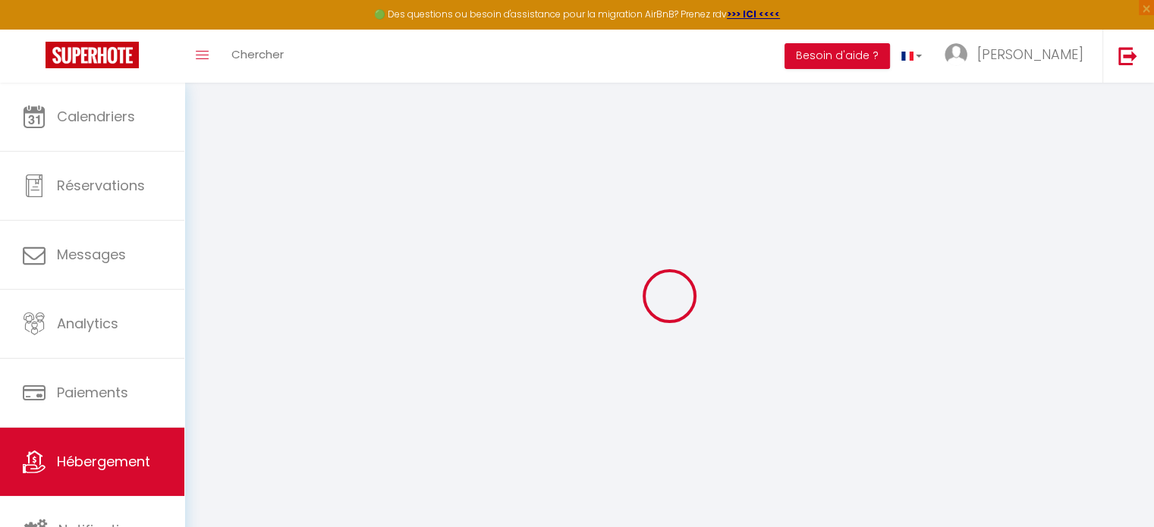
checkbox input "false"
select select
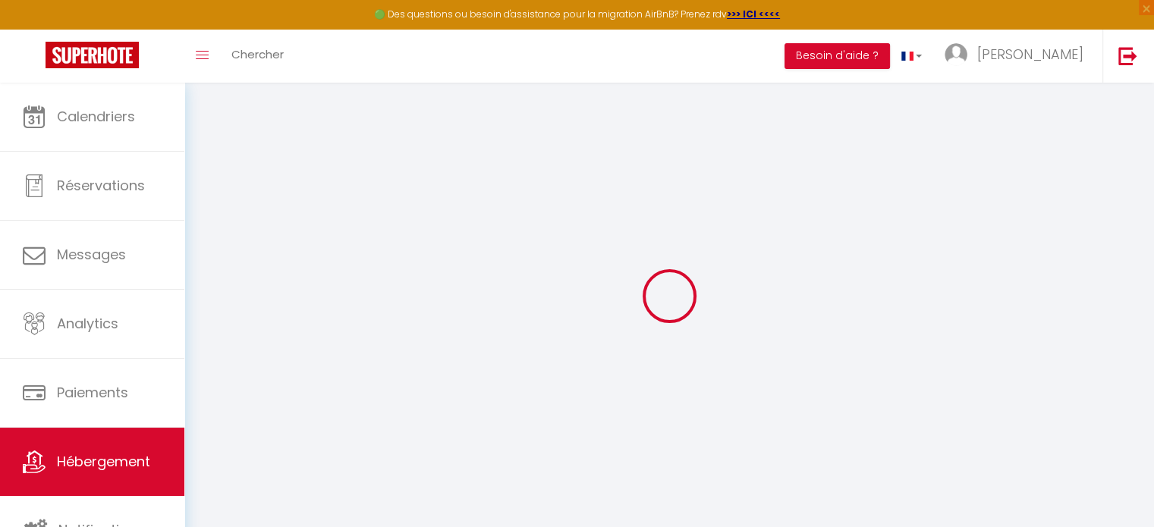
select select
checkbox input "false"
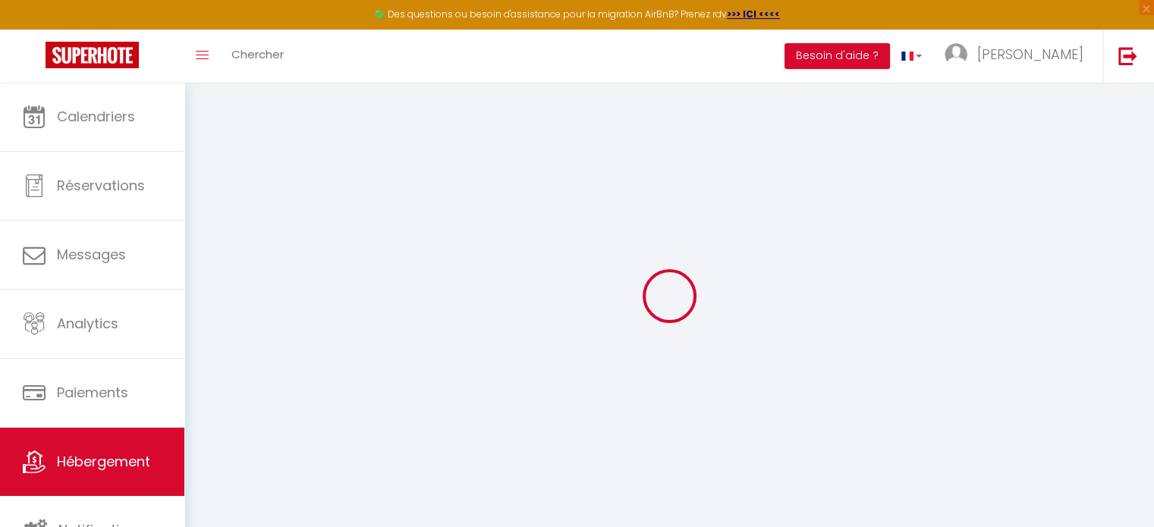
checkbox input "false"
select select
checkbox input "false"
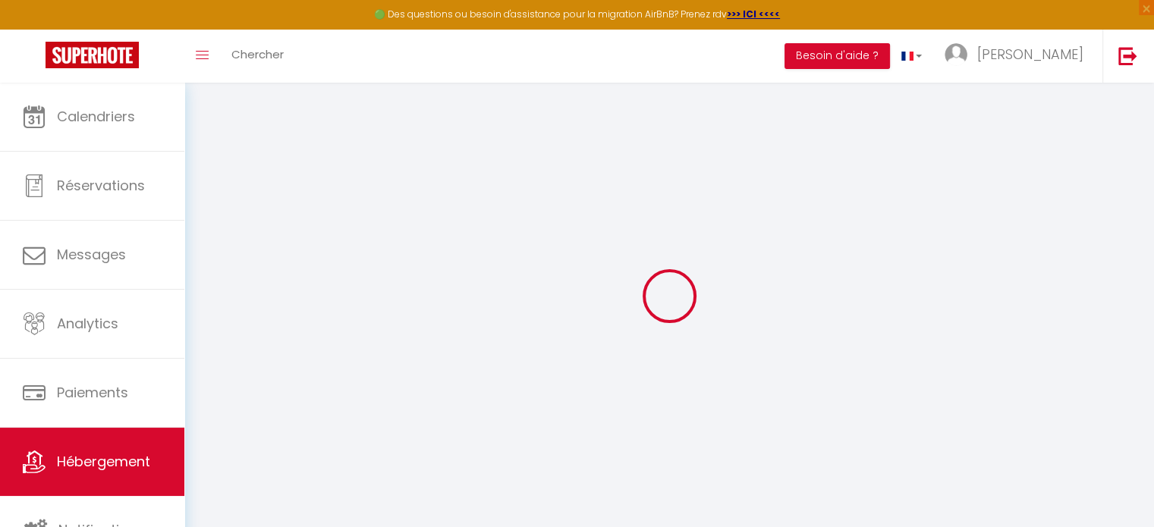
checkbox input "false"
select select "17:00"
select select "23:45"
select select "11:00"
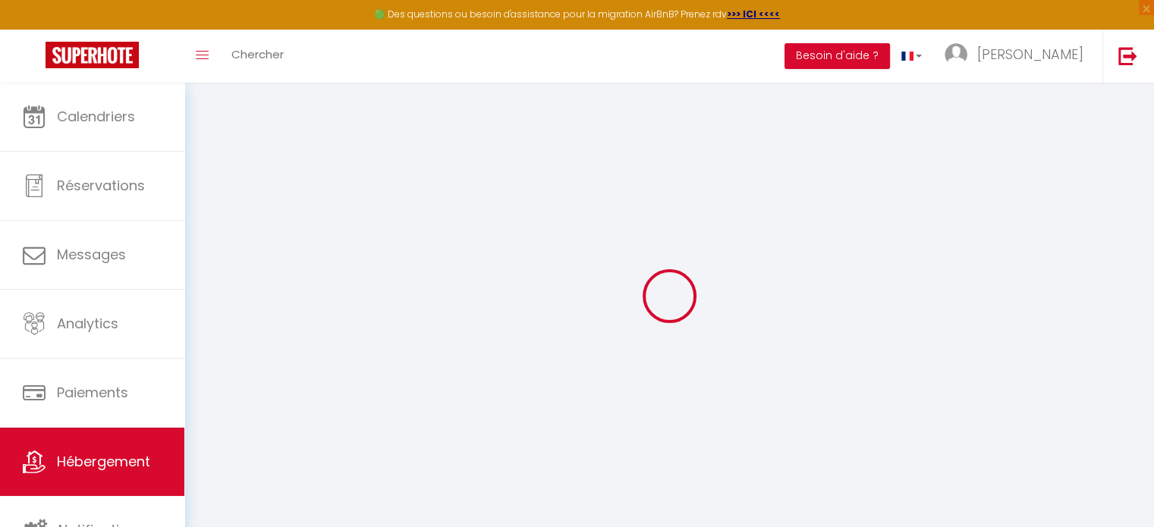
select select "30"
select select "120"
select select
checkbox input "false"
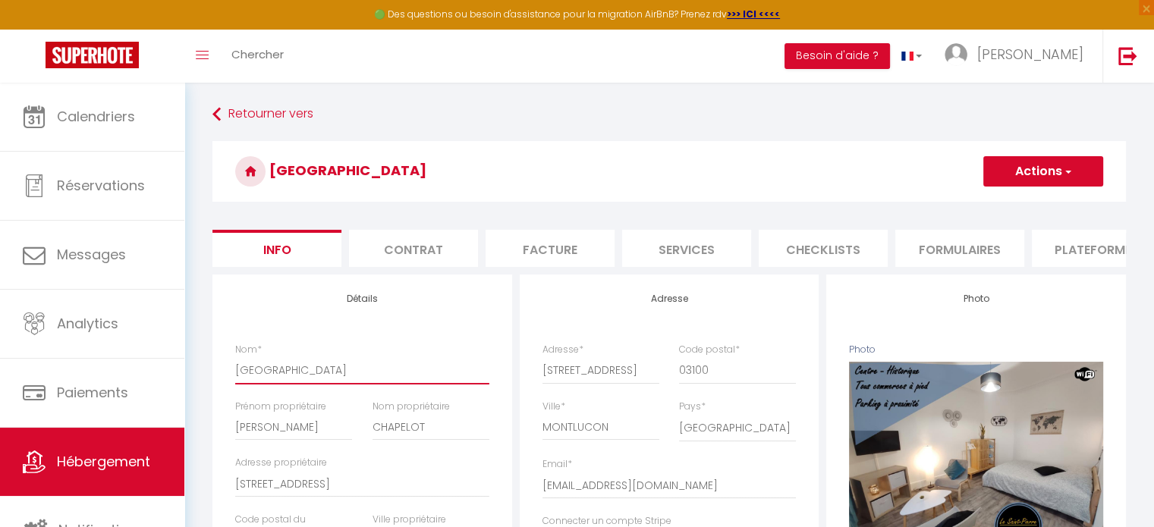
click at [273, 380] on input "STUDIO N1 RUE ST PIERRE MONTLUCON" at bounding box center [362, 370] width 254 height 27
click at [244, 379] on input "N1 RUE ST PIERRE MONTLUCON" at bounding box center [362, 370] width 254 height 27
click at [400, 376] on input "N° [STREET_ADDRESS]" at bounding box center [362, 370] width 254 height 27
click at [1045, 174] on button "Actions" at bounding box center [1044, 171] width 120 height 30
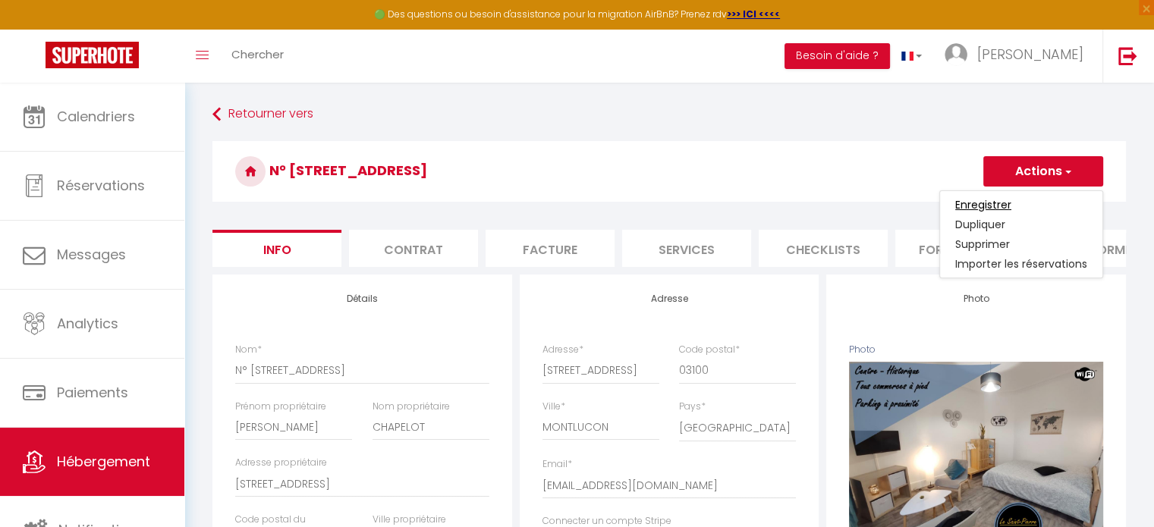
click at [994, 202] on input "Enregistrer" at bounding box center [984, 204] width 56 height 15
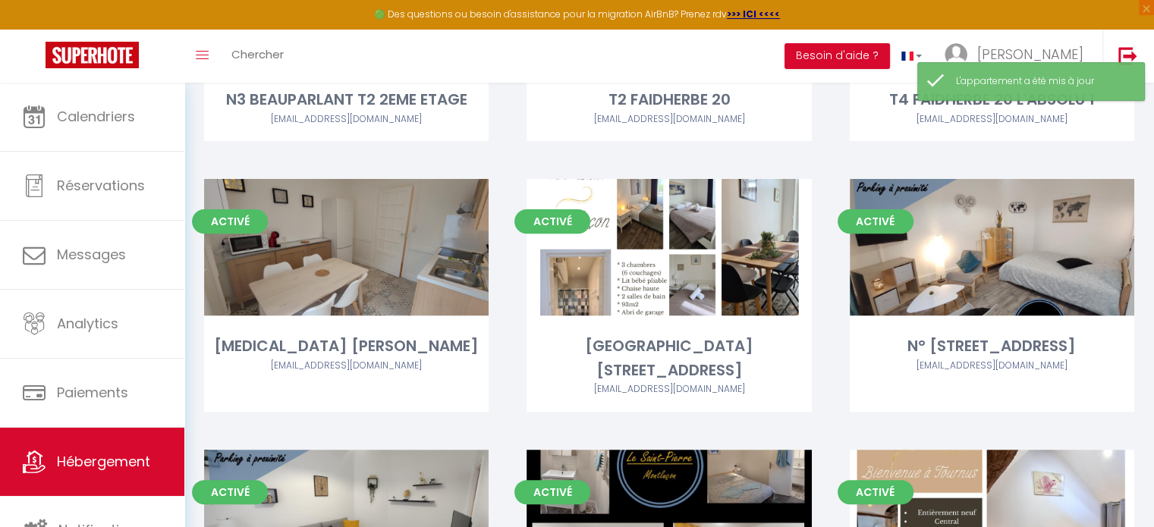
scroll to position [531, 0]
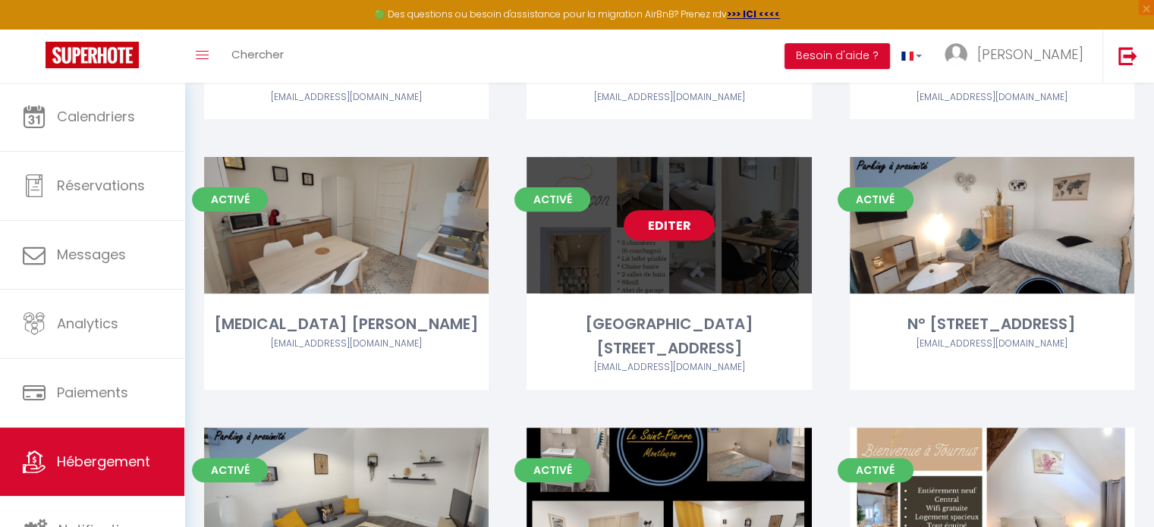
click at [662, 228] on link "Editer" at bounding box center [669, 225] width 91 height 30
click at [669, 231] on link "Editer" at bounding box center [669, 225] width 91 height 30
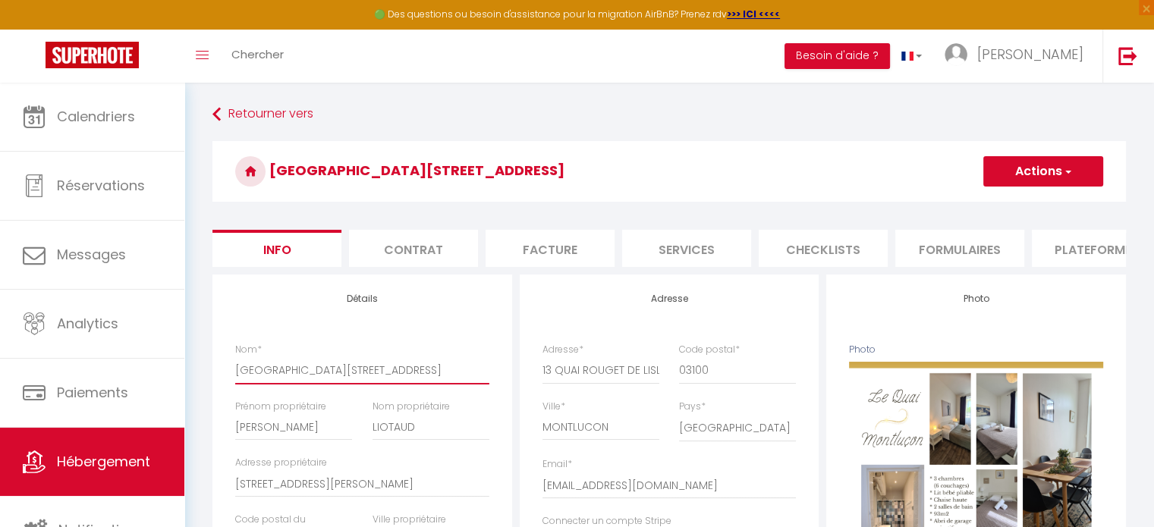
click at [247, 377] on input "T4 13 QUAI MONTLUCON" at bounding box center [362, 370] width 254 height 27
click at [395, 377] on input "[STREET_ADDRESS]" at bounding box center [362, 370] width 254 height 27
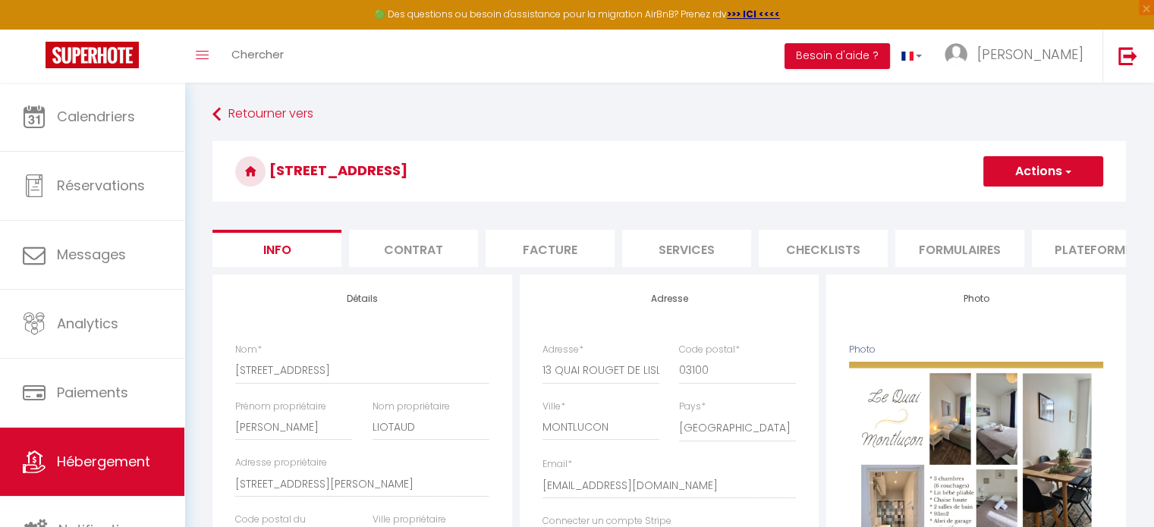
click at [1041, 172] on button "Actions" at bounding box center [1044, 171] width 120 height 30
click at [993, 203] on input "Enregistrer" at bounding box center [984, 204] width 56 height 15
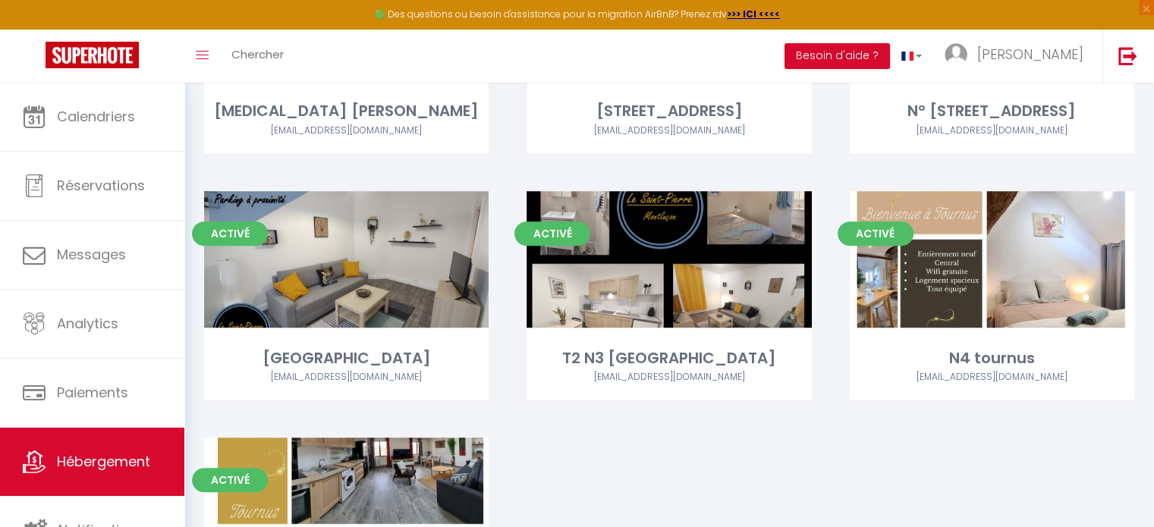
scroll to position [759, 0]
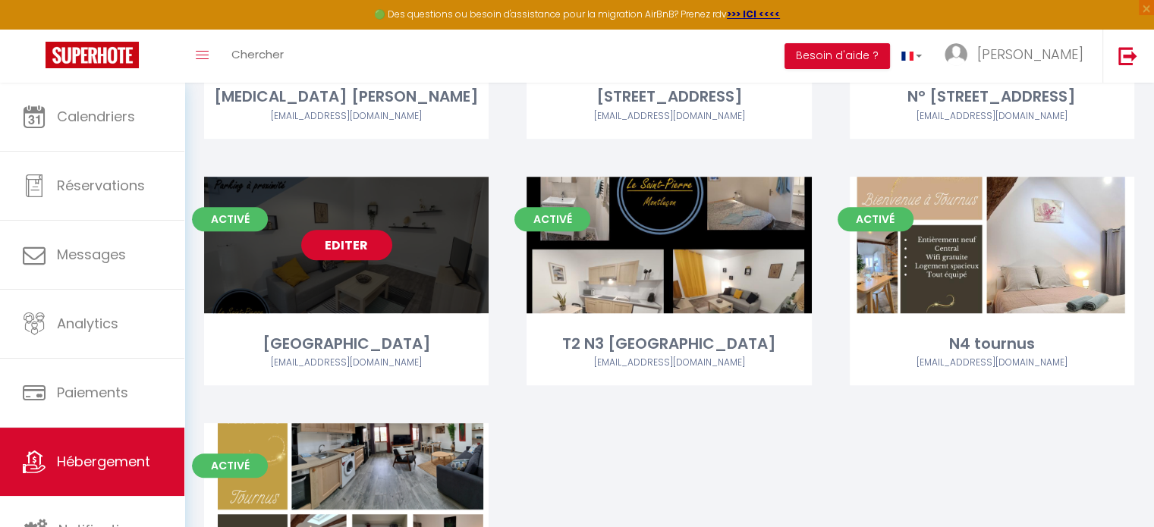
click at [342, 246] on link "Editer" at bounding box center [346, 245] width 91 height 30
click at [345, 243] on link "Editer" at bounding box center [346, 245] width 91 height 30
click at [358, 246] on link "Editer" at bounding box center [346, 245] width 91 height 30
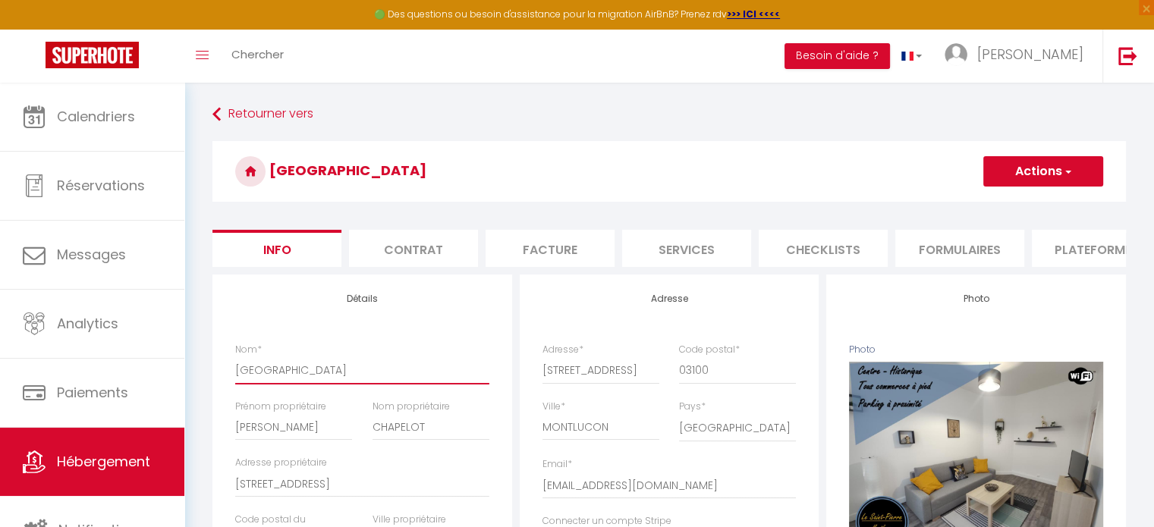
click at [244, 376] on input "T2 N2 RUE ST PIERRE MONTLUCON" at bounding box center [362, 370] width 254 height 27
click at [246, 379] on input "N2 RUE ST PIERRE MONTLUCON" at bounding box center [362, 370] width 254 height 27
click at [1035, 177] on button "Actions" at bounding box center [1044, 171] width 120 height 30
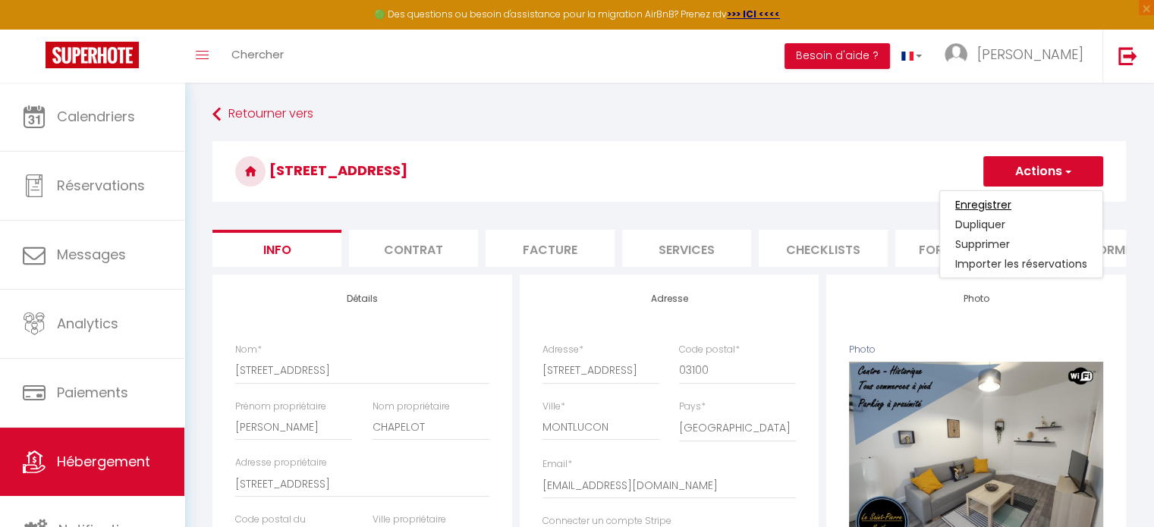
click at [999, 206] on input "Enregistrer" at bounding box center [984, 204] width 56 height 15
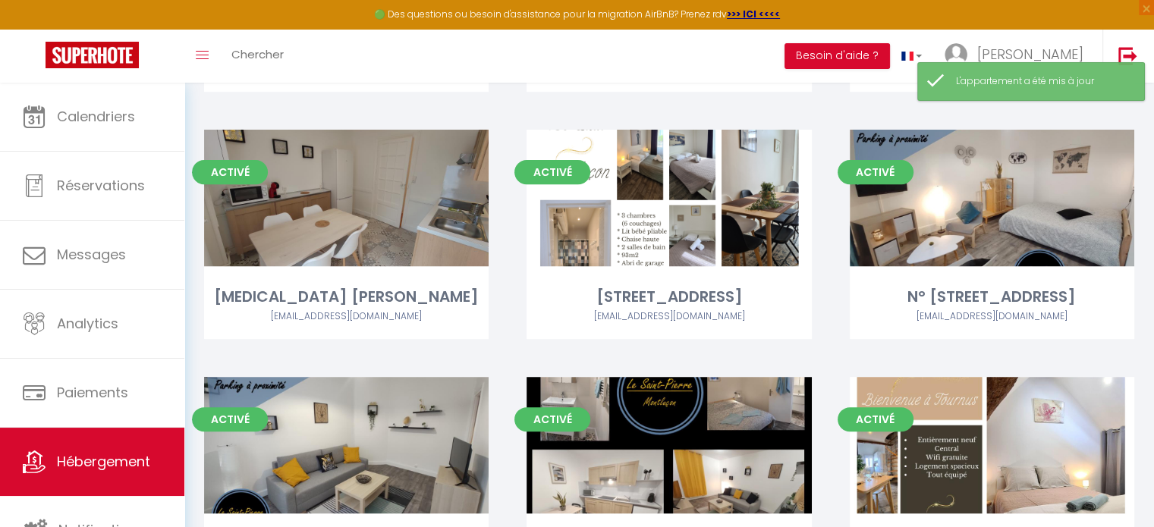
scroll to position [759, 0]
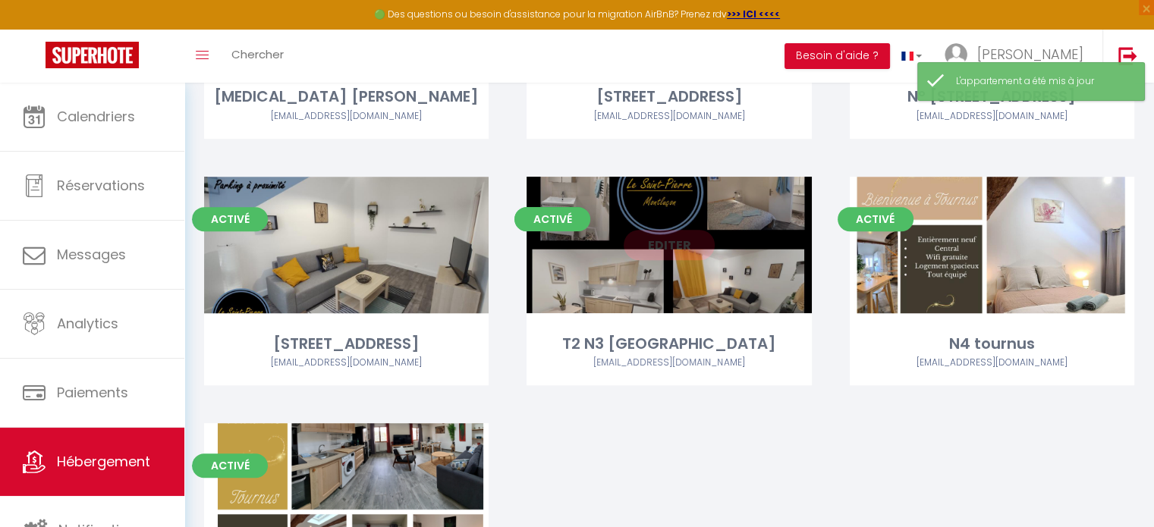
click at [672, 241] on link "Editer" at bounding box center [669, 245] width 91 height 30
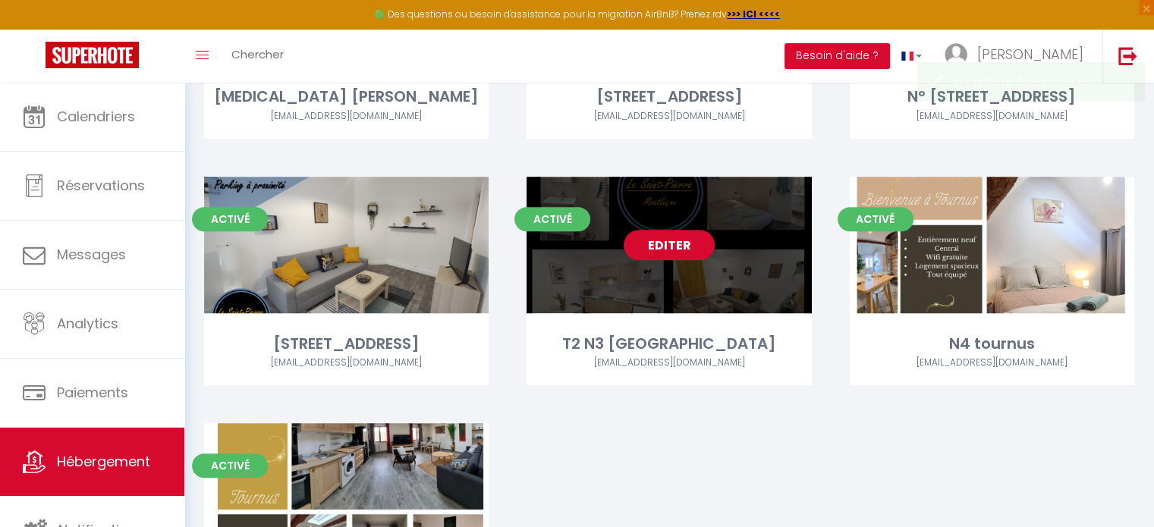
click at [669, 244] on link "Editer" at bounding box center [669, 245] width 91 height 30
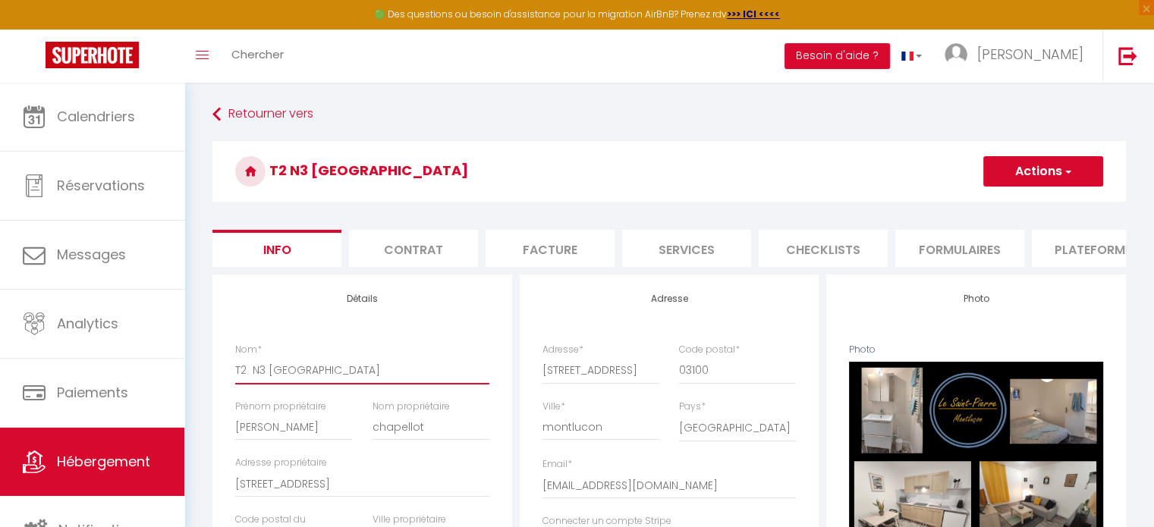
click at [253, 376] on input "T2 N3 ST PIERRE Montluçon" at bounding box center [362, 370] width 254 height 27
click at [246, 377] on input "N3 ST PIERRE Montluçon" at bounding box center [362, 370] width 254 height 27
click at [243, 376] on input "N3 ST PIERRE Montluçon" at bounding box center [362, 370] width 254 height 27
click at [402, 384] on input "N° 3 [GEOGRAPHIC_DATA]" at bounding box center [362, 370] width 254 height 27
click at [1046, 175] on button "Actions" at bounding box center [1044, 171] width 120 height 30
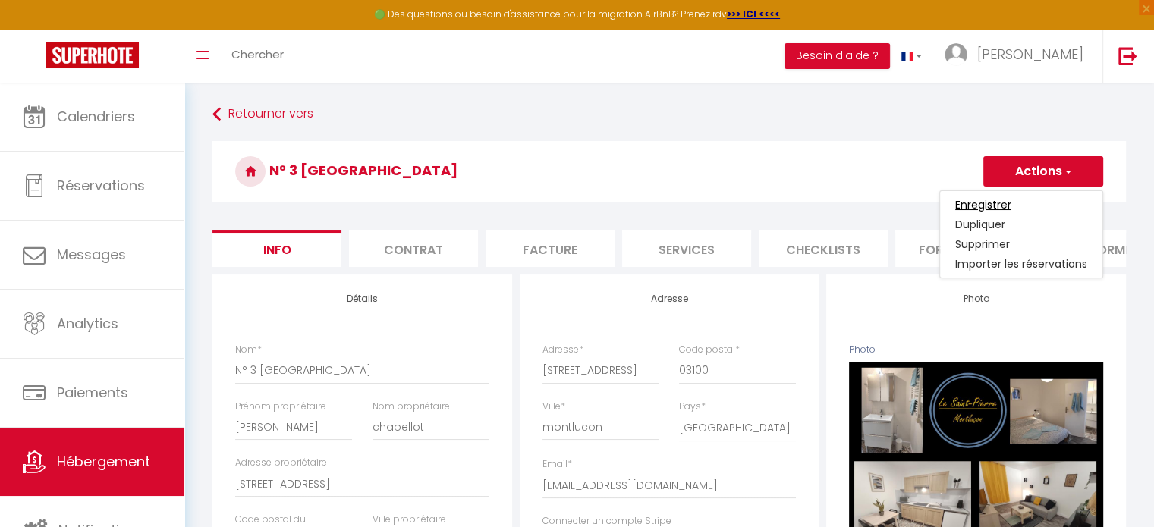
click at [981, 203] on input "Enregistrer" at bounding box center [984, 204] width 56 height 15
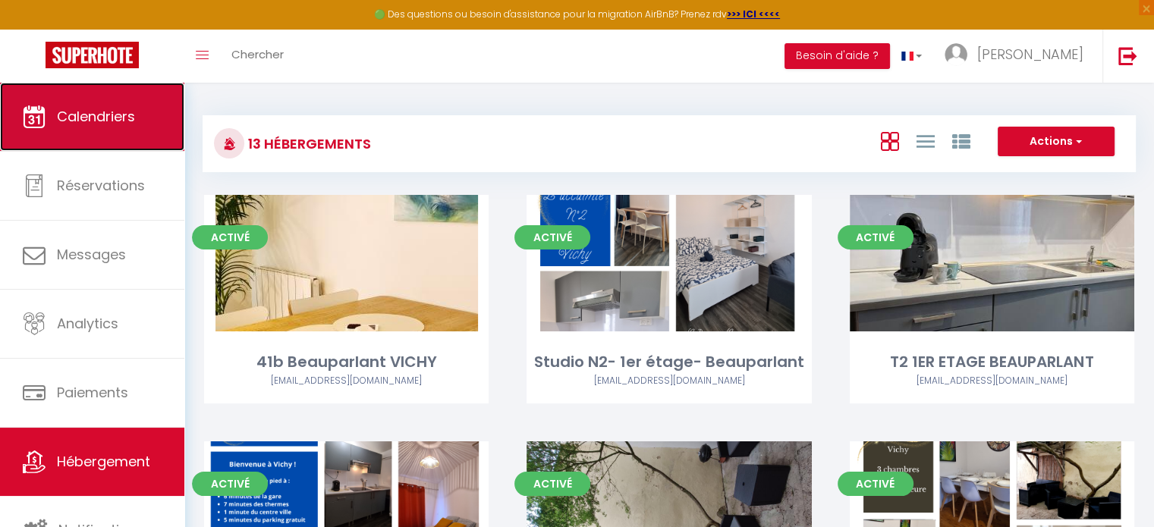
click at [118, 115] on span "Calendriers" at bounding box center [96, 116] width 78 height 19
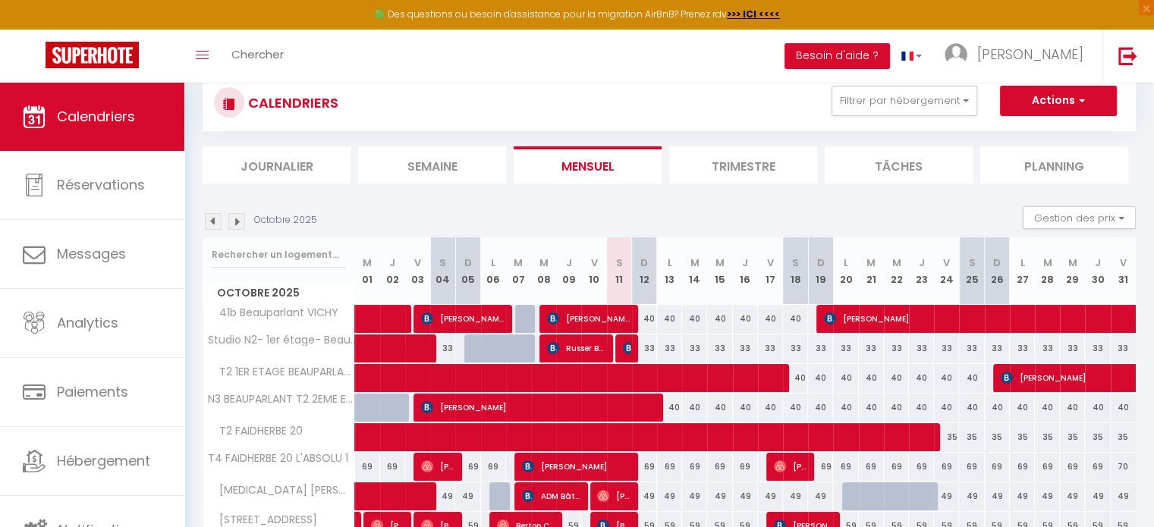
scroll to position [76, 0]
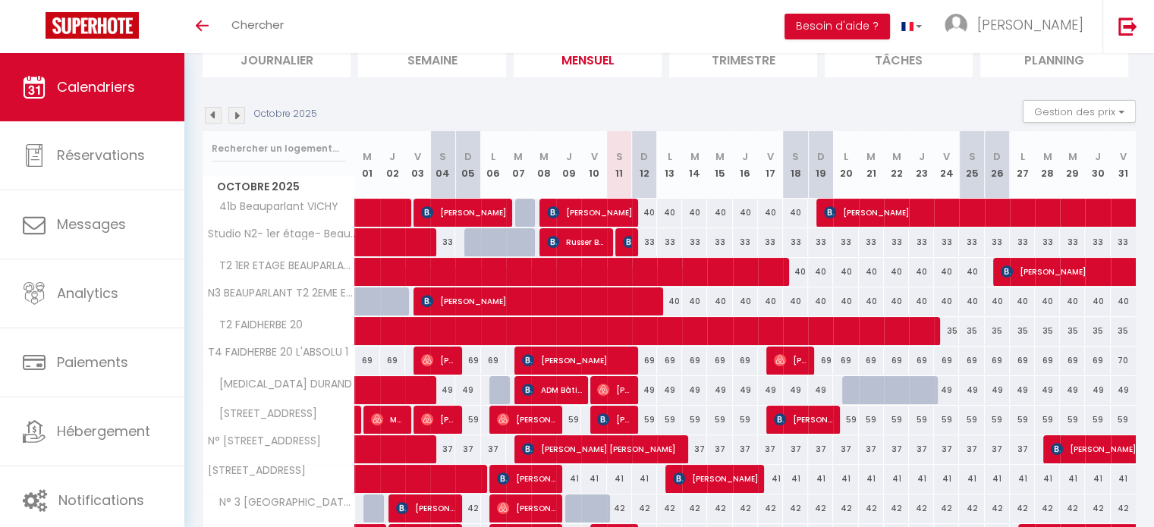
scroll to position [152, 0]
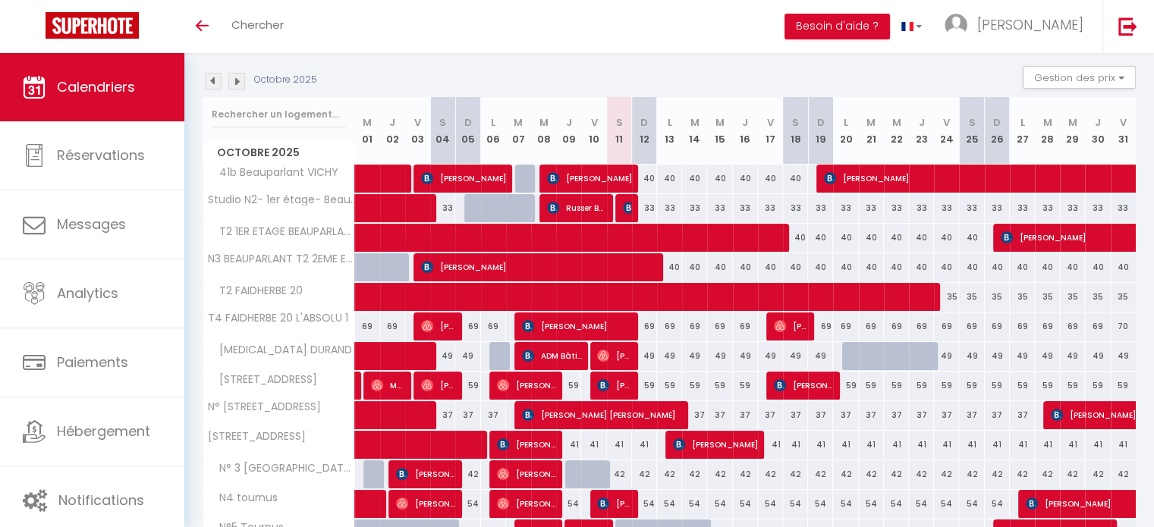
click at [236, 84] on img at bounding box center [236, 81] width 17 height 17
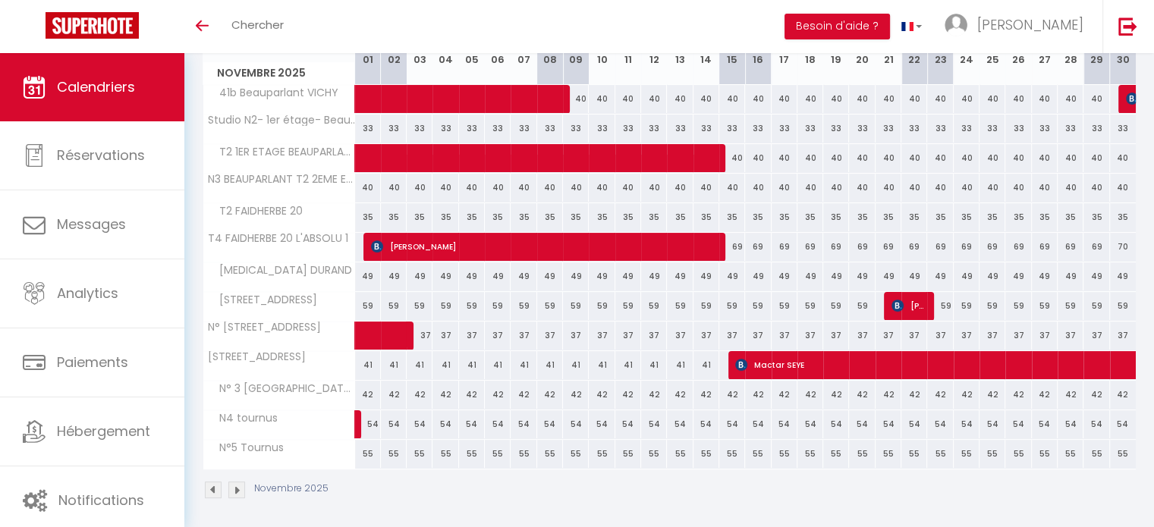
scroll to position [234, 0]
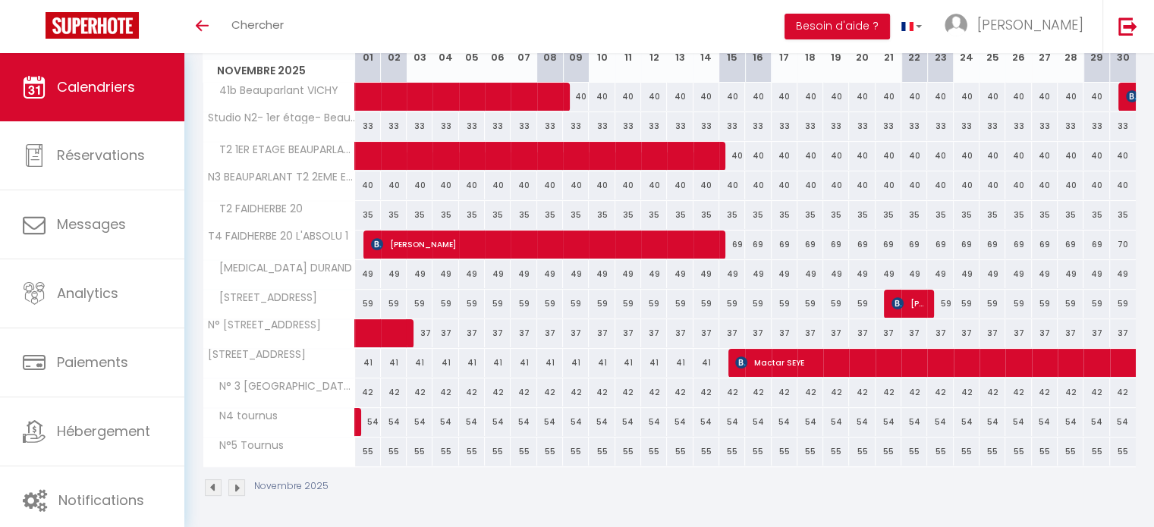
click at [216, 485] on img at bounding box center [213, 488] width 17 height 17
